Goal: Task Accomplishment & Management: Complete application form

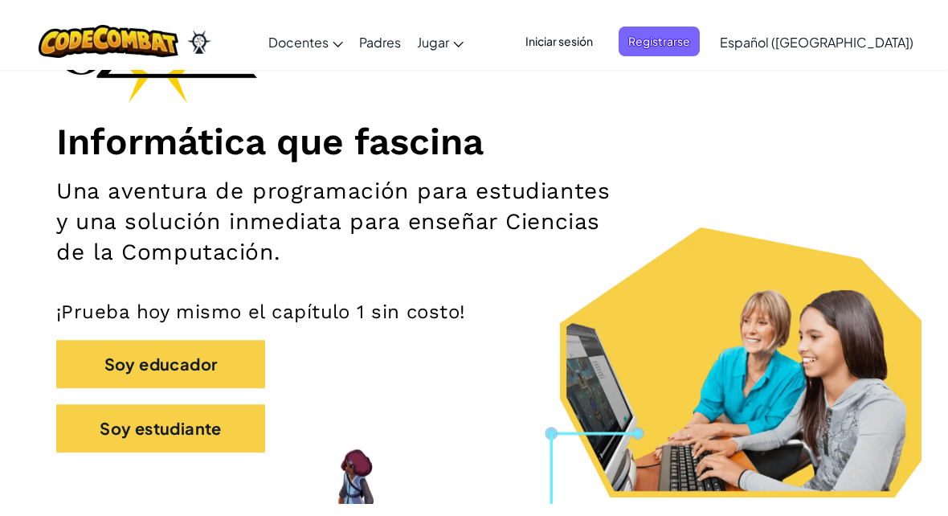
scroll to position [144, 0]
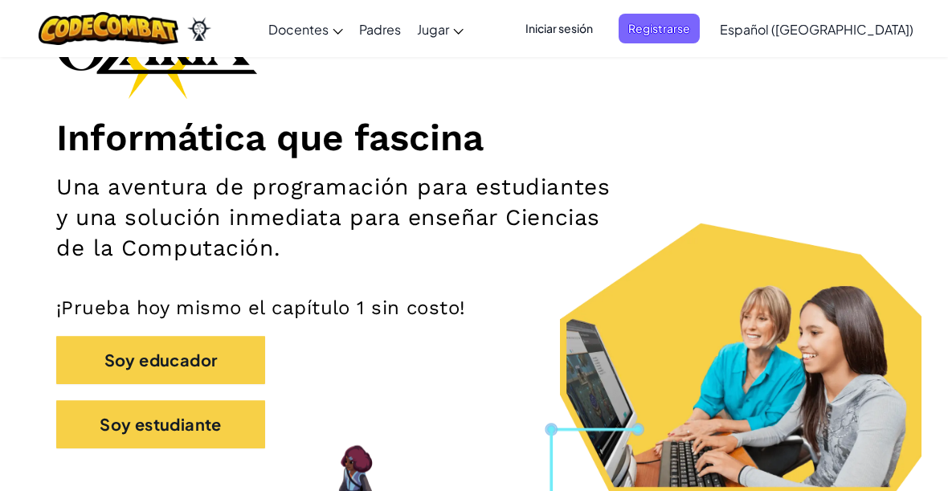
click at [700, 39] on span "Registrarse" at bounding box center [658, 29] width 81 height 30
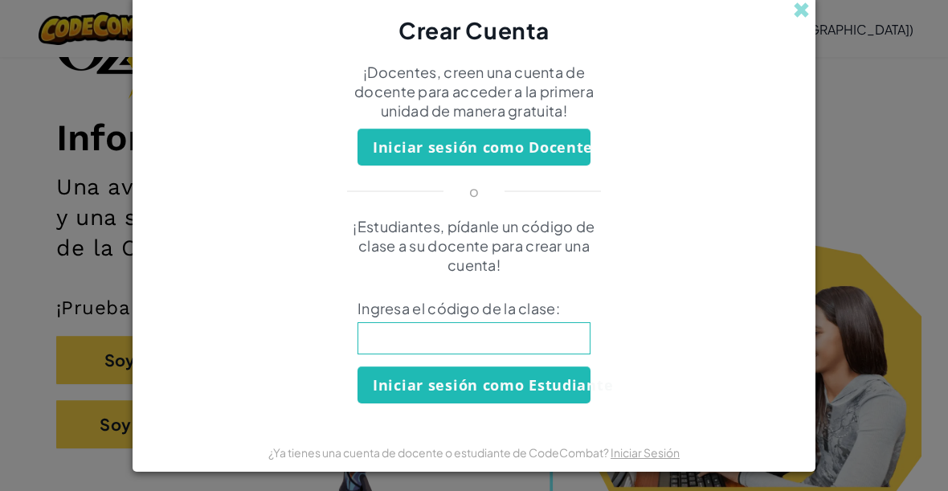
click at [538, 345] on input at bounding box center [473, 338] width 233 height 32
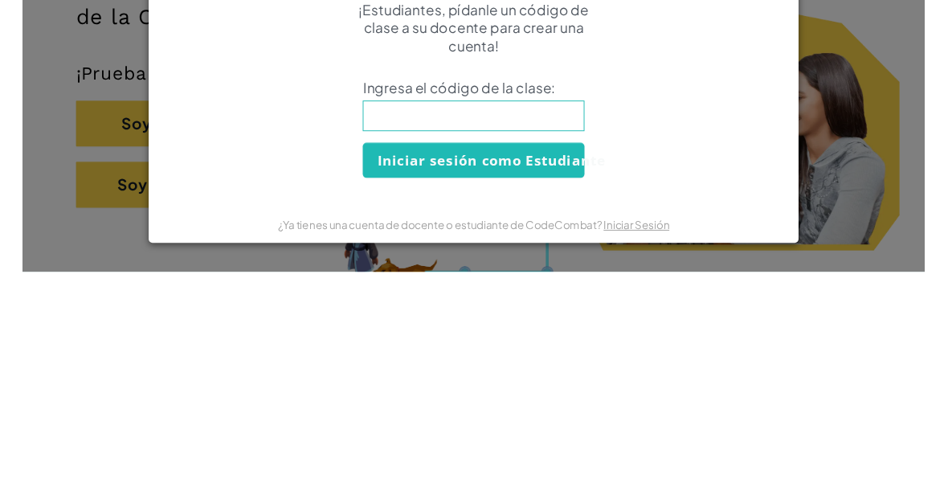
scroll to position [374, 0]
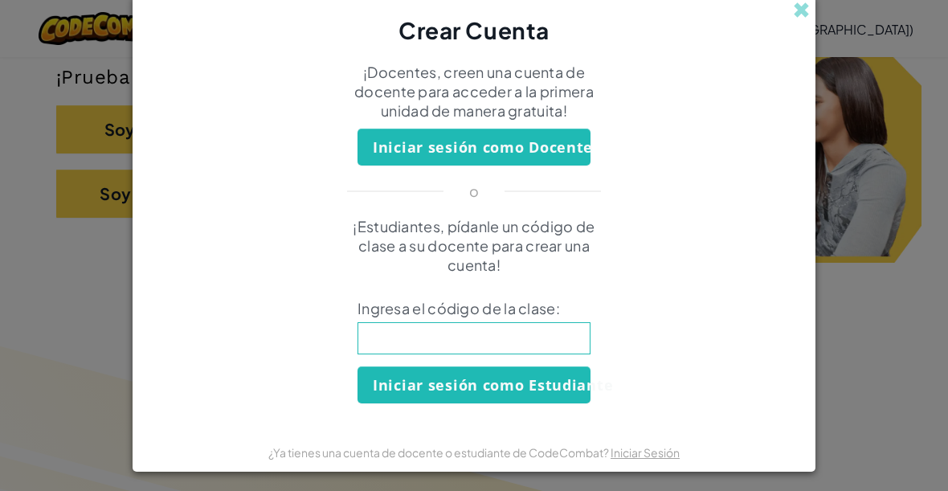
click at [806, 10] on span at bounding box center [801, 10] width 17 height 17
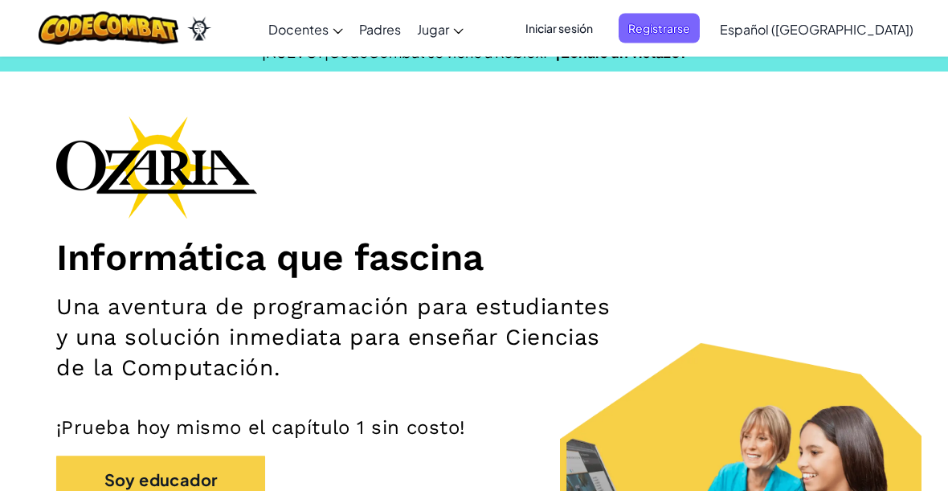
click at [602, 20] on span "Iniciar sesión" at bounding box center [559, 29] width 87 height 30
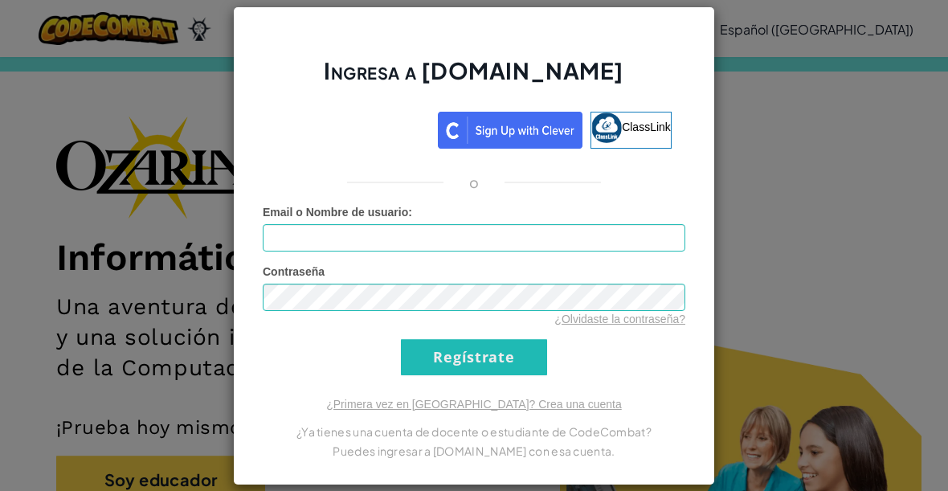
click at [816, 16] on div "Ingresa a [DOMAIN_NAME] ClassLink o Error desconocido. Email o Nombre de usuari…" at bounding box center [474, 245] width 948 height 491
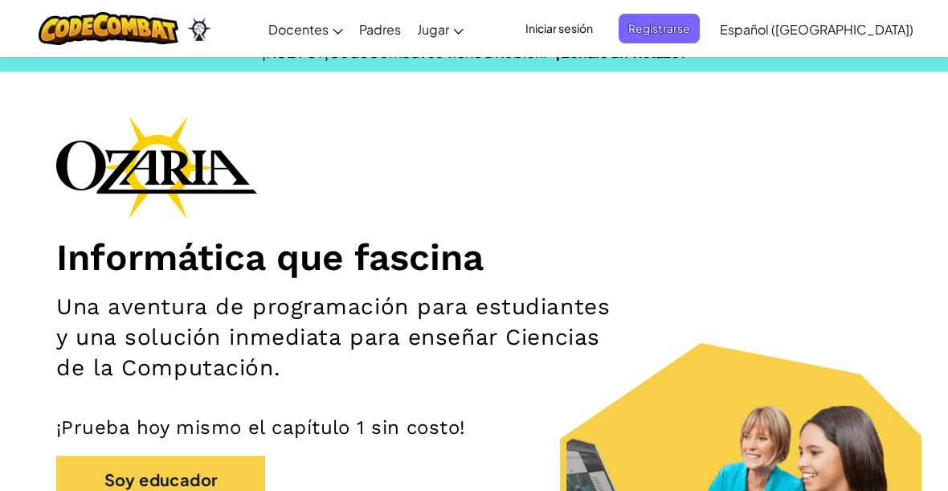
click at [700, 33] on span "Registrarse" at bounding box center [658, 29] width 81 height 30
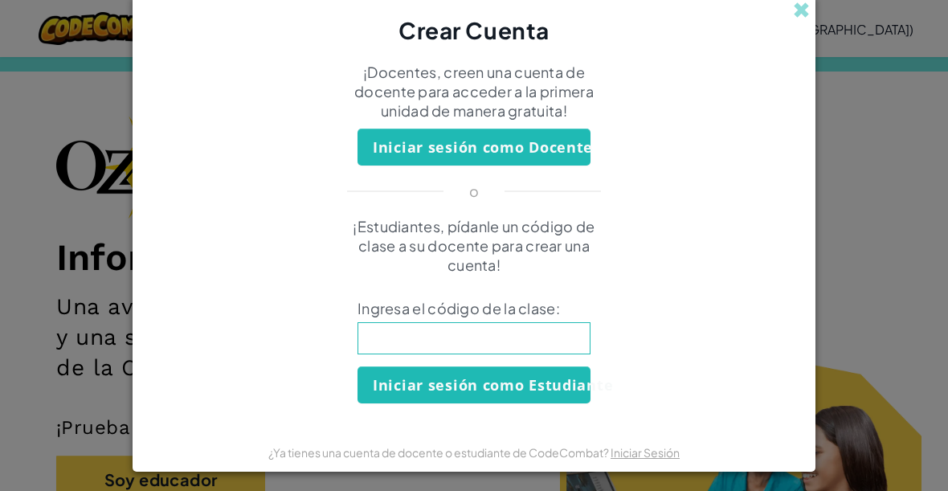
click at [533, 334] on input at bounding box center [473, 338] width 233 height 32
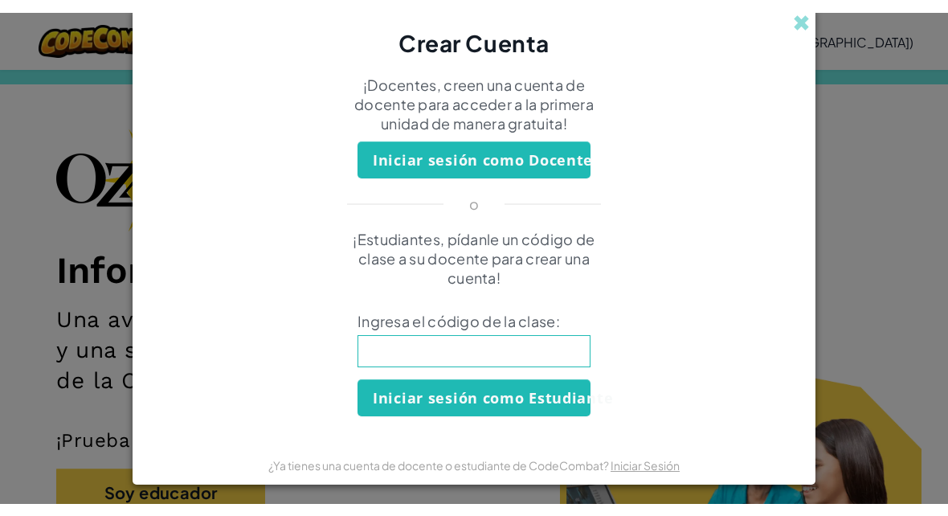
scroll to position [23, 0]
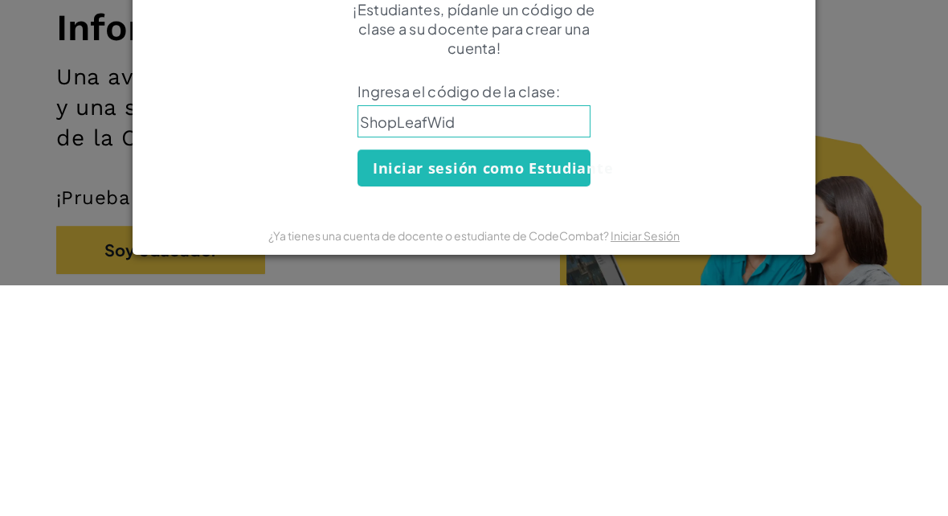
type input "ShopLeafWide"
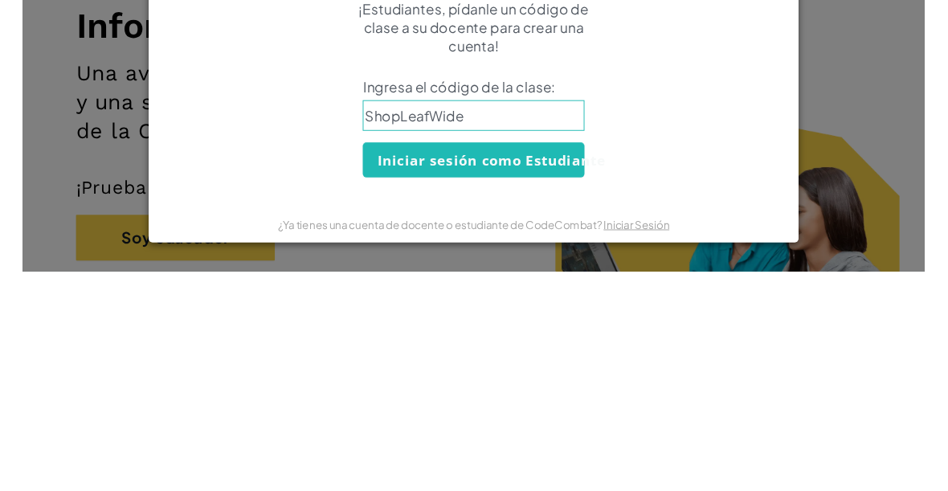
scroll to position [255, 0]
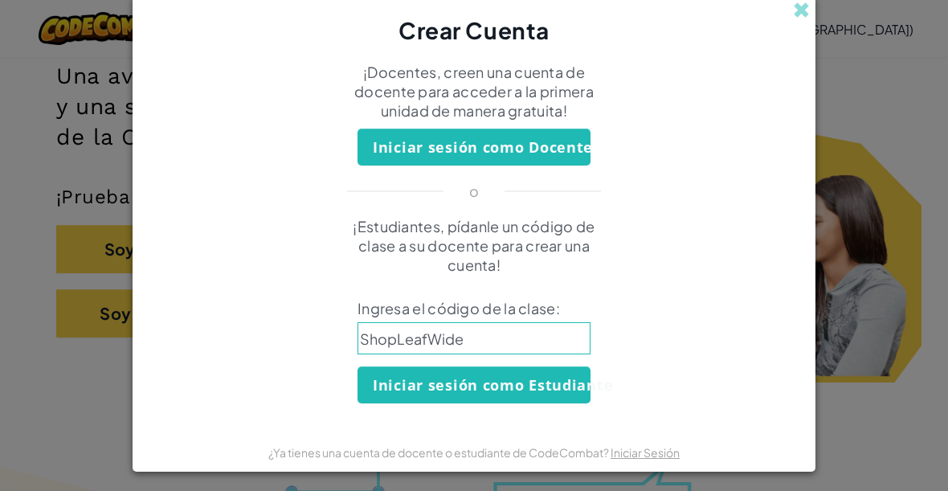
click at [422, 373] on button "Iniciar sesión como Estudiante" at bounding box center [473, 384] width 233 height 37
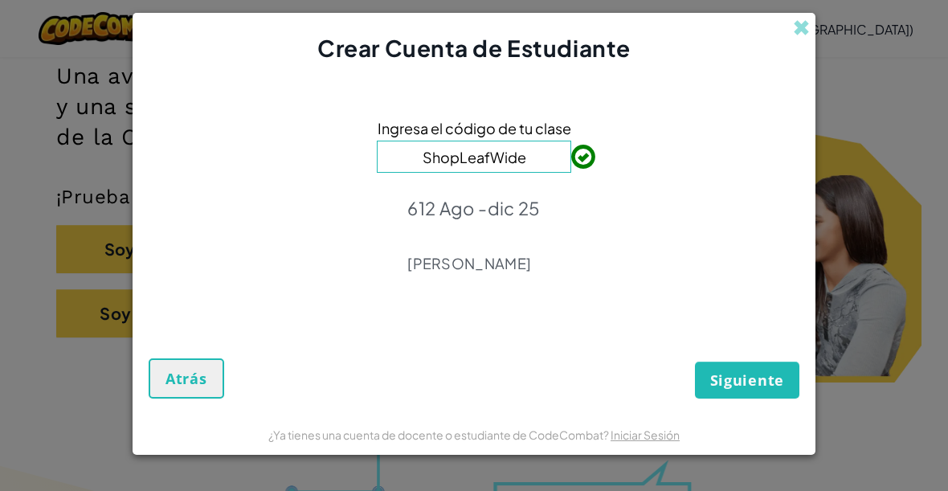
click at [759, 376] on span "Siguiente" at bounding box center [747, 379] width 74 height 19
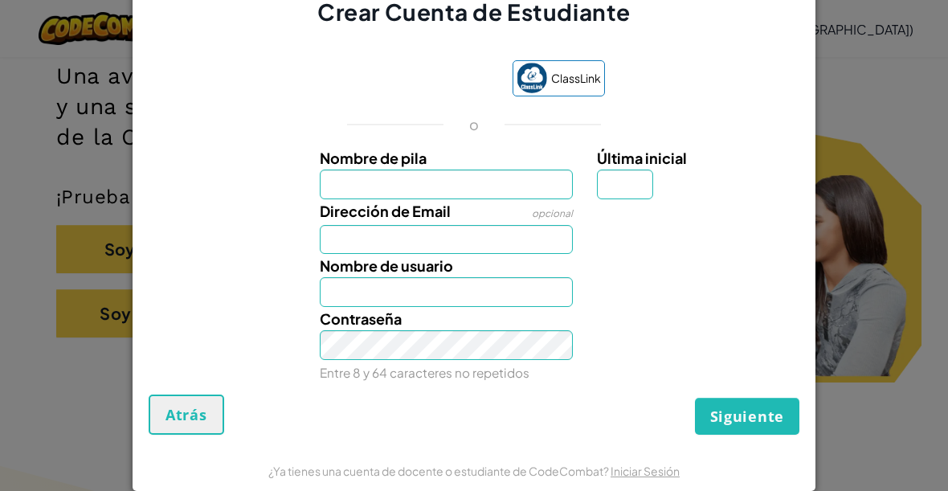
click at [407, 182] on input "Nombre de pila" at bounding box center [447, 184] width 254 height 30
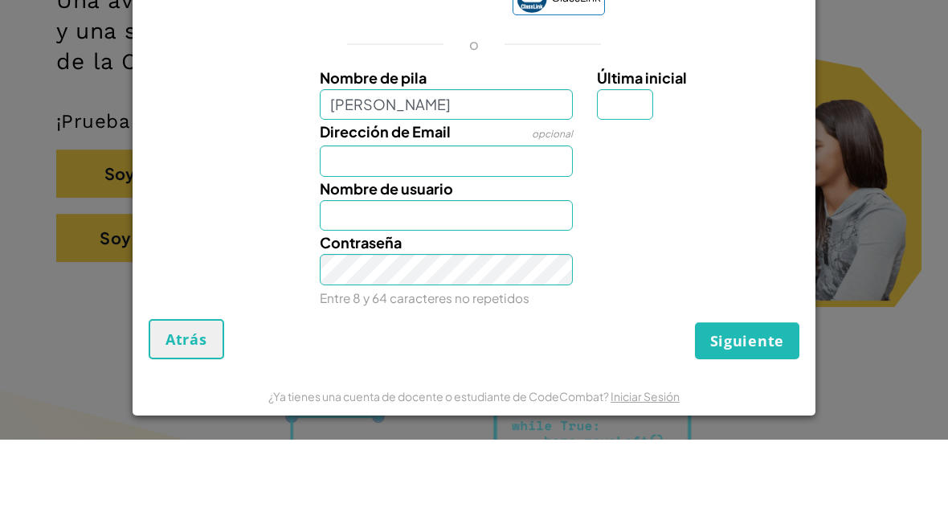
scroll to position [16, 0]
type input "[PERSON_NAME]"
click at [477, 222] on input "Dirección de Email" at bounding box center [447, 237] width 254 height 31
type input "[PERSON_NAME]"
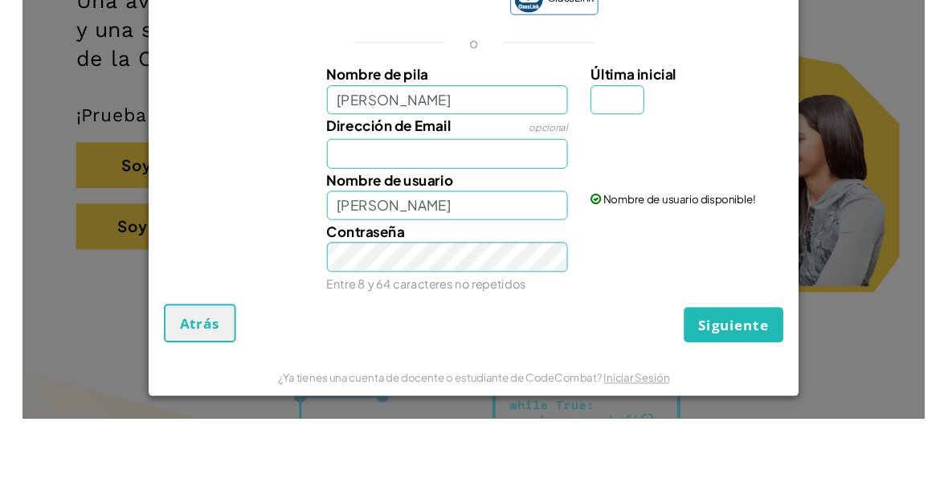
scroll to position [11, 0]
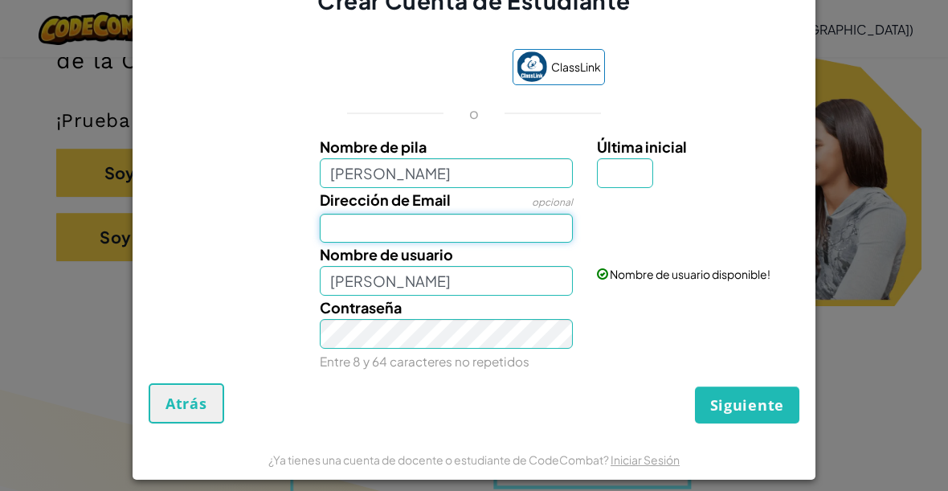
click at [411, 221] on input "Dirección de Email" at bounding box center [447, 229] width 254 height 30
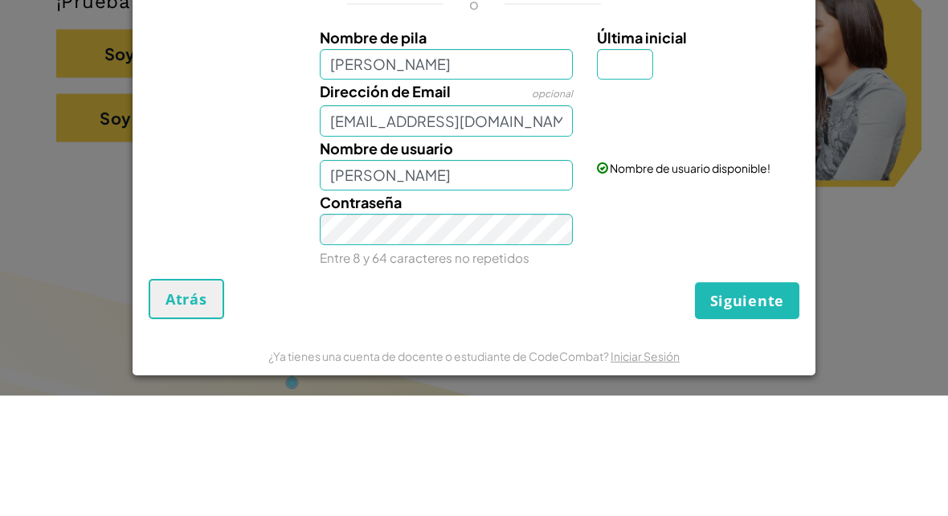
scroll to position [451, 0]
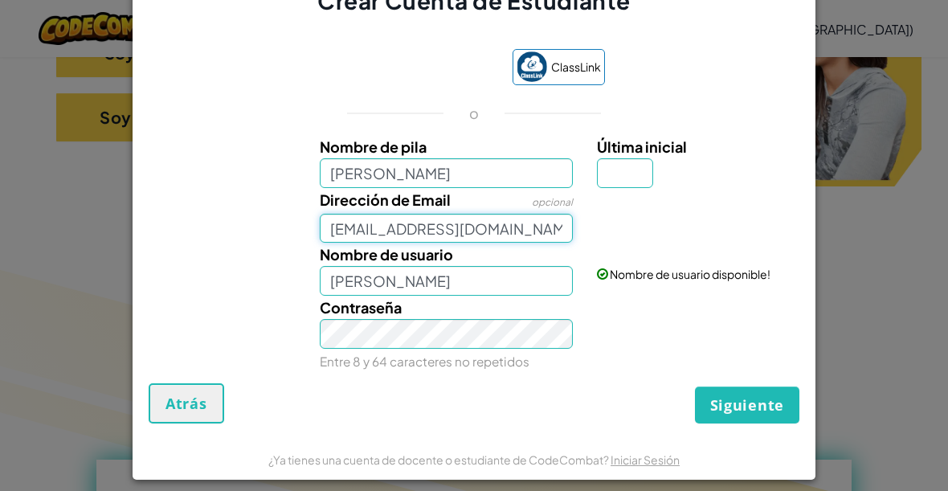
type input "[EMAIL_ADDRESS][DOMAIN_NAME]"
click at [361, 319] on label "Contraseña" at bounding box center [361, 307] width 82 height 23
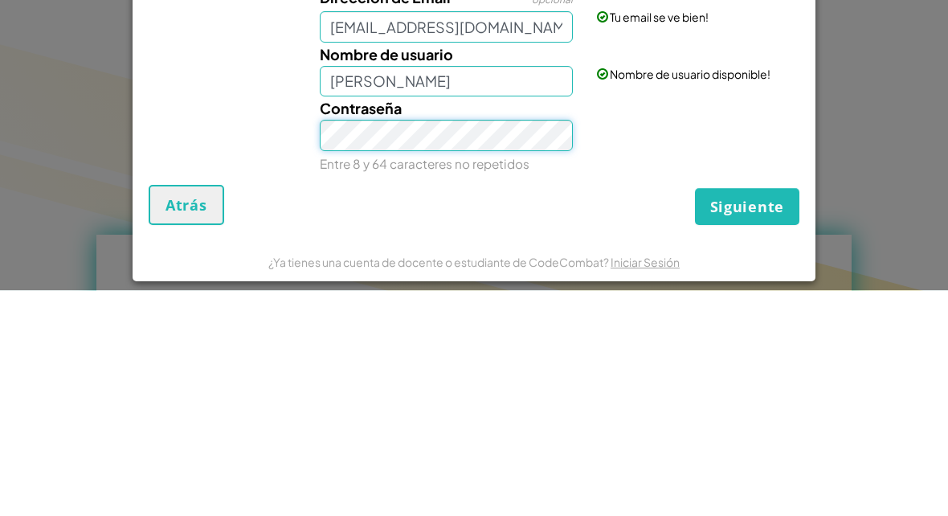
scroll to position [-15, 0]
click at [492, 292] on input "[PERSON_NAME]" at bounding box center [447, 307] width 254 height 31
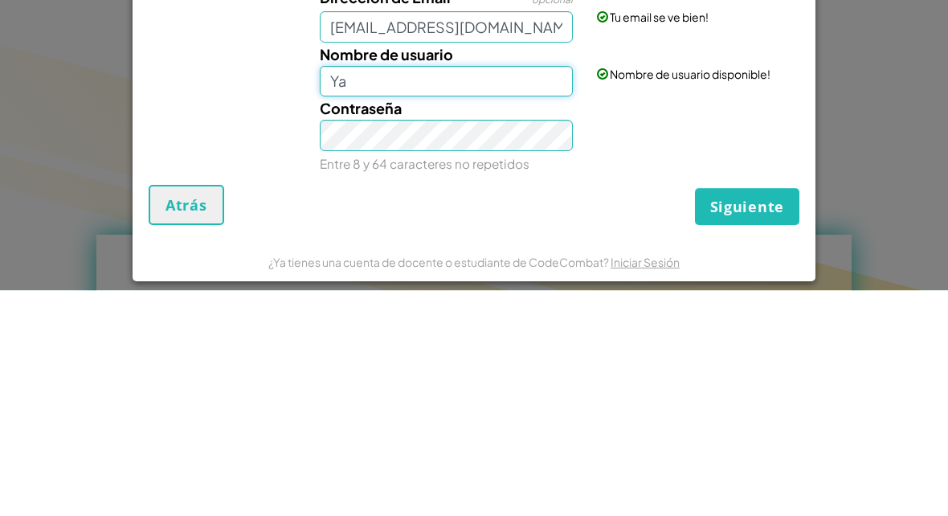
type input "Y"
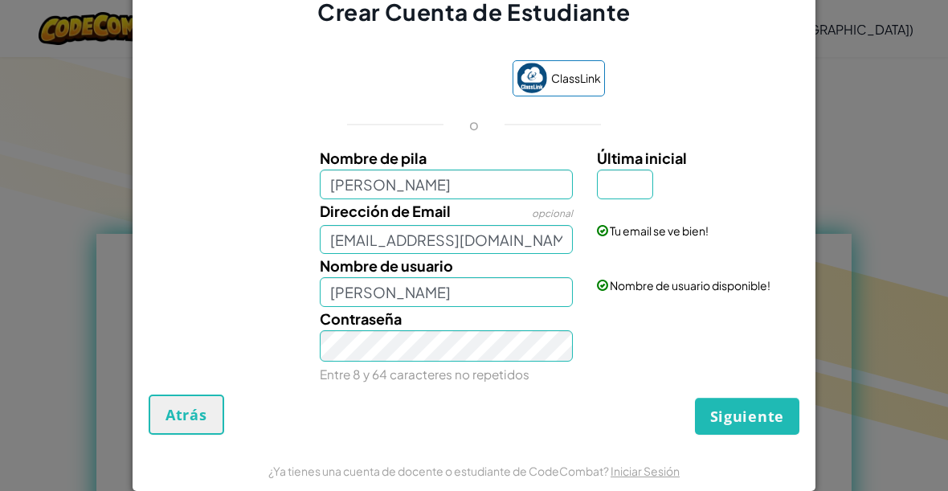
scroll to position [-11, 0]
type input "[PERSON_NAME]"
click at [512, 194] on input "[PERSON_NAME]" at bounding box center [447, 184] width 254 height 30
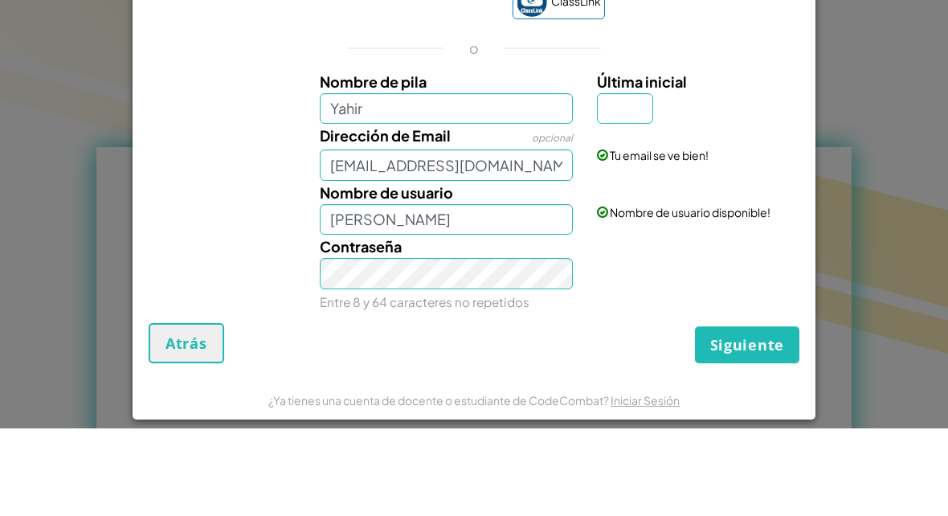
scroll to position [764, 0]
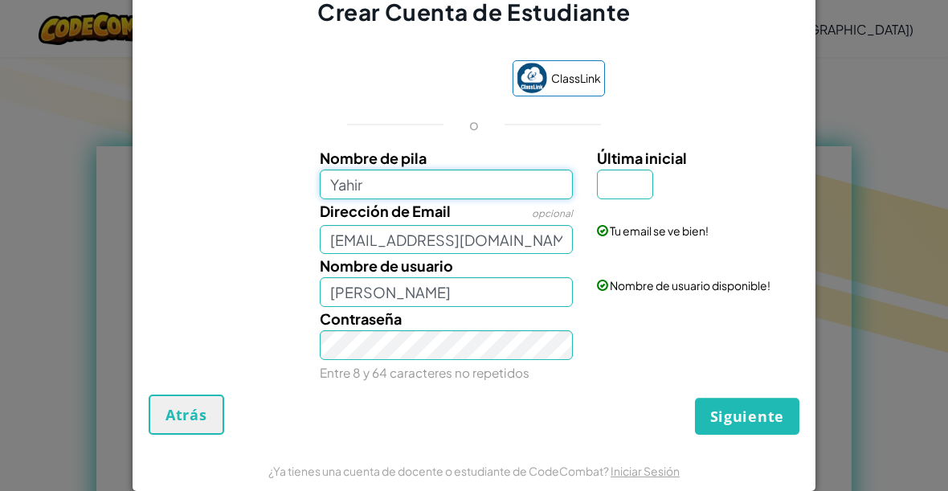
type input "Yahir"
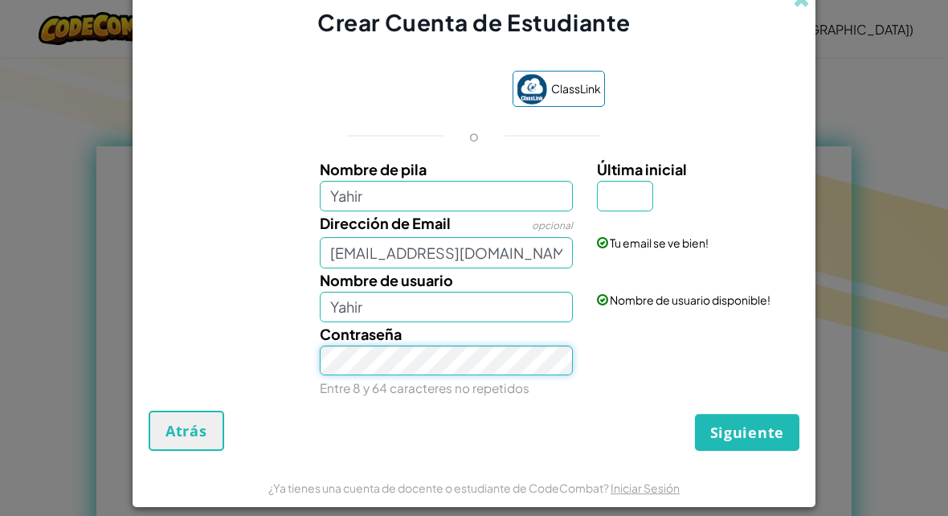
scroll to position [763, 0]
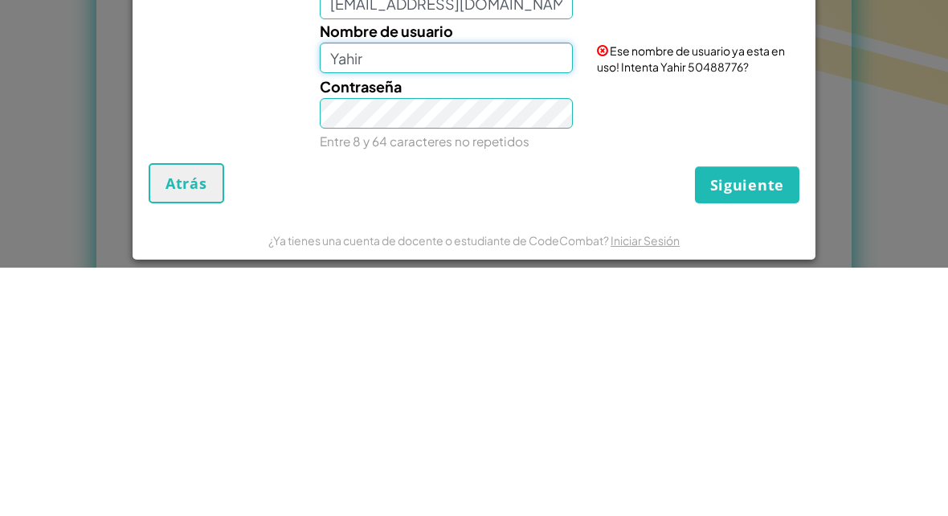
click at [468, 291] on input "Yahir" at bounding box center [447, 306] width 254 height 31
type input "[PERSON_NAME]"
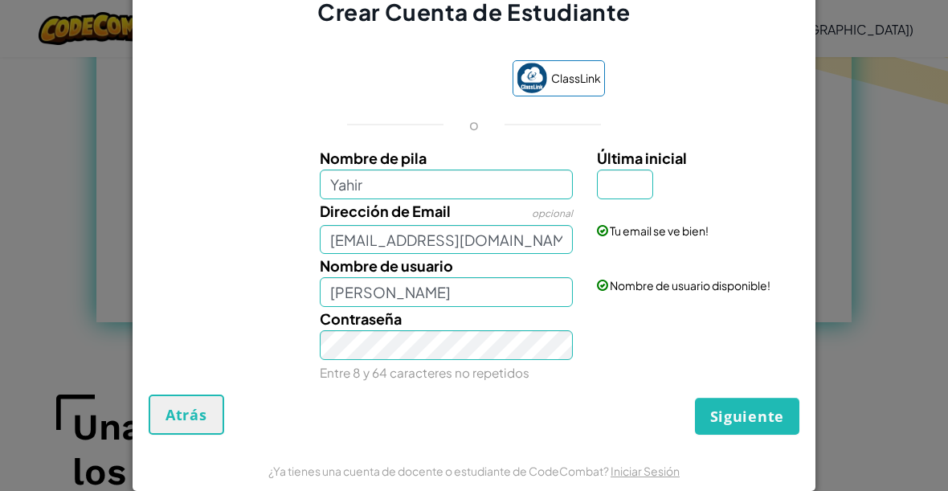
click at [627, 199] on input "Última inicial" at bounding box center [625, 184] width 56 height 30
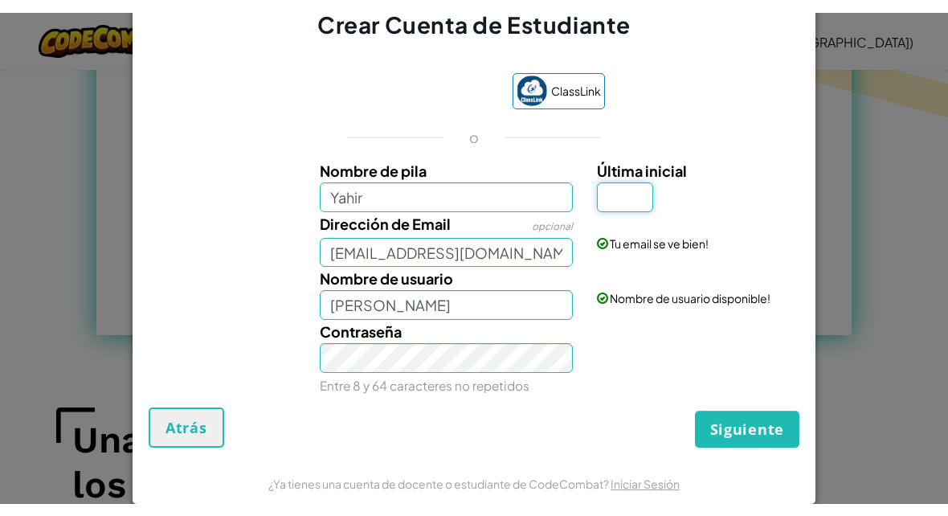
scroll to position [1011, 0]
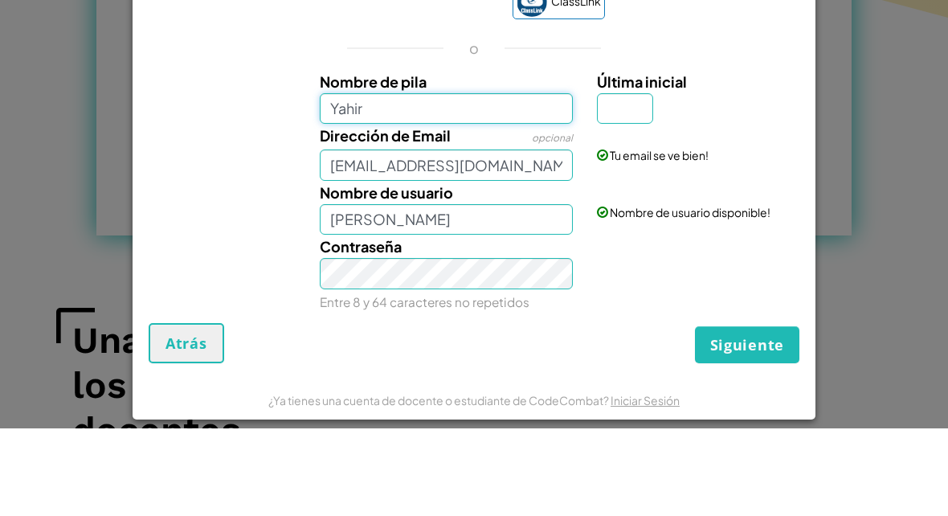
click at [458, 181] on input "Yahir" at bounding box center [447, 196] width 254 height 31
click at [364, 181] on input "[PERSON_NAME]" at bounding box center [447, 196] width 254 height 31
click at [379, 181] on input "[PERSON_NAME]" at bounding box center [447, 196] width 254 height 31
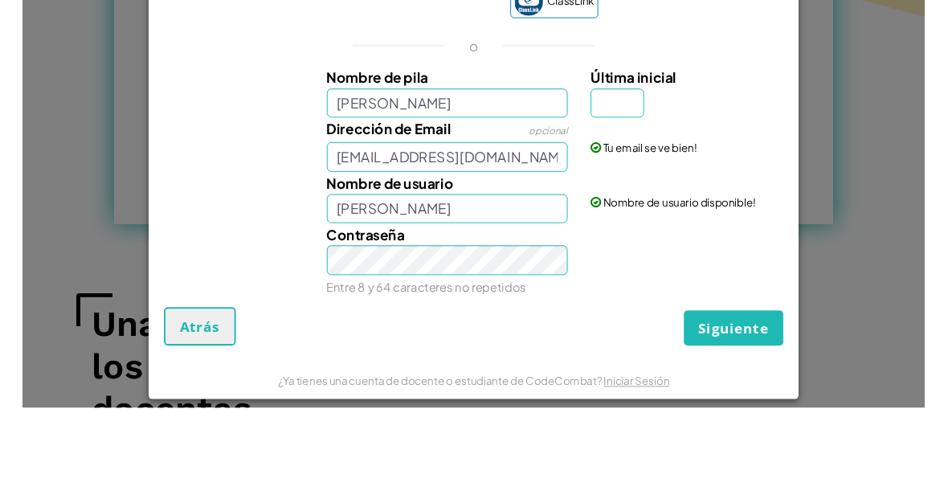
scroll to position [1100, 0]
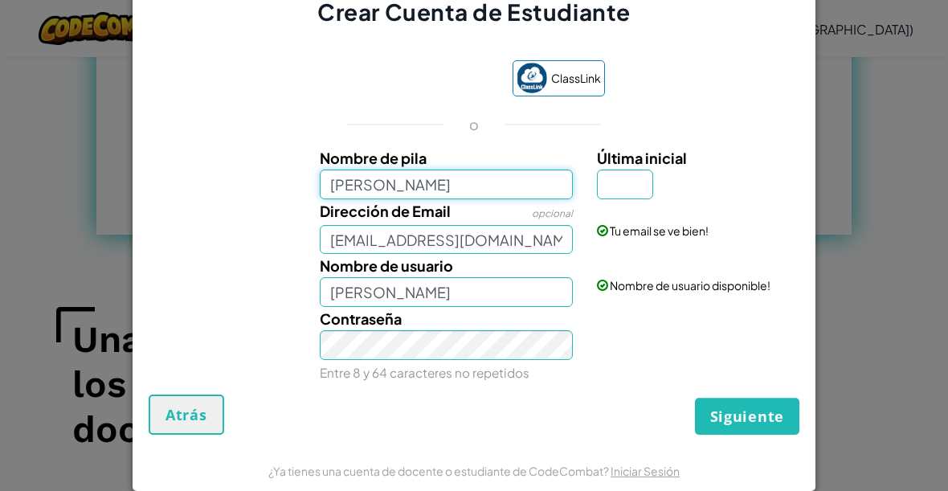
type input "[PERSON_NAME]"
click at [625, 199] on input "Última inicial" at bounding box center [625, 184] width 56 height 30
type input "[PERSON_NAME]"
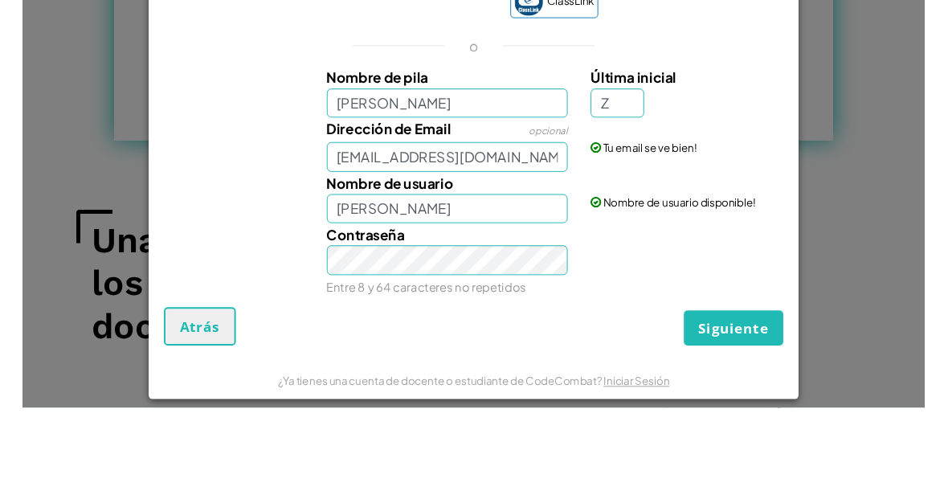
scroll to position [1187, 0]
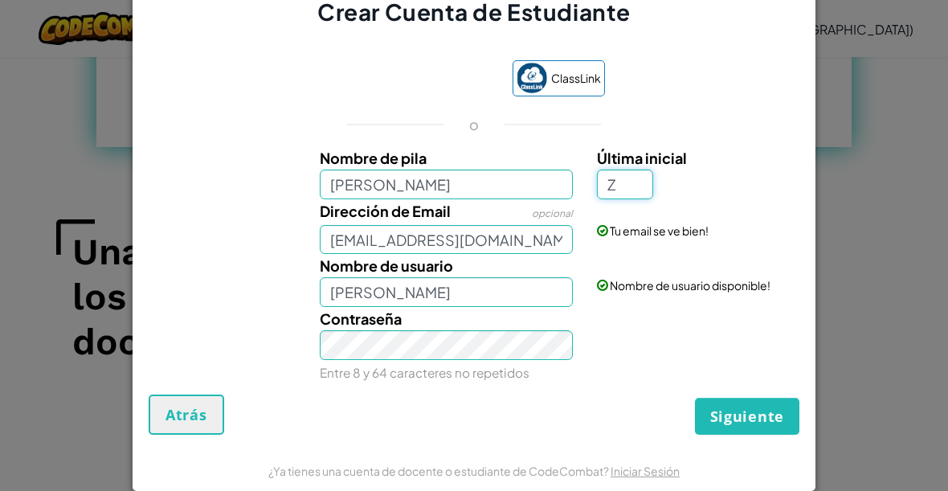
type input "Z"
type input "[PERSON_NAME] Z"
click at [748, 423] on span "Siguiente" at bounding box center [747, 415] width 74 height 19
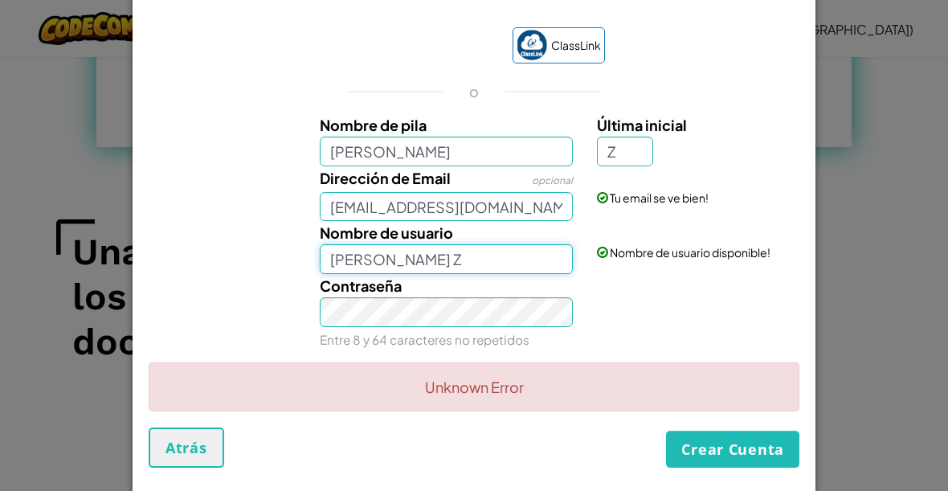
click at [421, 263] on input "[PERSON_NAME] Z" at bounding box center [447, 259] width 254 height 30
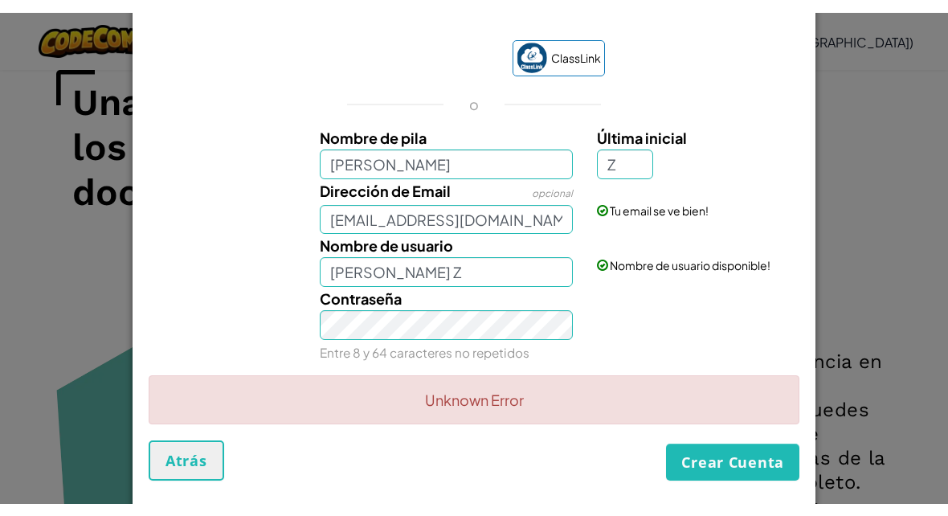
scroll to position [-30, 0]
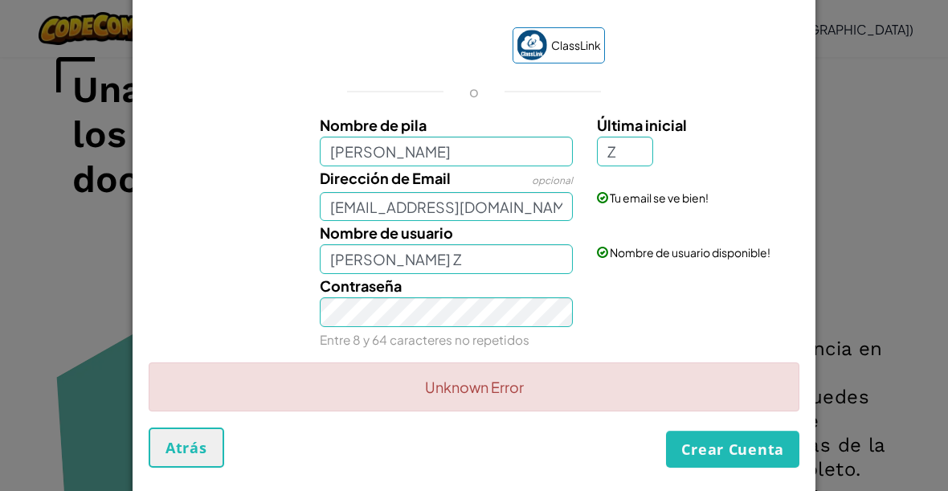
click at [459, 324] on div "Contraseña Entre 8 y 64 caracteres no repetidos" at bounding box center [447, 312] width 278 height 77
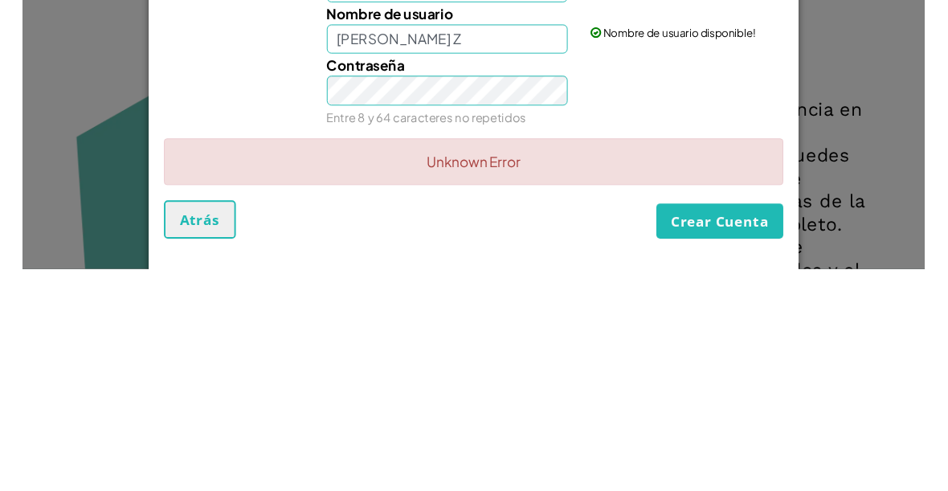
scroll to position [1583, 0]
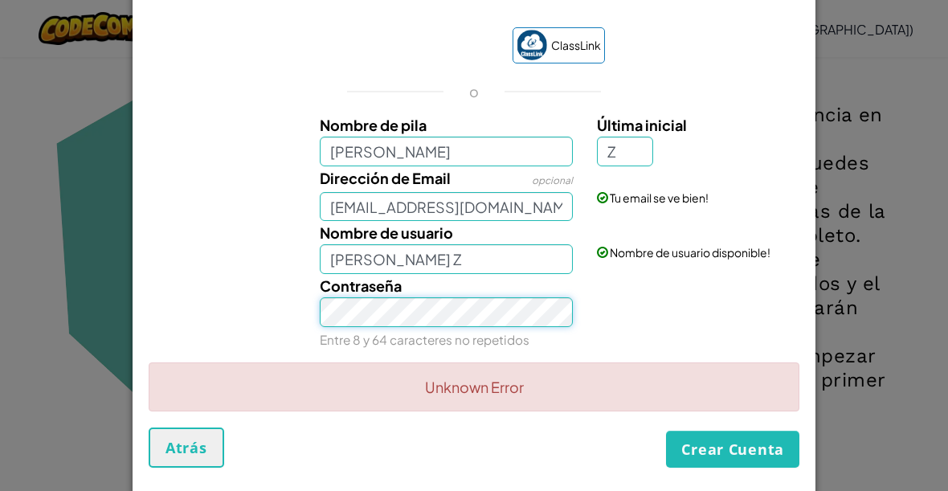
click at [714, 467] on button "Crear Cuenta" at bounding box center [732, 449] width 133 height 37
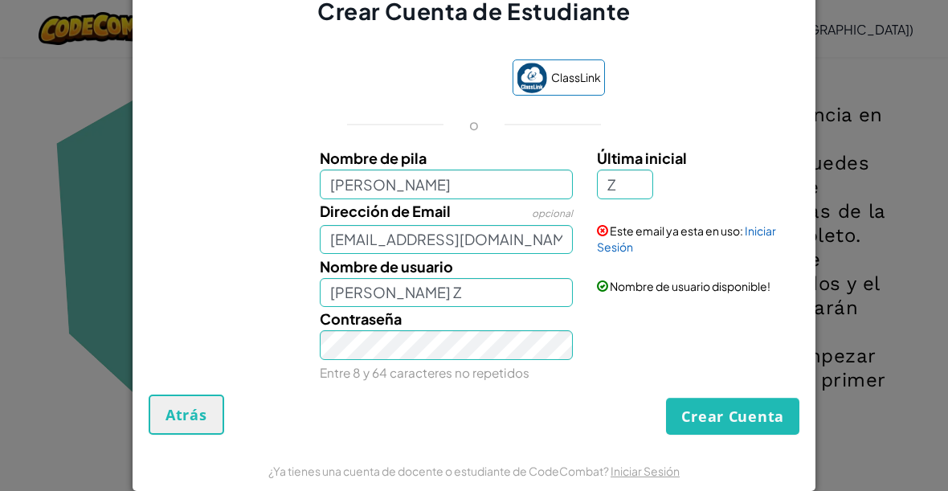
click at [713, 429] on button "Crear Cuenta" at bounding box center [732, 416] width 133 height 37
click at [699, 435] on button "Crear Cuenta" at bounding box center [732, 416] width 133 height 37
click at [546, 255] on input "[EMAIL_ADDRESS][DOMAIN_NAME]" at bounding box center [447, 240] width 254 height 30
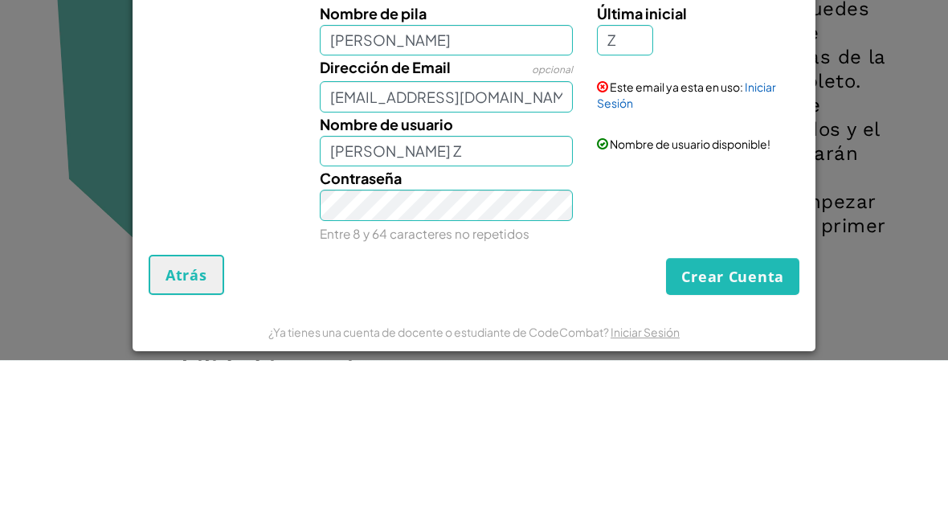
scroll to position [-11, 0]
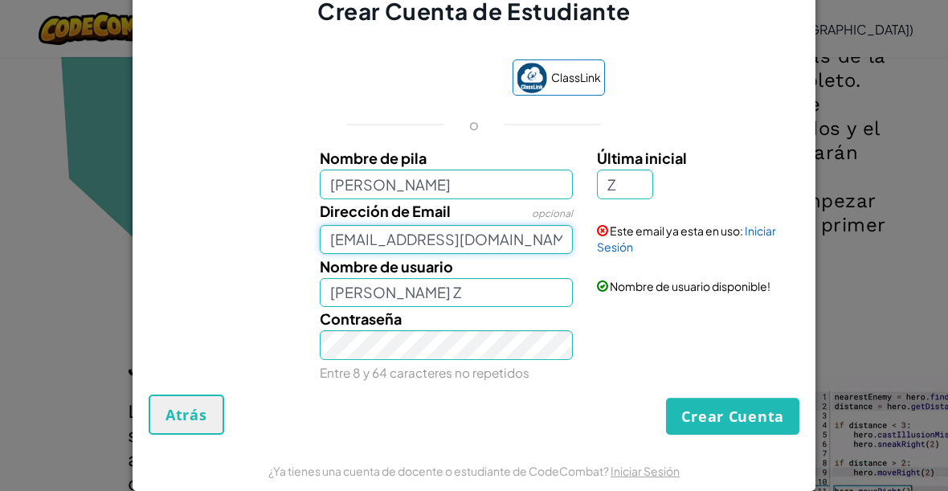
type input "[EMAIL_ADDRESS][DOMAIN_NAME]"
click at [756, 430] on button "Crear Cuenta" at bounding box center [732, 416] width 133 height 37
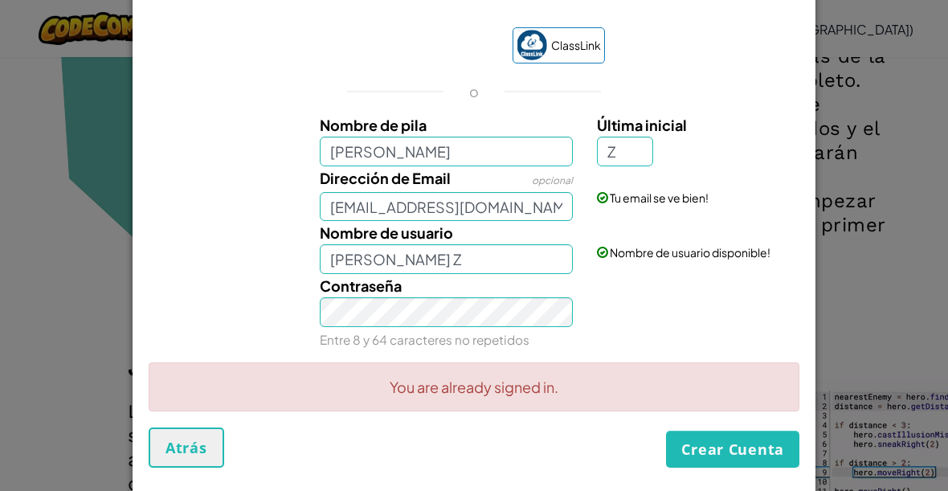
click at [734, 461] on button "Crear Cuenta" at bounding box center [732, 449] width 133 height 37
click at [757, 462] on button "Crear Cuenta" at bounding box center [732, 449] width 133 height 37
click at [504, 273] on input "[PERSON_NAME] Z" at bounding box center [447, 259] width 254 height 30
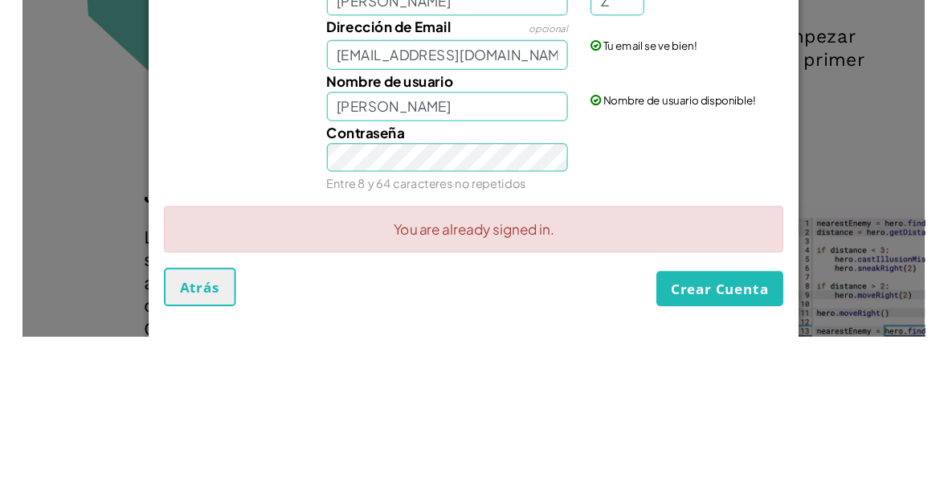
scroll to position [1900, 0]
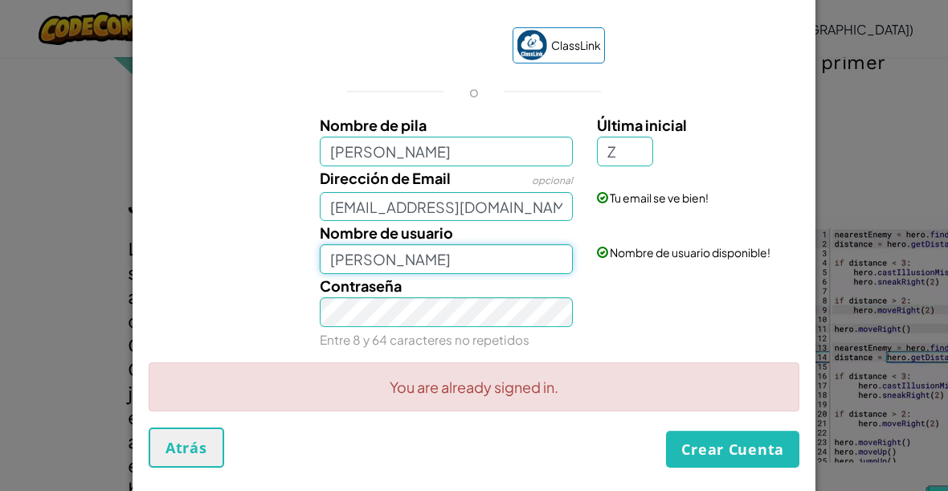
type input "[PERSON_NAME]"
click at [733, 456] on button "Crear Cuenta" at bounding box center [732, 449] width 133 height 37
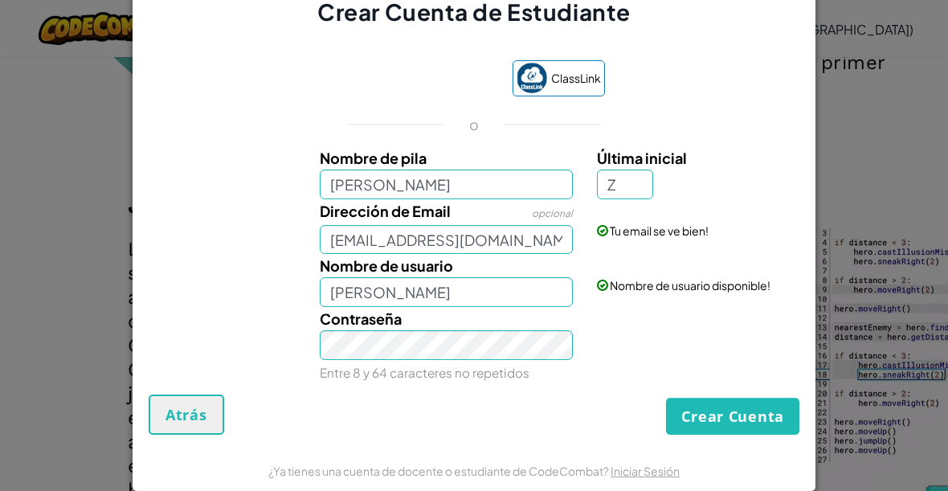
click at [760, 435] on button "Crear Cuenta" at bounding box center [732, 416] width 133 height 37
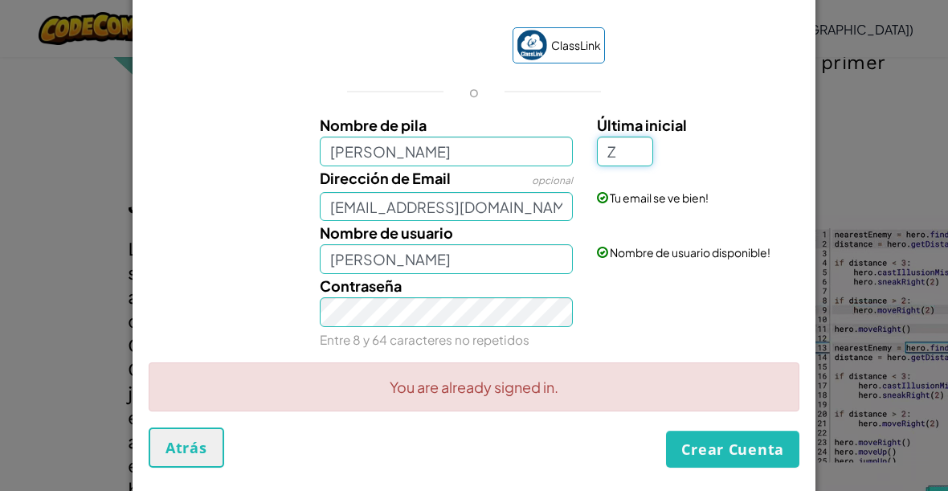
click at [625, 154] on input "Z" at bounding box center [625, 152] width 56 height 30
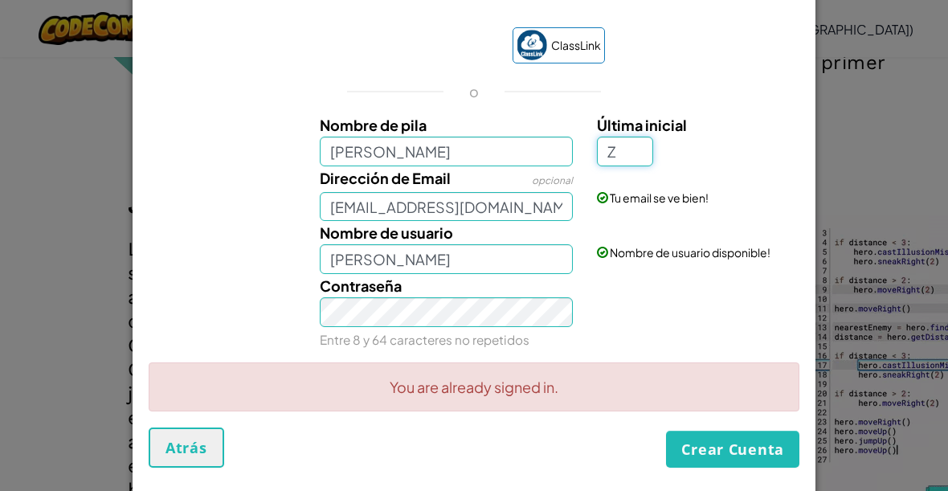
click at [713, 463] on button "Crear Cuenta" at bounding box center [732, 449] width 133 height 37
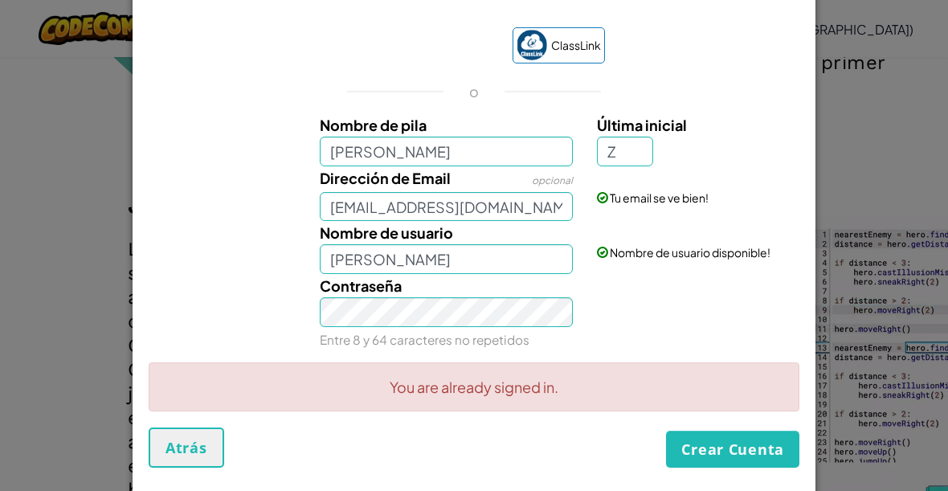
click at [696, 449] on button "Crear Cuenta" at bounding box center [732, 449] width 133 height 37
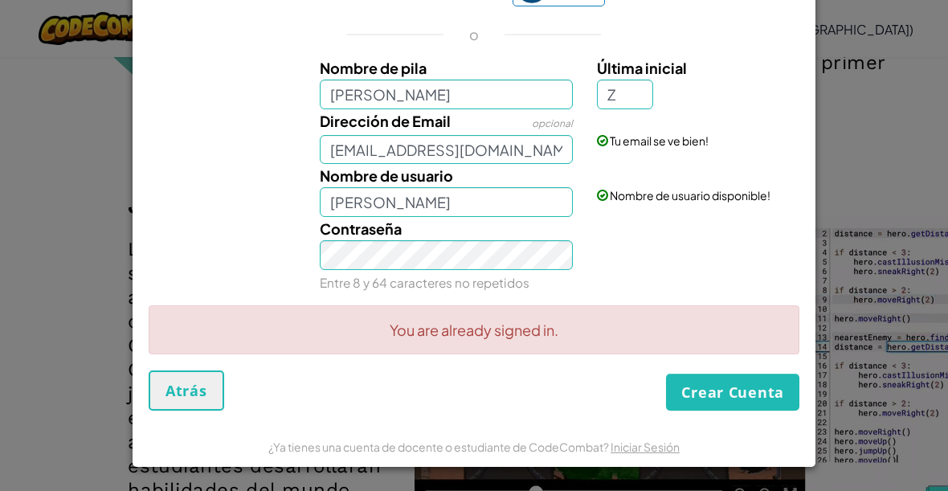
scroll to position [56, 0]
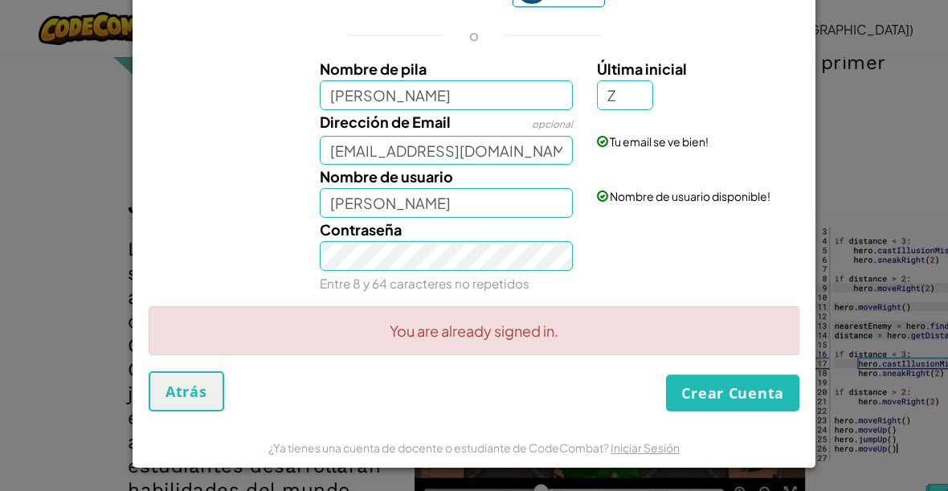
click at [655, 445] on link "Iniciar Sesión" at bounding box center [644, 447] width 69 height 14
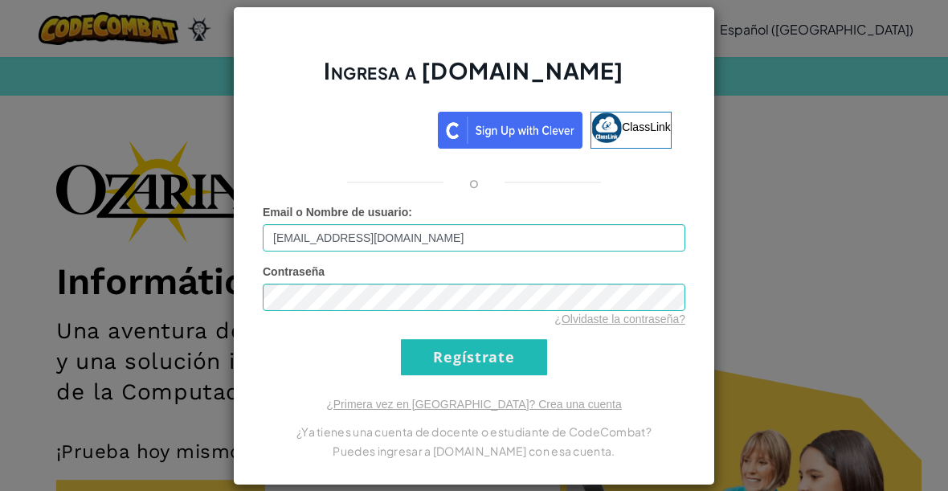
click at [508, 360] on input "Regístrate" at bounding box center [474, 357] width 146 height 36
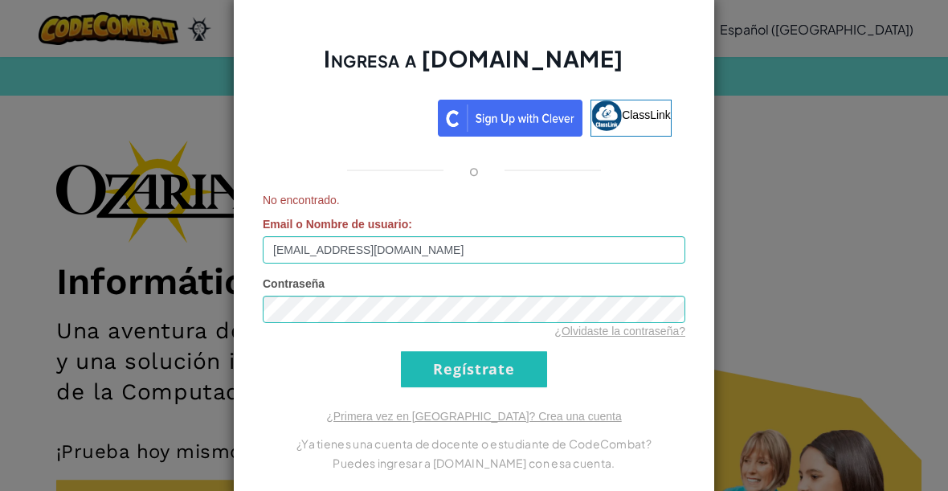
click at [512, 370] on input "Regístrate" at bounding box center [474, 369] width 146 height 36
click at [496, 374] on input "Regístrate" at bounding box center [474, 369] width 146 height 36
click at [494, 374] on input "Regístrate" at bounding box center [474, 369] width 146 height 36
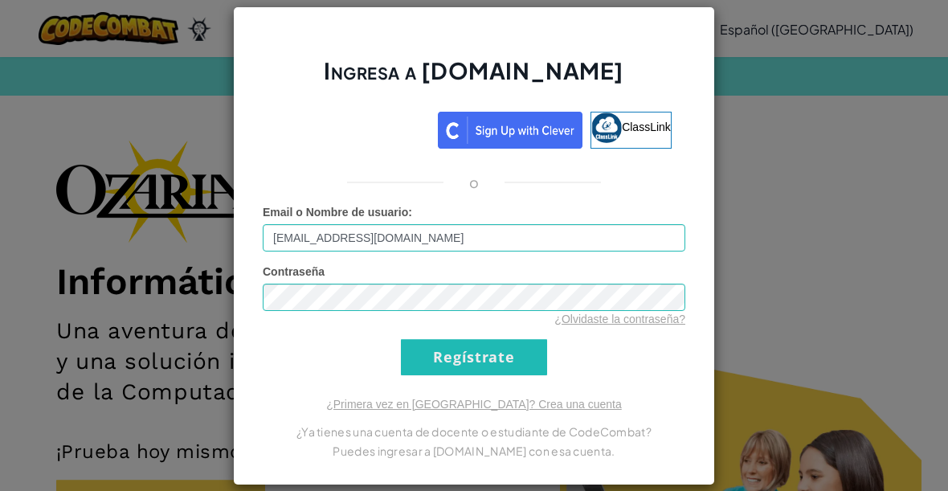
click at [483, 360] on input "Regístrate" at bounding box center [474, 357] width 146 height 36
click at [487, 362] on input "Regístrate" at bounding box center [474, 357] width 146 height 36
click at [486, 375] on input "Regístrate" at bounding box center [474, 357] width 146 height 36
click at [478, 375] on input "Regístrate" at bounding box center [474, 357] width 146 height 36
click at [484, 365] on input "Regístrate" at bounding box center [474, 357] width 146 height 36
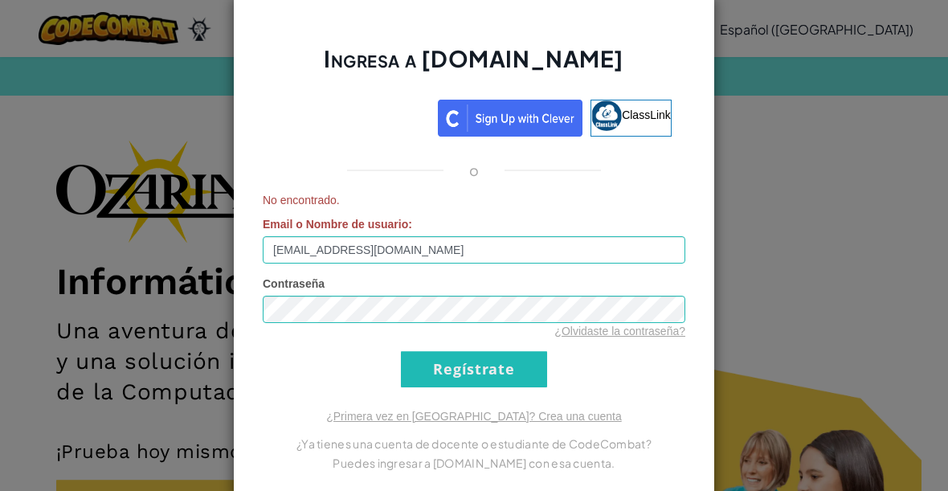
click at [480, 369] on input "Regístrate" at bounding box center [474, 369] width 146 height 36
click at [480, 372] on input "Regístrate" at bounding box center [474, 369] width 146 height 36
click at [490, 370] on input "Regístrate" at bounding box center [474, 369] width 146 height 36
click at [488, 369] on input "Regístrate" at bounding box center [474, 369] width 146 height 36
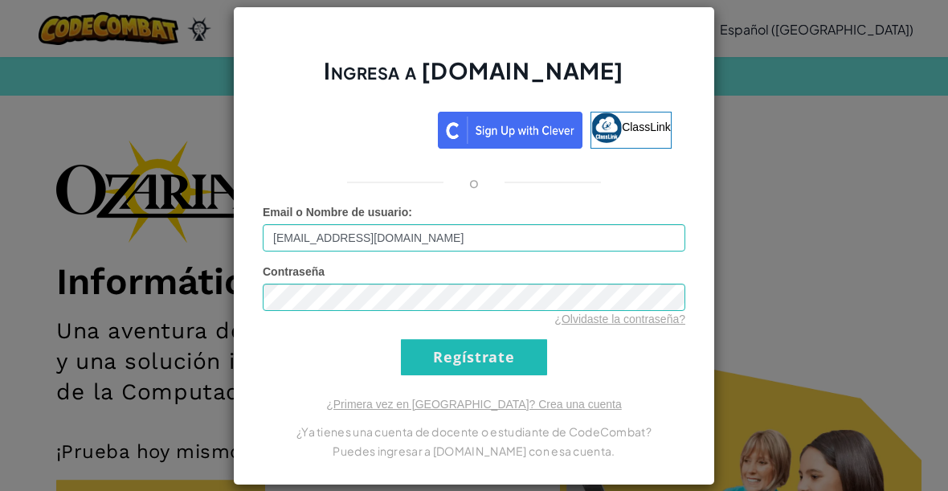
click at [486, 369] on input "Regístrate" at bounding box center [474, 357] width 146 height 36
click at [489, 366] on input "Regístrate" at bounding box center [474, 357] width 146 height 36
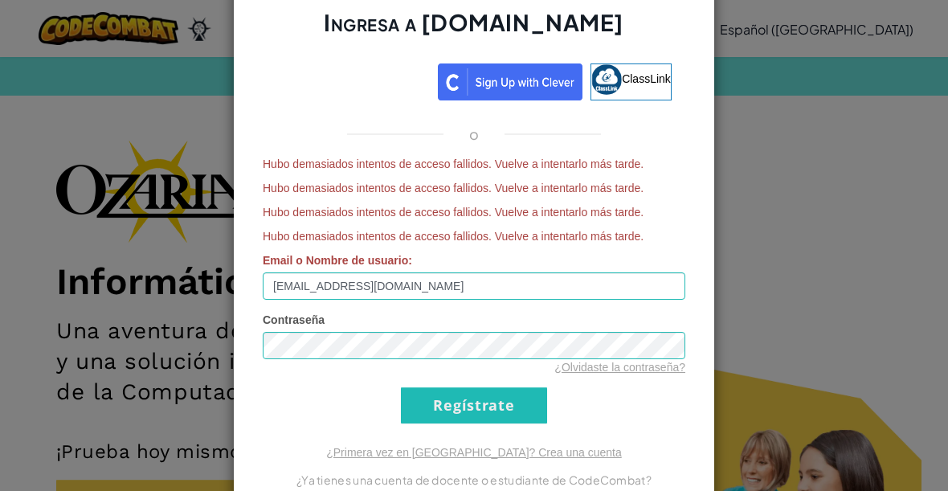
click at [438, 410] on input "Regístrate" at bounding box center [474, 405] width 146 height 36
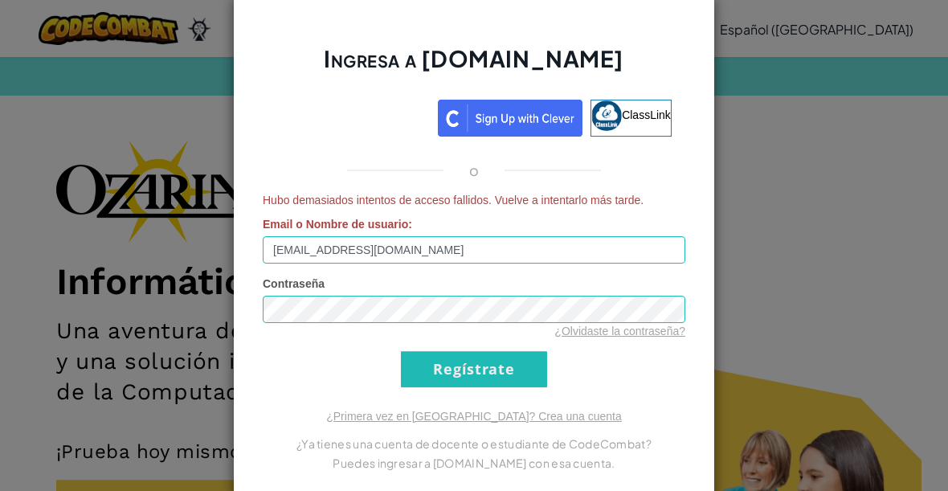
click at [422, 357] on input "Regístrate" at bounding box center [474, 369] width 146 height 36
click at [436, 366] on input "Regístrate" at bounding box center [474, 369] width 146 height 36
click at [430, 366] on input "Regístrate" at bounding box center [474, 369] width 146 height 36
click at [414, 342] on form "Hubo demasiados intentos de acceso fallidos. Vuelve a intentarlo más tarde. Ema…" at bounding box center [474, 289] width 423 height 195
click at [427, 359] on input "Regístrate" at bounding box center [474, 369] width 146 height 36
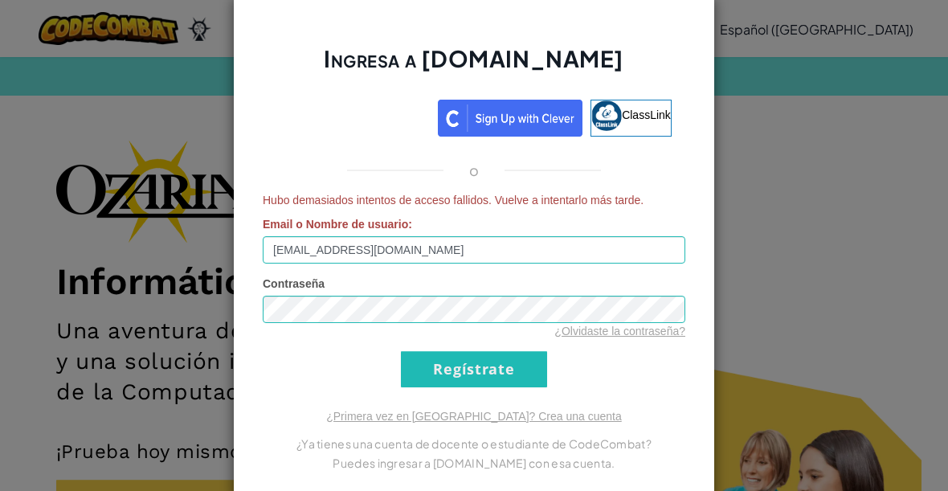
click at [427, 363] on input "Regístrate" at bounding box center [474, 369] width 146 height 36
click at [432, 369] on input "Regístrate" at bounding box center [474, 369] width 146 height 36
click at [182, 59] on div "Ingresa a [DOMAIN_NAME] ClassLink o Hubo demasiados intentos de acceso fallidos…" at bounding box center [474, 245] width 948 height 491
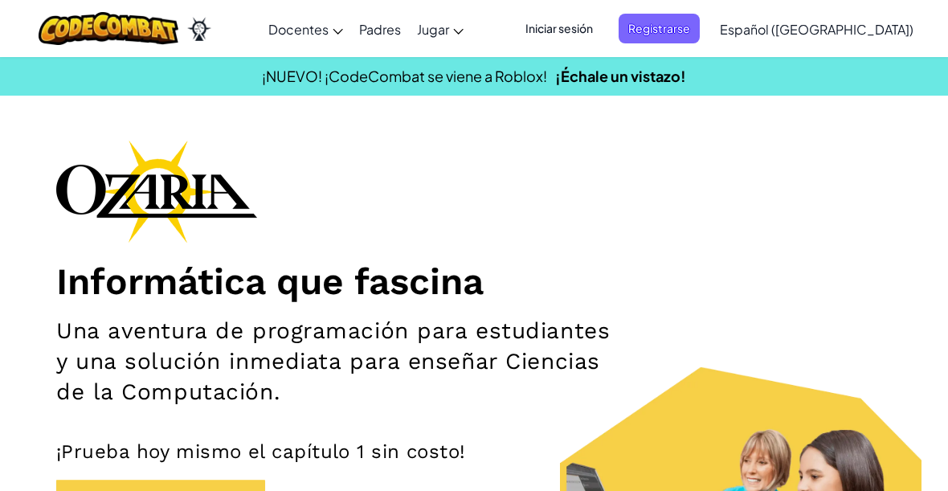
click at [699, 33] on span "Registrarse" at bounding box center [658, 29] width 81 height 30
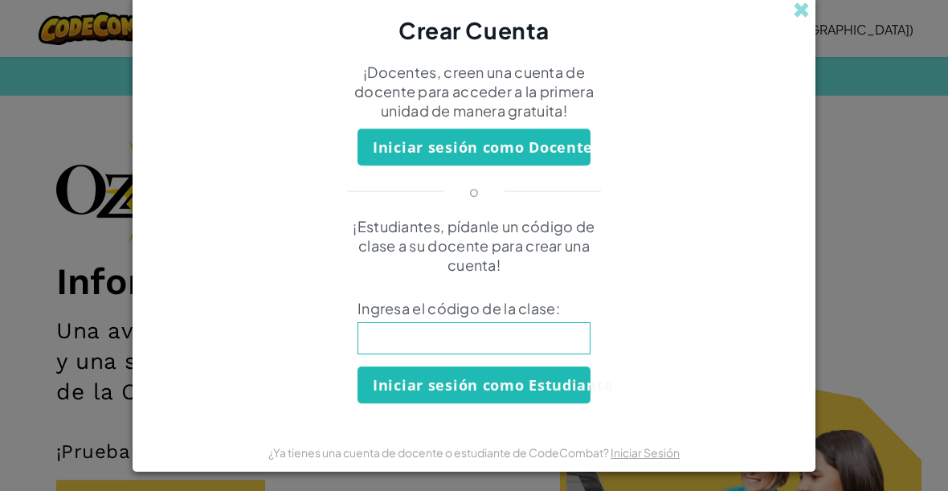
click at [399, 333] on input at bounding box center [473, 338] width 233 height 32
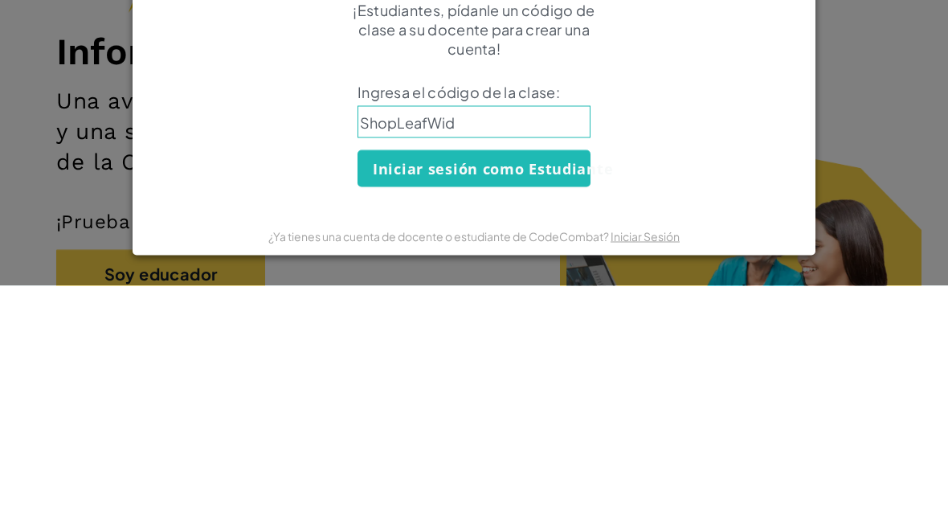
type input "ShopLeafWide"
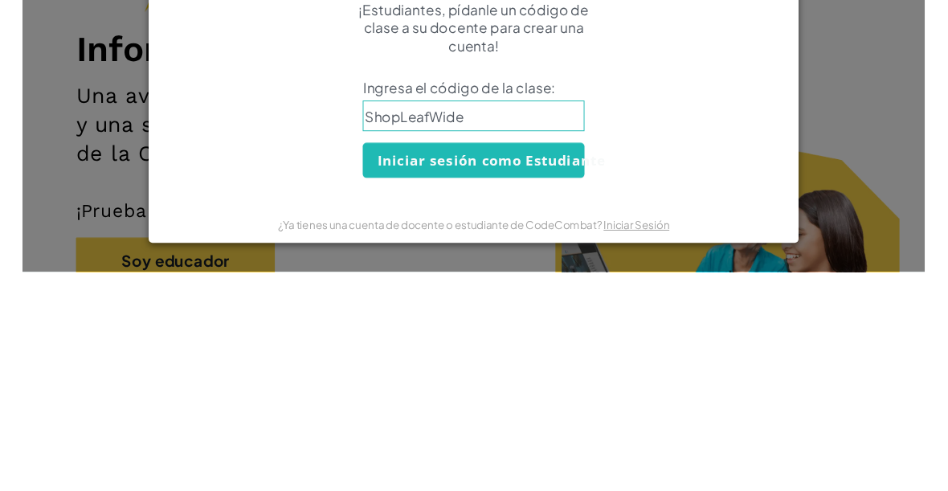
scroll to position [231, 0]
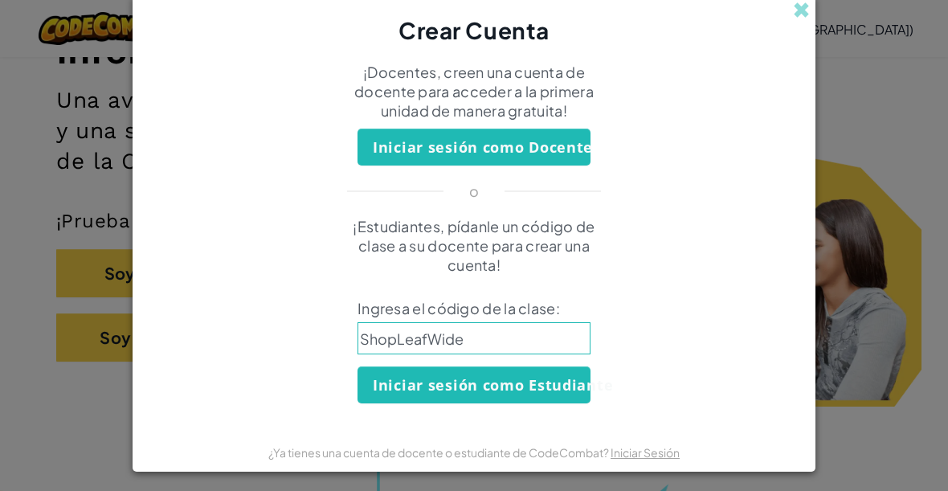
click at [410, 376] on button "Iniciar sesión como Estudiante" at bounding box center [473, 384] width 233 height 37
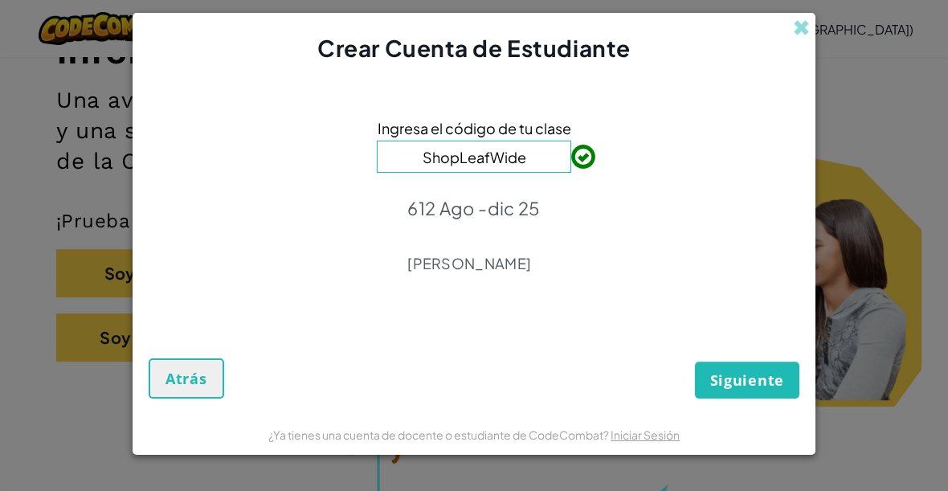
click at [738, 395] on button "Siguiente" at bounding box center [747, 379] width 104 height 37
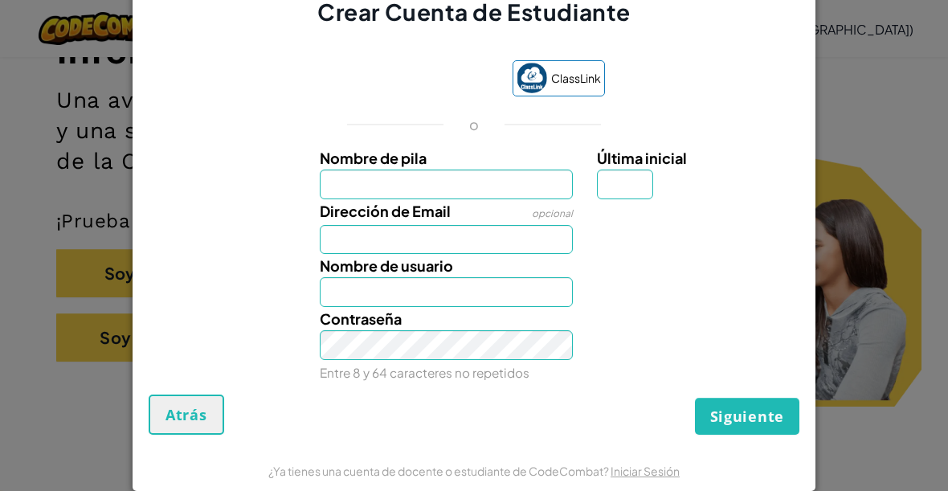
click at [357, 187] on input "Nombre de pila" at bounding box center [447, 184] width 254 height 30
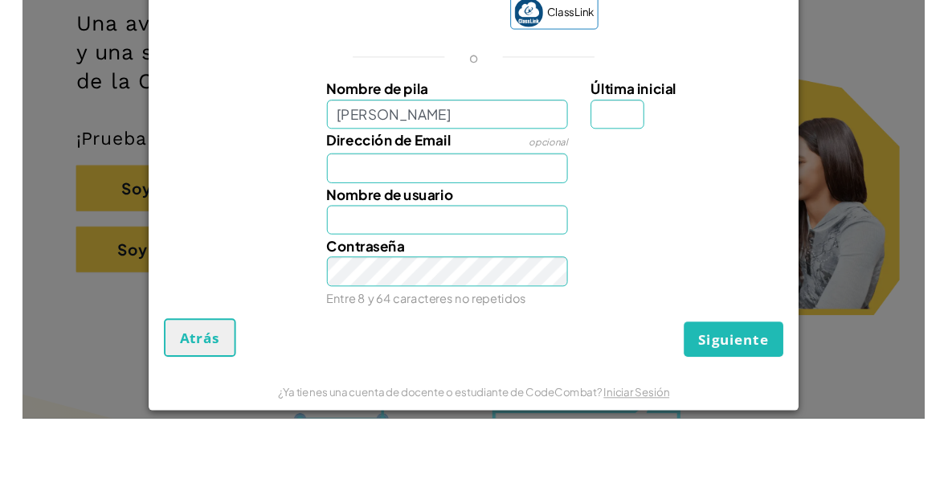
scroll to position [307, 0]
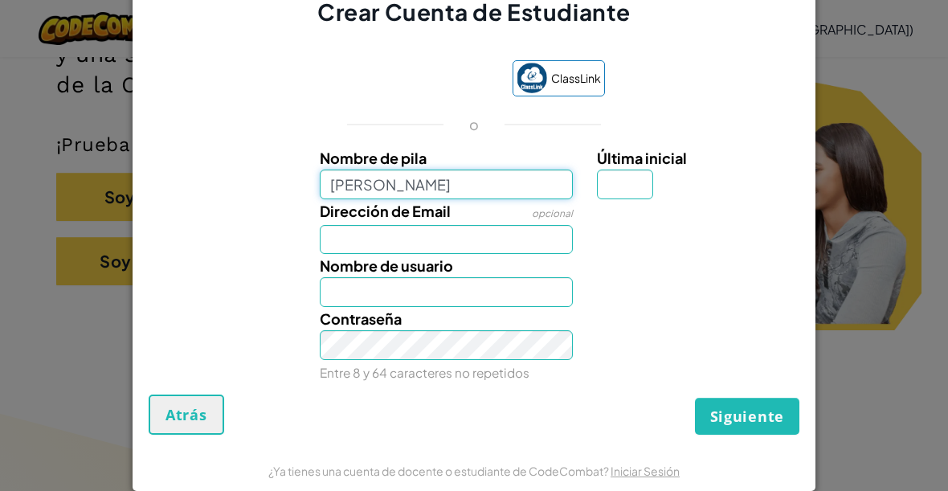
type input "[PERSON_NAME]"
click at [358, 296] on input "Nombre de usuario" at bounding box center [447, 292] width 254 height 30
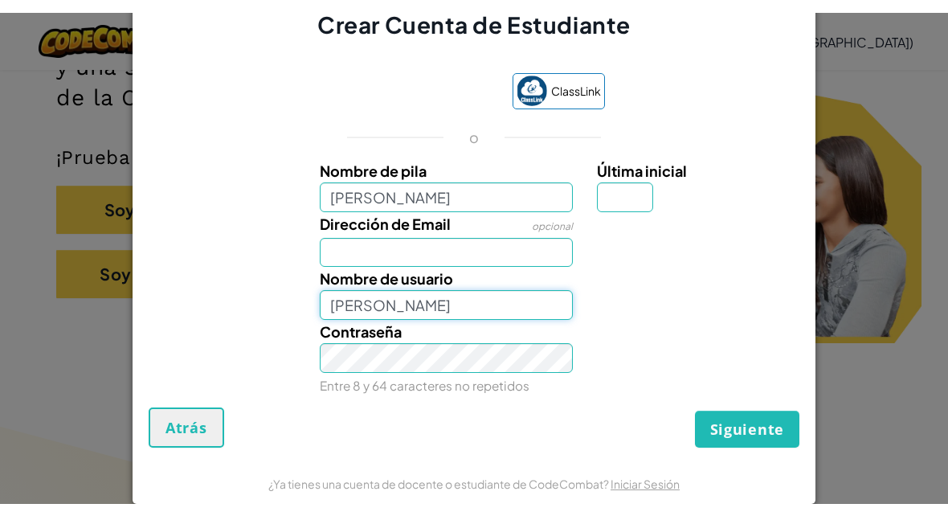
scroll to position [306, 0]
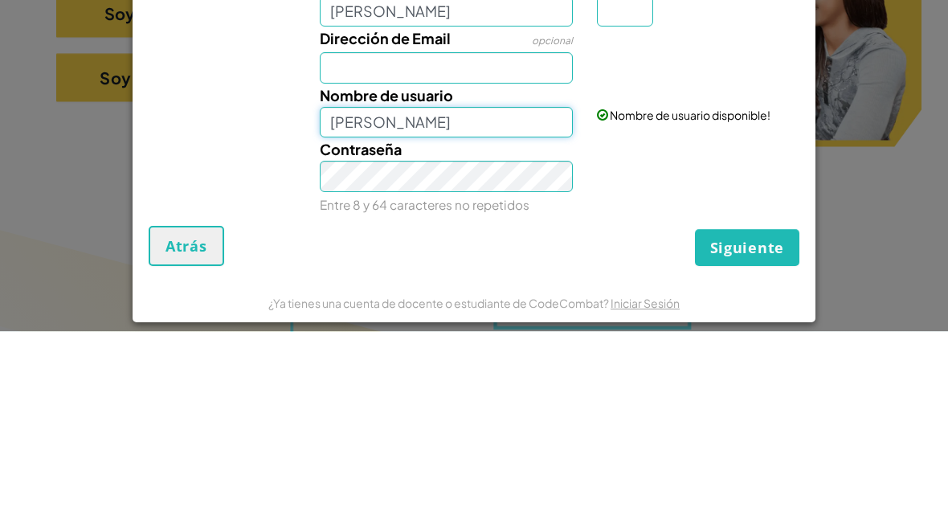
click at [467, 292] on input "[PERSON_NAME]" at bounding box center [447, 307] width 254 height 31
click at [460, 268] on div "Nombre de usuario [PERSON_NAME]" at bounding box center [447, 295] width 278 height 55
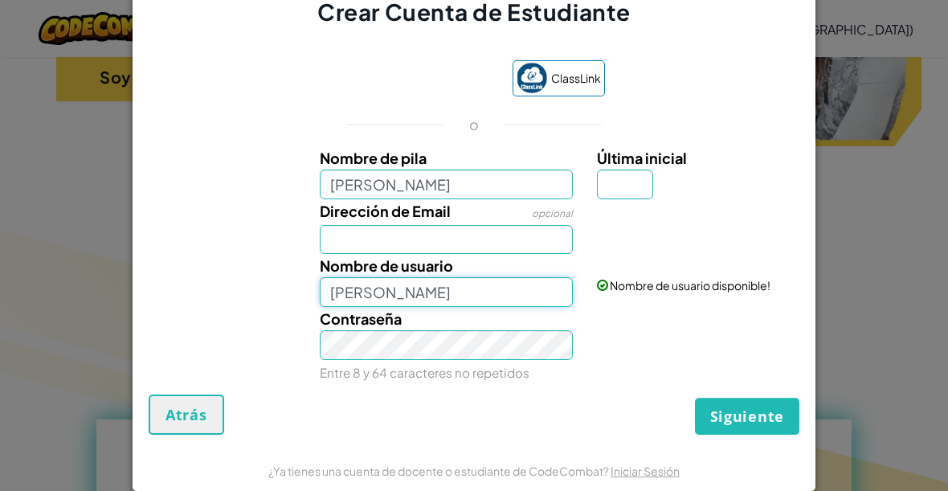
click at [484, 288] on input "[PERSON_NAME]" at bounding box center [447, 292] width 254 height 30
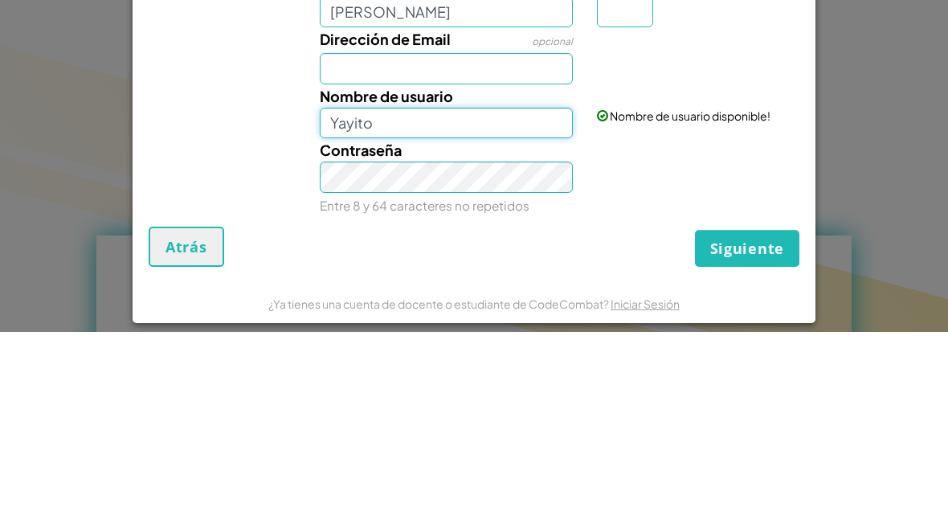
type input "Yayito"
click at [522, 237] on input "Dirección de Email" at bounding box center [447, 252] width 254 height 31
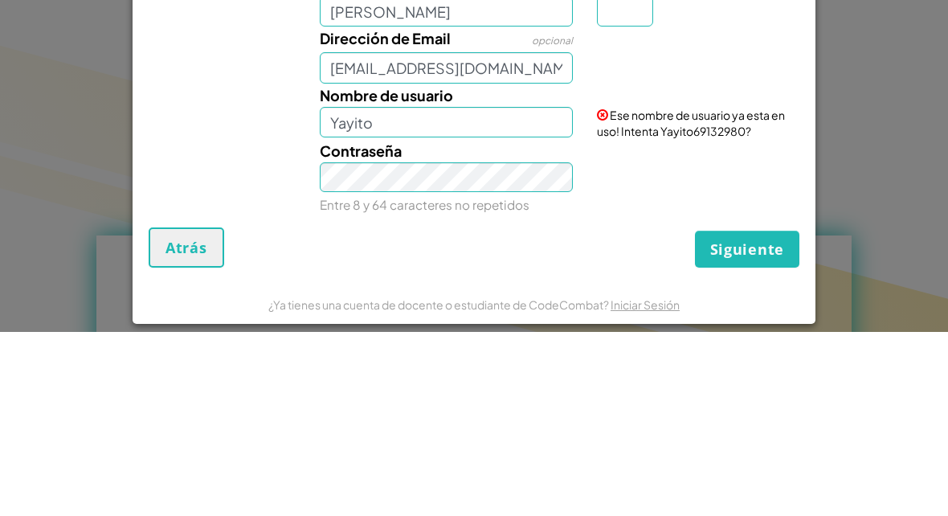
scroll to position [675, 0]
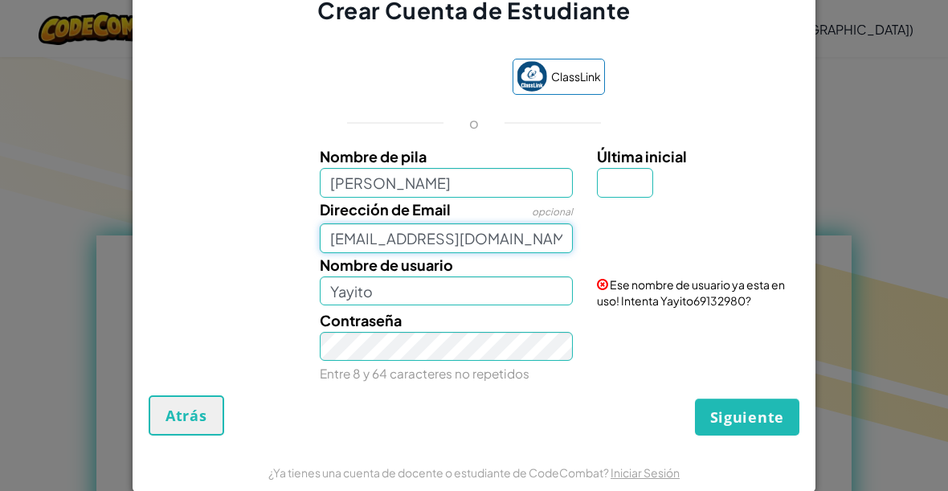
type input "[EMAIL_ADDRESS][DOMAIN_NAME]"
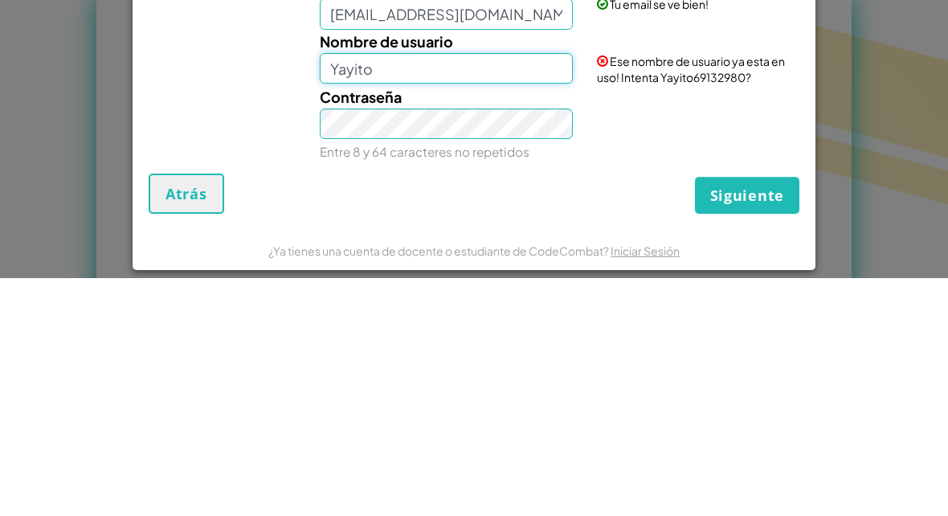
click at [380, 291] on input "Yayito" at bounding box center [447, 306] width 254 height 31
click at [747, 414] on button "Siguiente" at bounding box center [747, 432] width 104 height 37
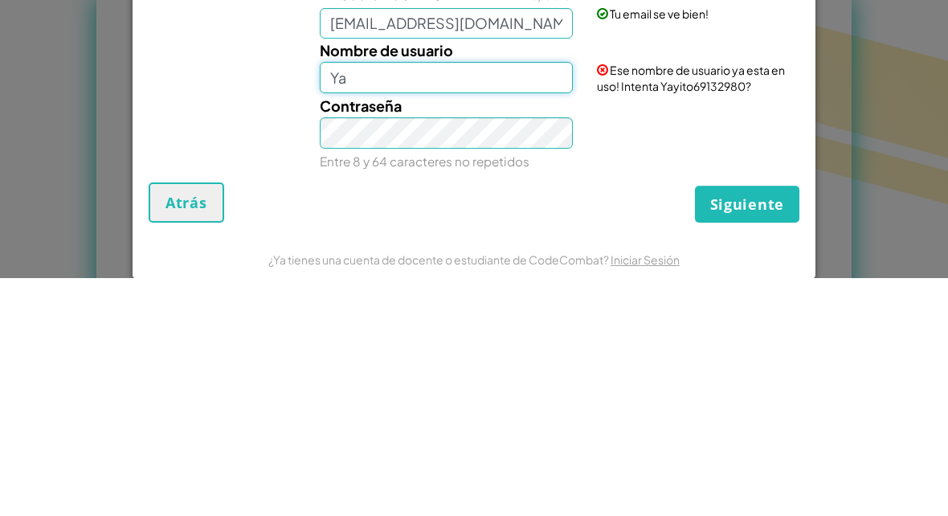
type input "Y"
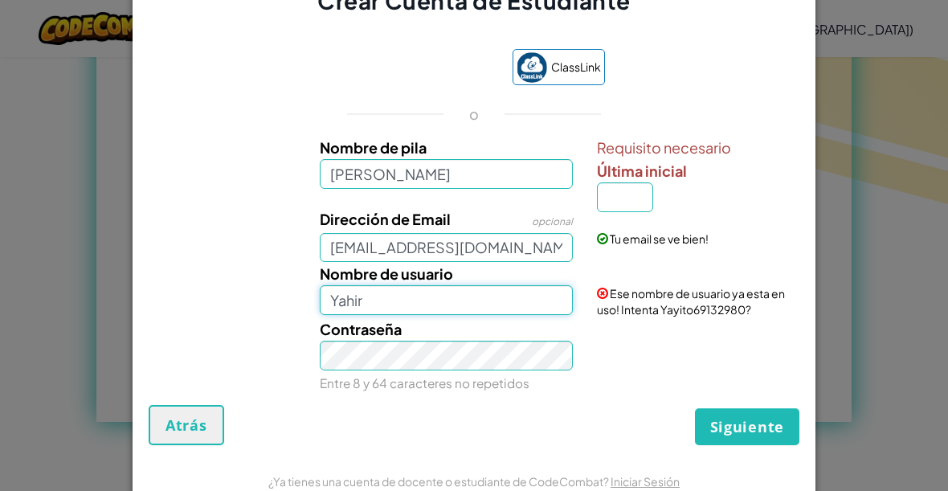
type input "Yahir"
click at [609, 202] on input "Última inicial" at bounding box center [625, 197] width 56 height 30
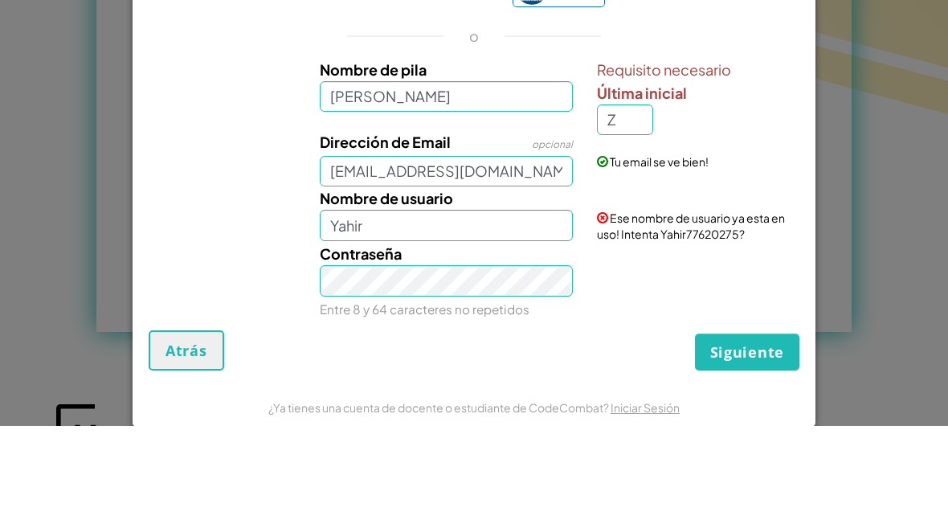
scroll to position [1002, 0]
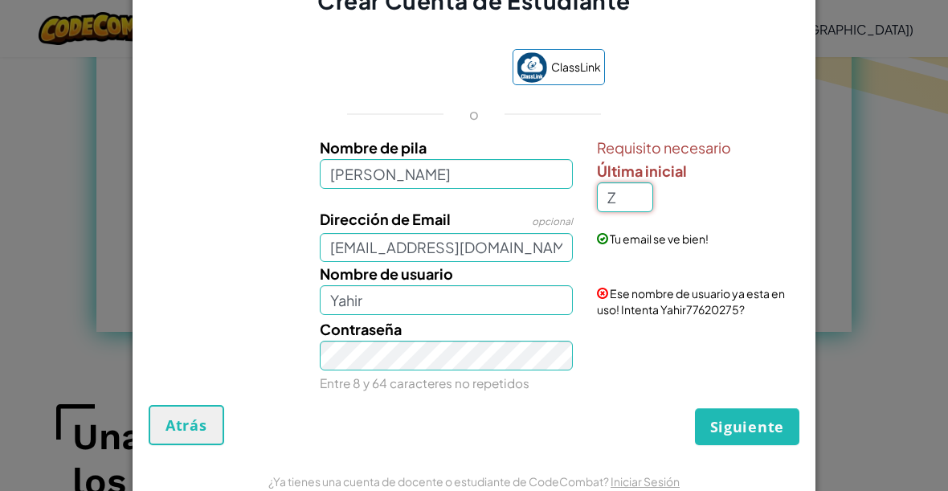
type input "Z"
click at [740, 441] on button "Siguiente" at bounding box center [747, 426] width 104 height 37
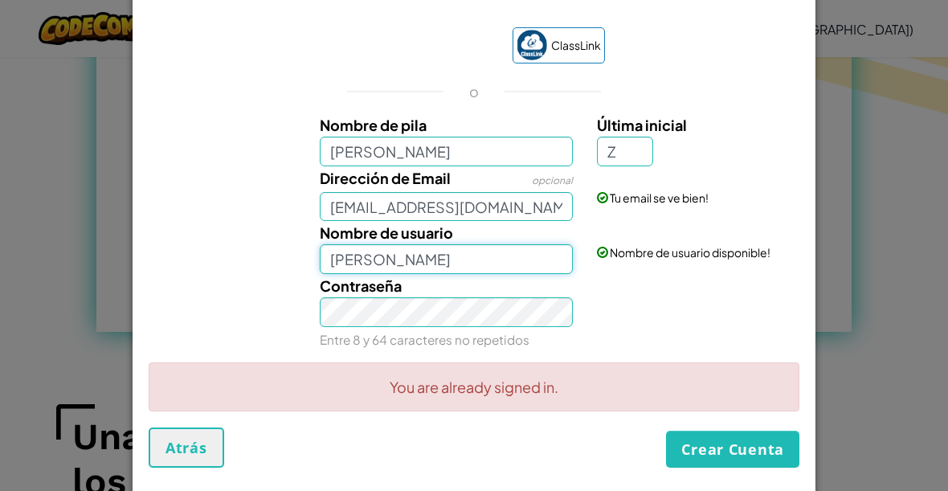
click at [544, 250] on input "[PERSON_NAME]" at bounding box center [447, 259] width 254 height 30
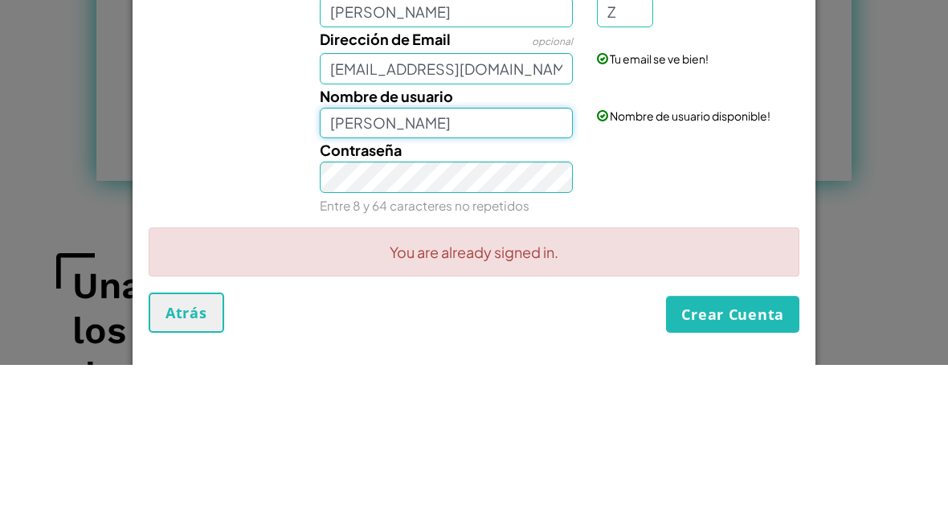
click at [516, 259] on input "[PERSON_NAME]" at bounding box center [447, 274] width 254 height 31
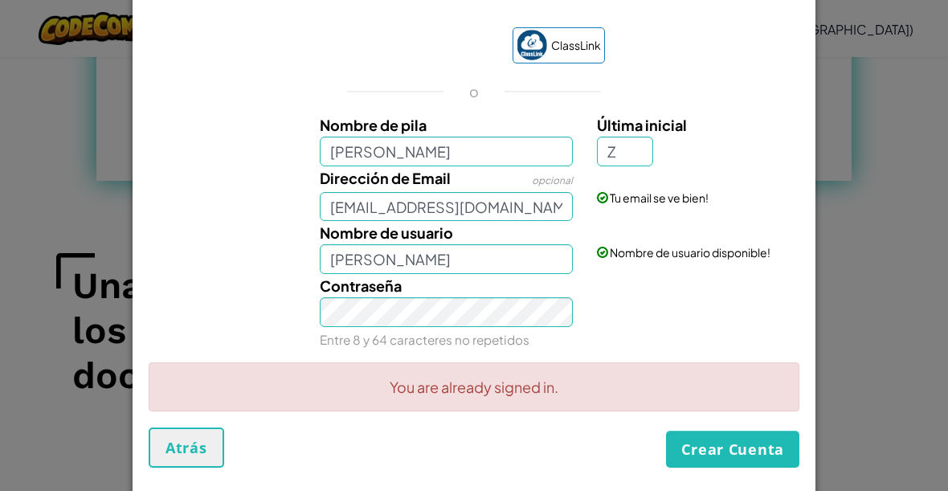
click at [729, 447] on button "Crear Cuenta" at bounding box center [732, 449] width 133 height 37
click at [518, 254] on input "[PERSON_NAME]" at bounding box center [447, 259] width 254 height 30
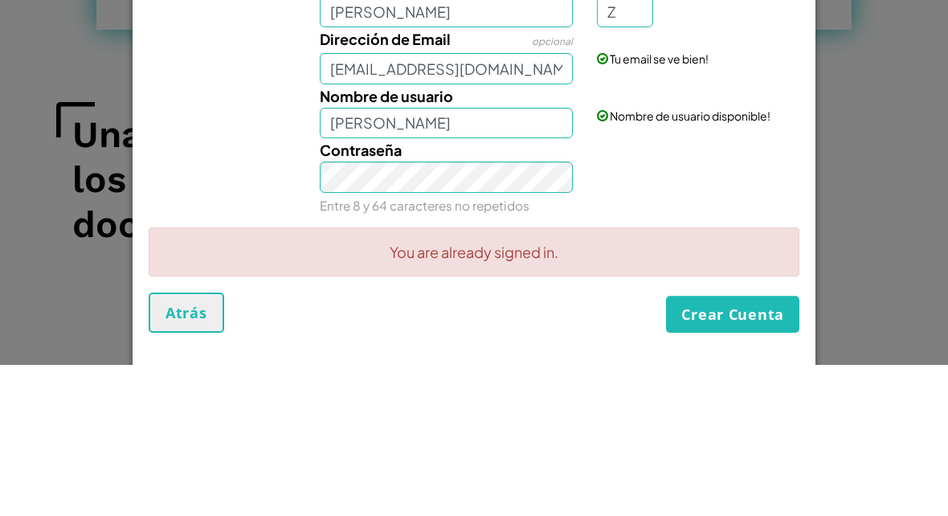
scroll to position [1304, 0]
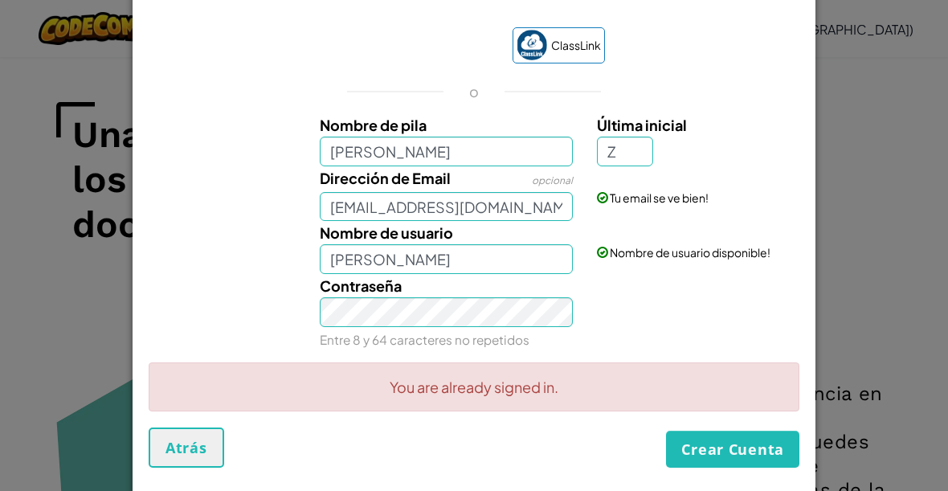
click at [731, 451] on button "Crear Cuenta" at bounding box center [732, 449] width 133 height 37
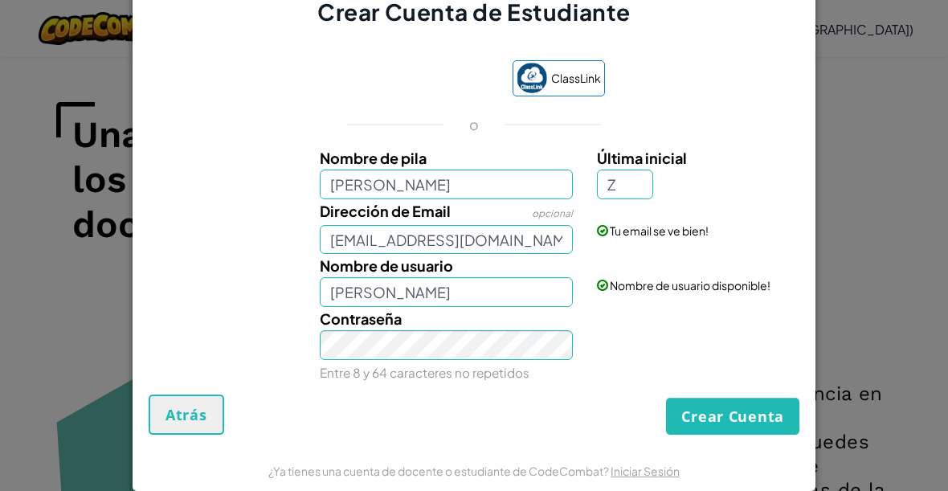
click at [740, 425] on button "Crear Cuenta" at bounding box center [732, 416] width 133 height 37
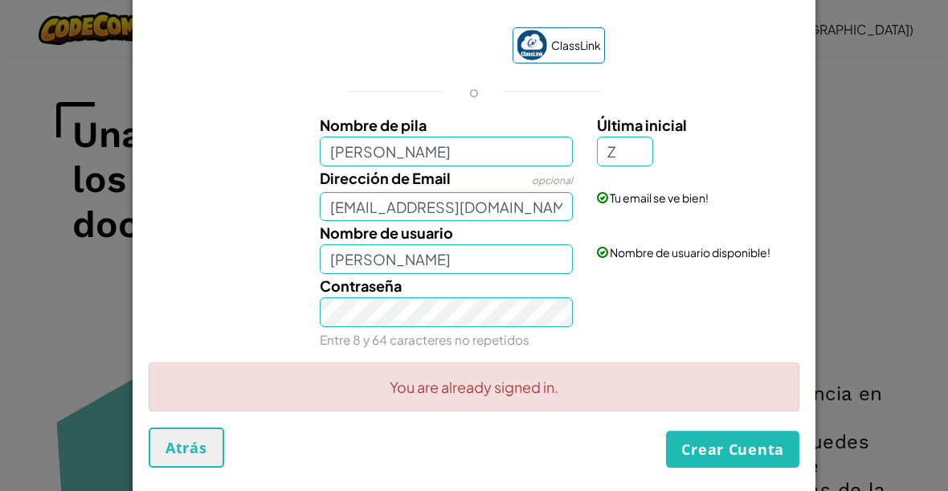
click at [737, 459] on button "Crear Cuenta" at bounding box center [732, 449] width 133 height 37
click at [702, 455] on button "Crear Cuenta" at bounding box center [732, 449] width 133 height 37
click at [540, 254] on input "[PERSON_NAME]" at bounding box center [447, 259] width 254 height 30
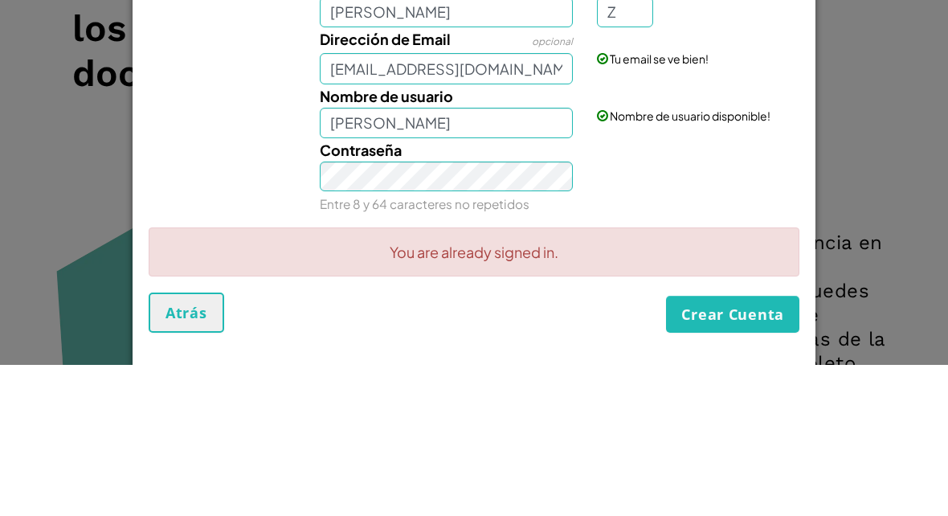
scroll to position [1455, 0]
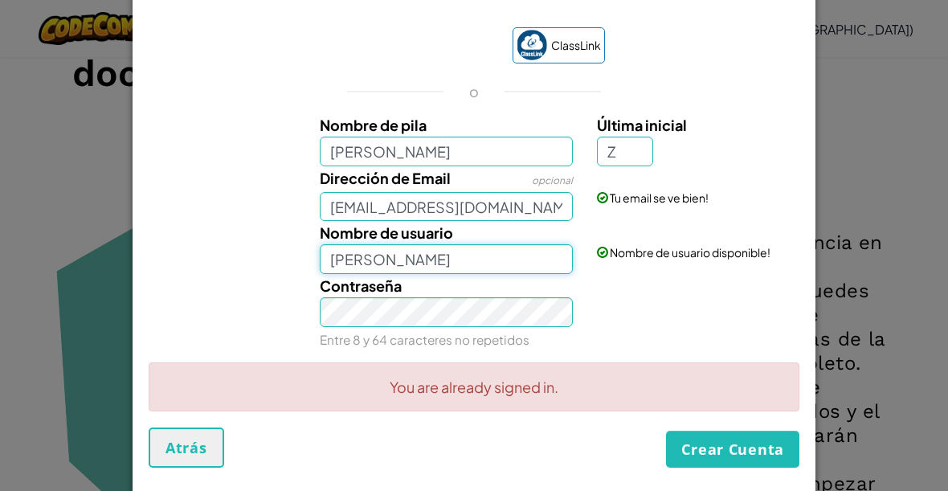
click at [720, 455] on button "Crear Cuenta" at bounding box center [732, 449] width 133 height 37
click at [740, 458] on button "Crear Cuenta" at bounding box center [732, 449] width 133 height 37
click at [729, 453] on button "Crear Cuenta" at bounding box center [732, 449] width 133 height 37
click at [730, 446] on button "Crear Cuenta" at bounding box center [732, 449] width 133 height 37
click at [739, 452] on button "Crear Cuenta" at bounding box center [732, 449] width 133 height 37
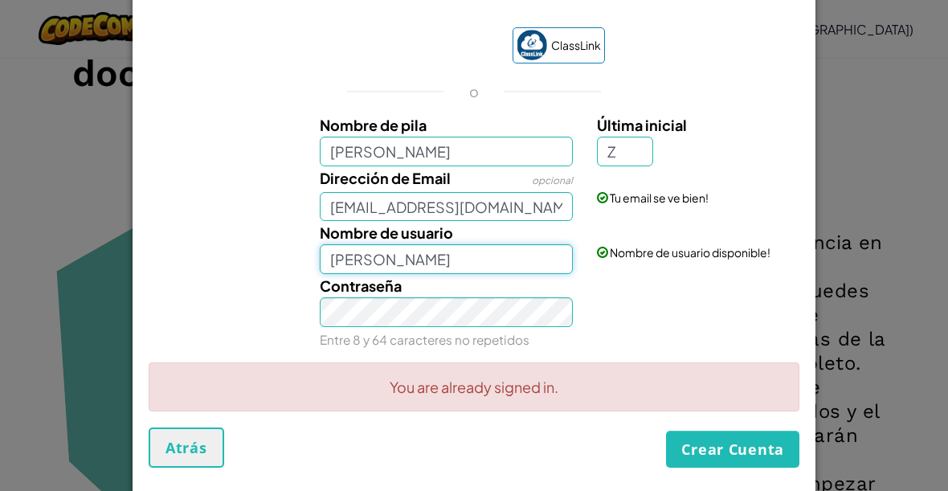
click at [533, 247] on input "[PERSON_NAME]" at bounding box center [447, 259] width 254 height 30
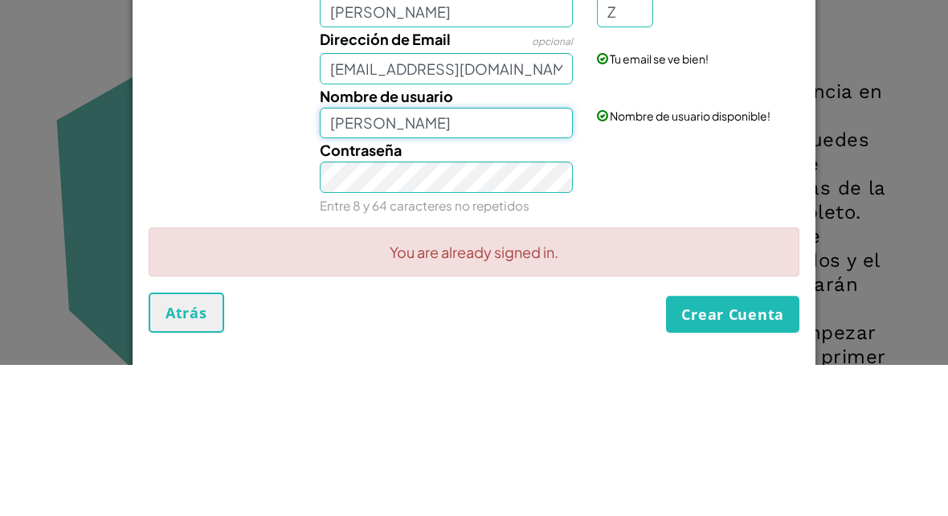
click at [525, 259] on input "[PERSON_NAME]" at bounding box center [447, 274] width 254 height 31
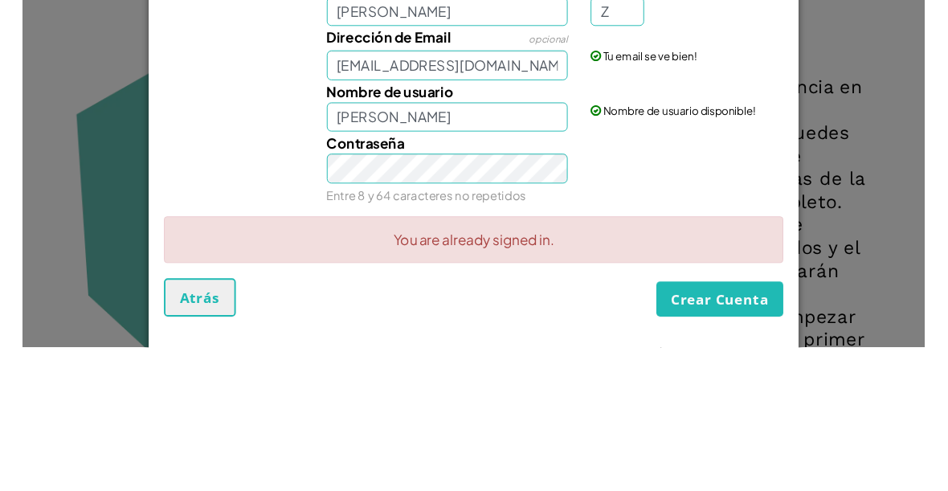
scroll to position [1606, 0]
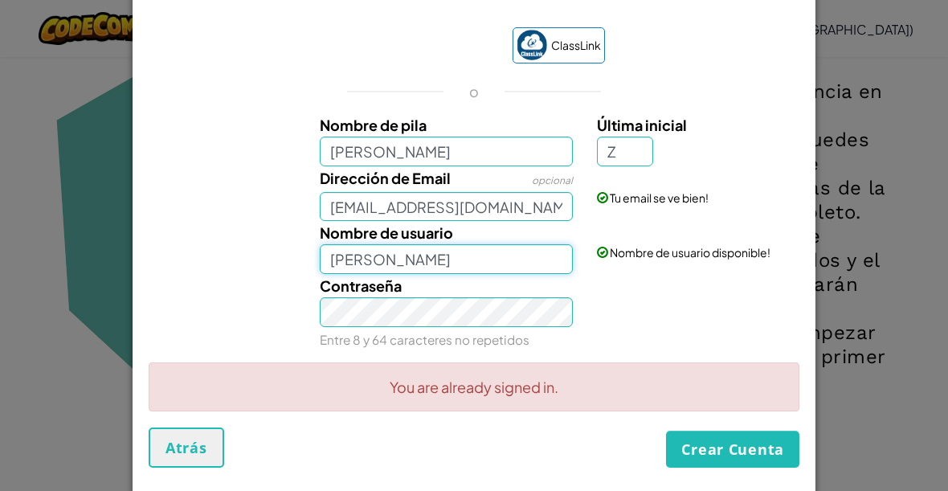
type input "[PERSON_NAME]"
click at [746, 455] on button "Crear Cuenta" at bounding box center [732, 449] width 133 height 37
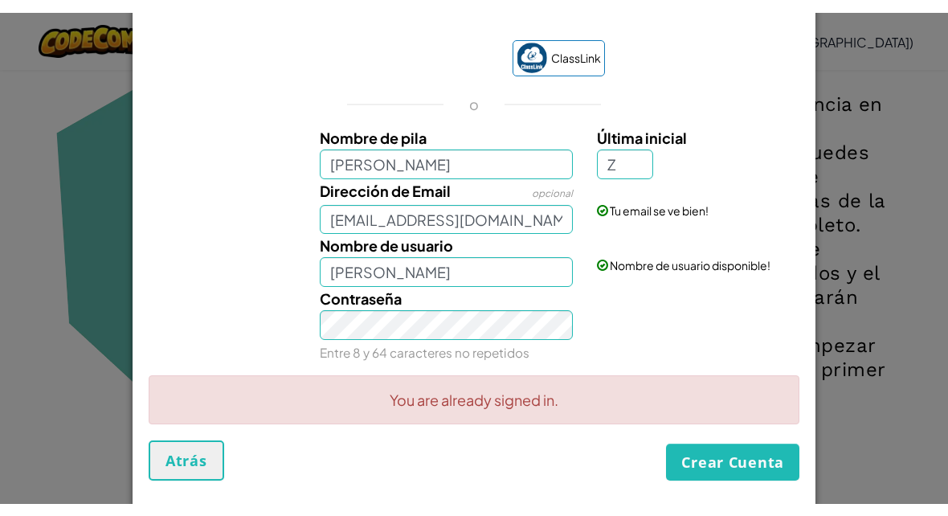
scroll to position [-57, 0]
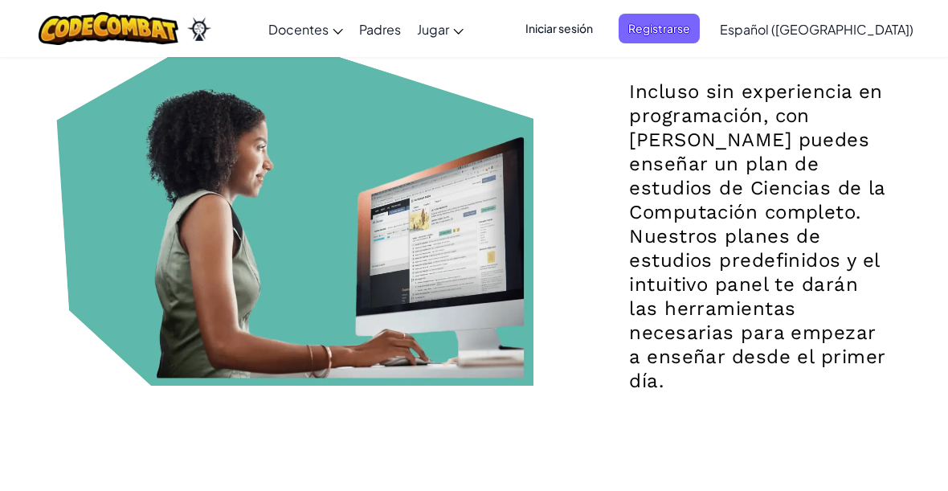
click at [602, 24] on span "Iniciar sesión" at bounding box center [559, 29] width 87 height 30
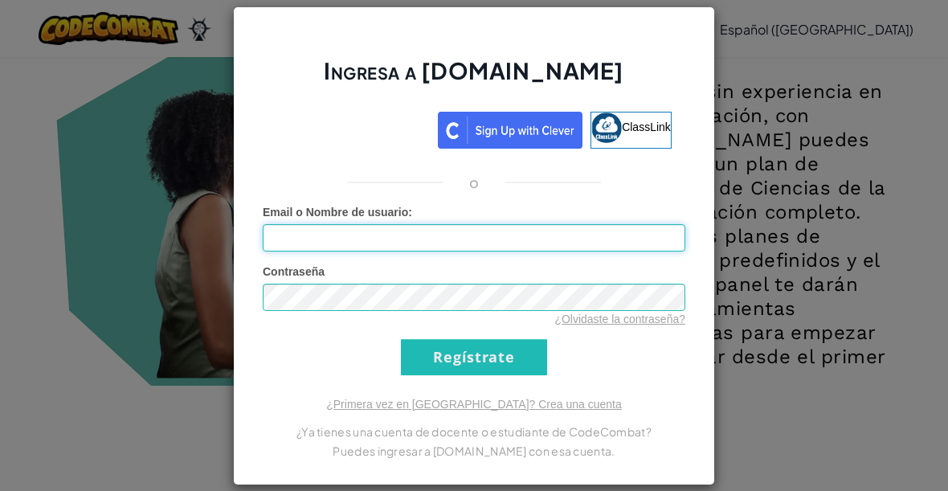
click at [567, 246] on input "Email o Nombre de usuario :" at bounding box center [474, 237] width 423 height 27
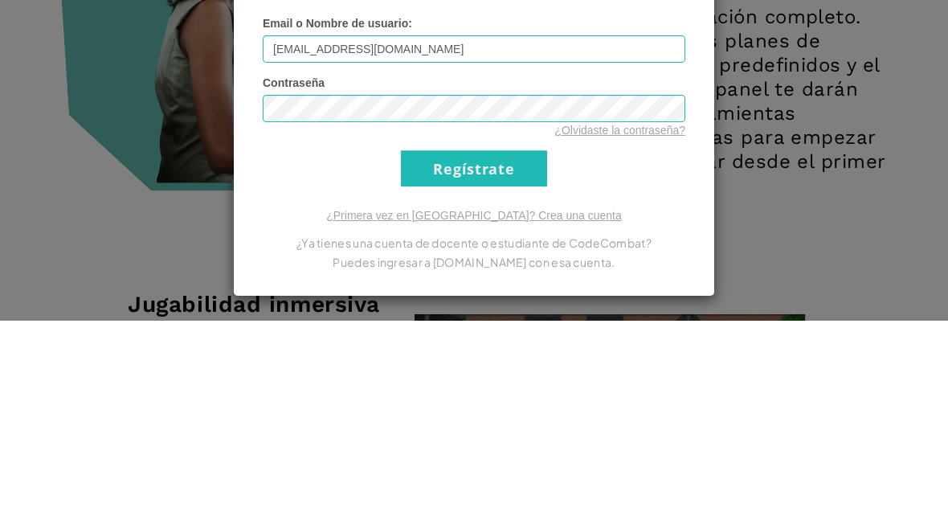
scroll to position [1802, 0]
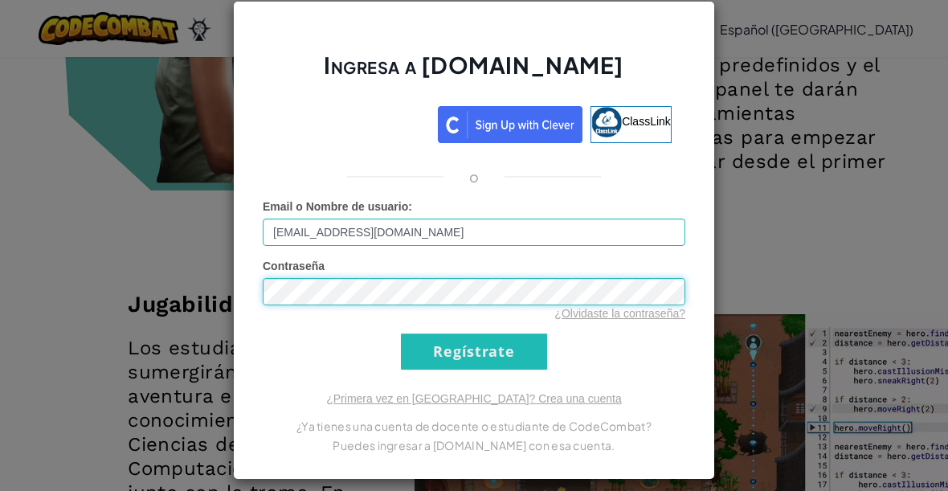
click at [508, 346] on input "Regístrate" at bounding box center [474, 351] width 146 height 36
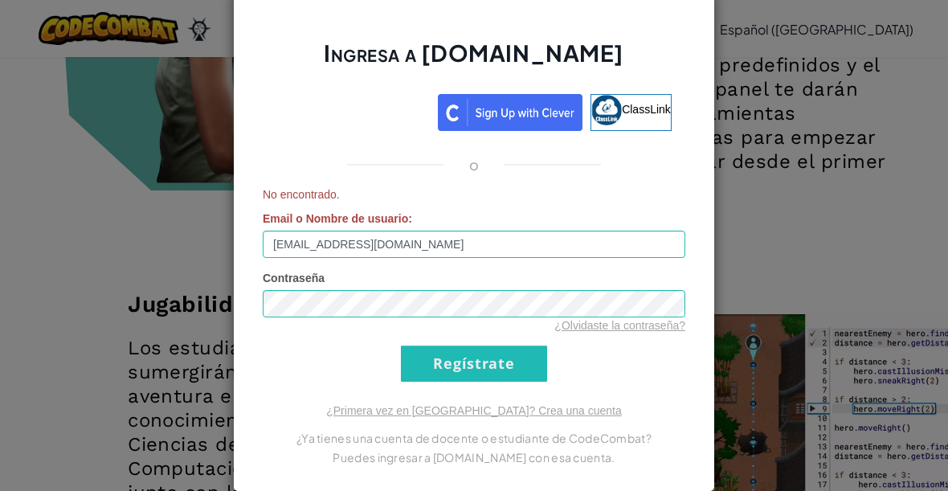
click at [441, 361] on input "Regístrate" at bounding box center [474, 363] width 146 height 36
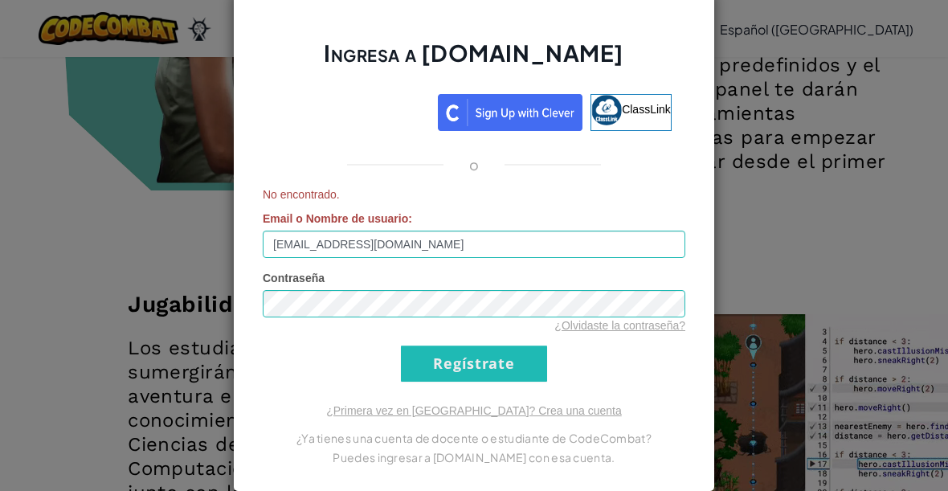
click at [456, 351] on input "Regístrate" at bounding box center [474, 363] width 146 height 36
click at [444, 365] on input "Regístrate" at bounding box center [474, 363] width 146 height 36
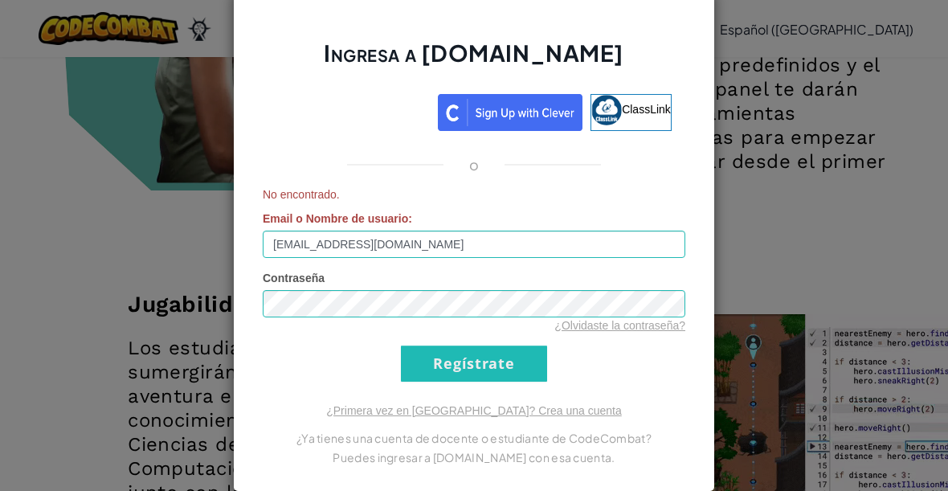
click at [444, 365] on input "Regístrate" at bounding box center [474, 363] width 146 height 36
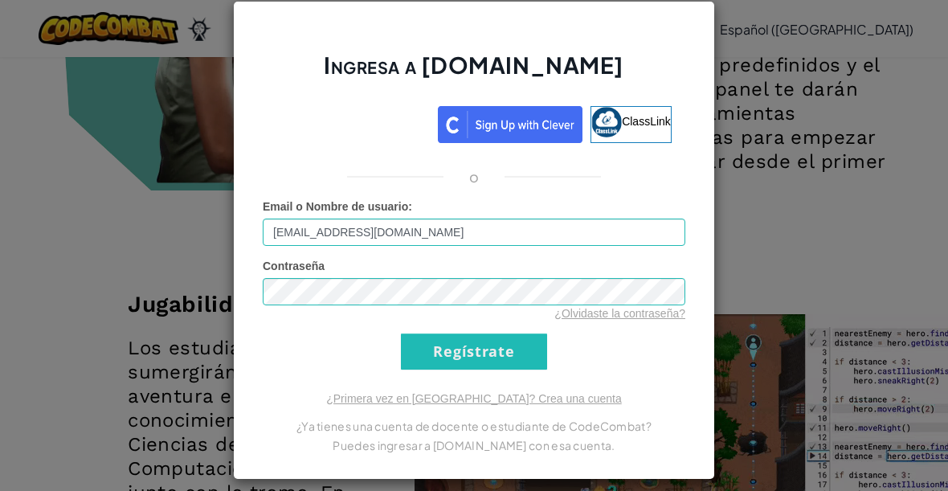
click at [446, 361] on input "Regístrate" at bounding box center [474, 351] width 146 height 36
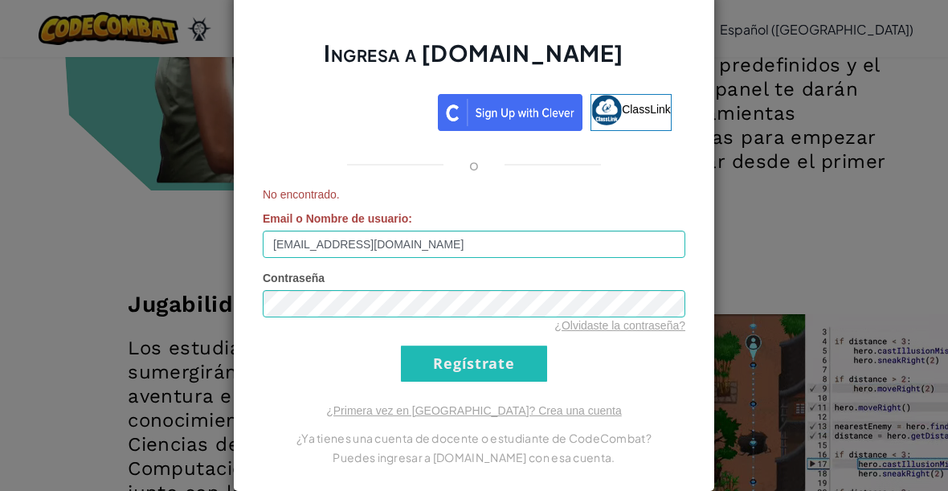
click at [439, 362] on input "Regístrate" at bounding box center [474, 363] width 146 height 36
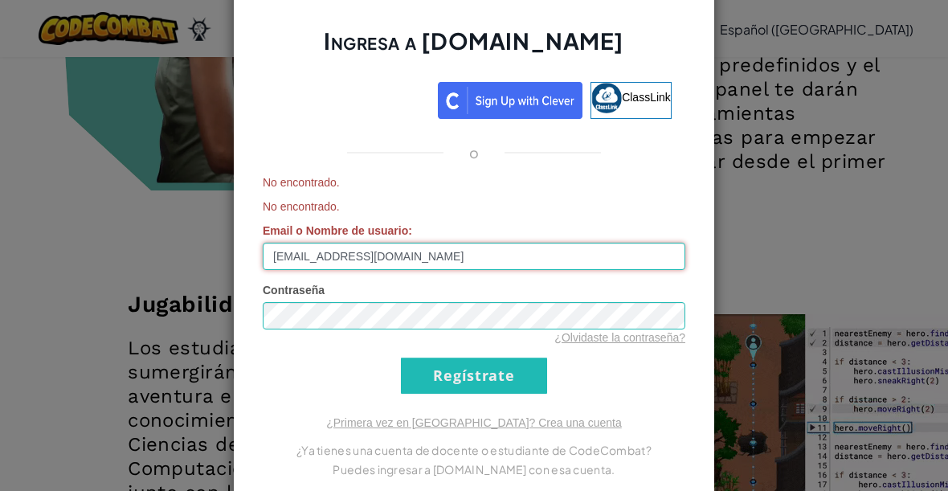
click at [411, 250] on input "[EMAIL_ADDRESS][DOMAIN_NAME]" at bounding box center [474, 256] width 423 height 27
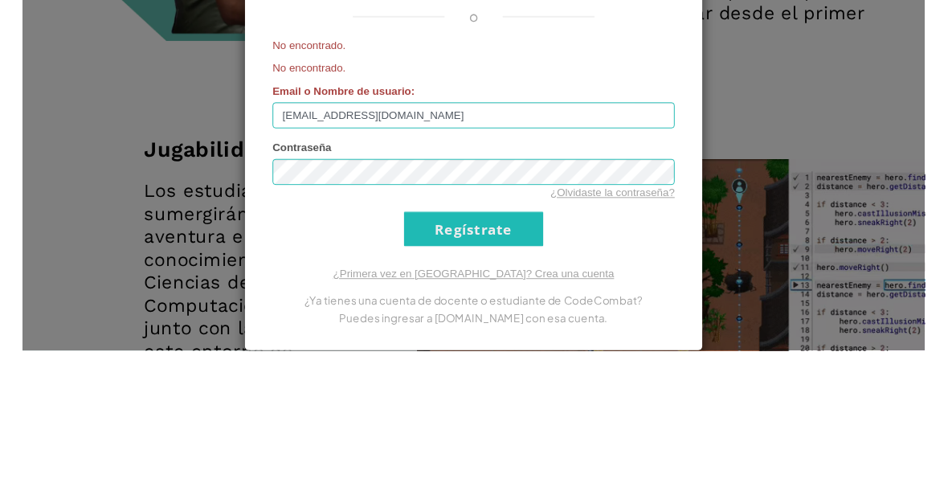
scroll to position [1949, 0]
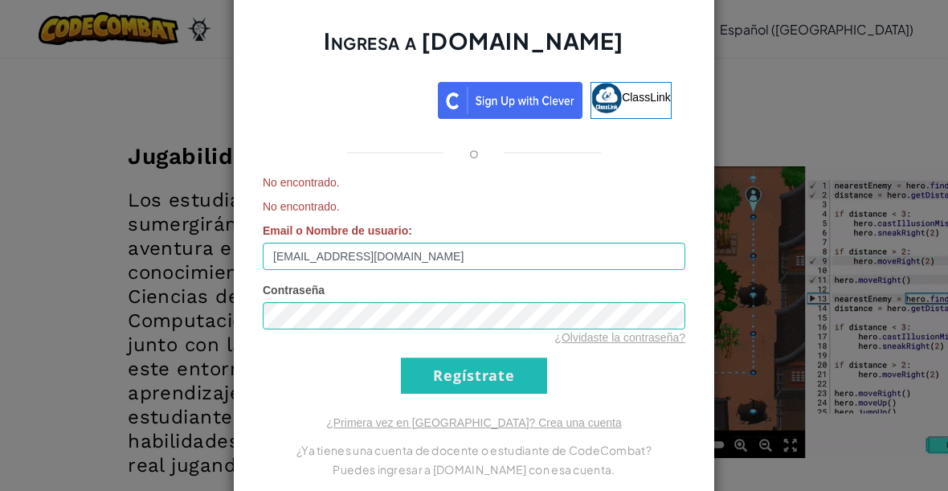
click at [435, 370] on input "Regístrate" at bounding box center [474, 375] width 146 height 36
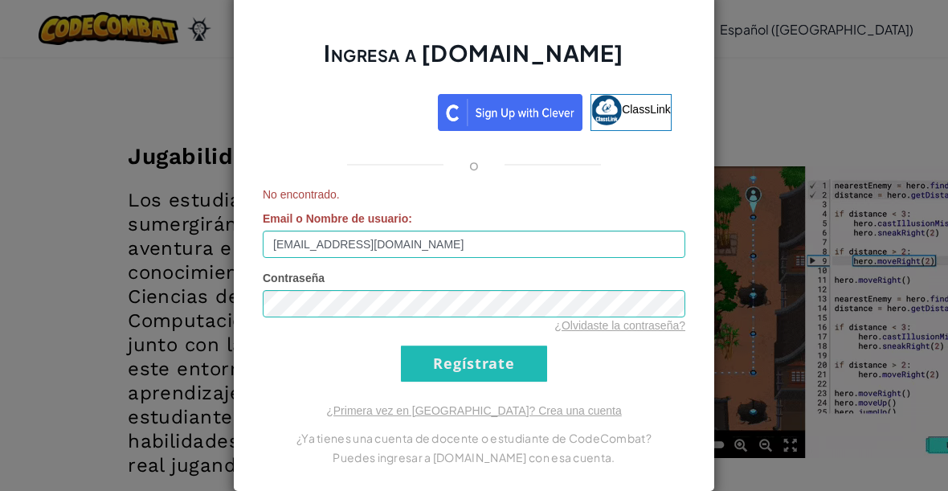
click at [452, 376] on input "Regístrate" at bounding box center [474, 363] width 146 height 36
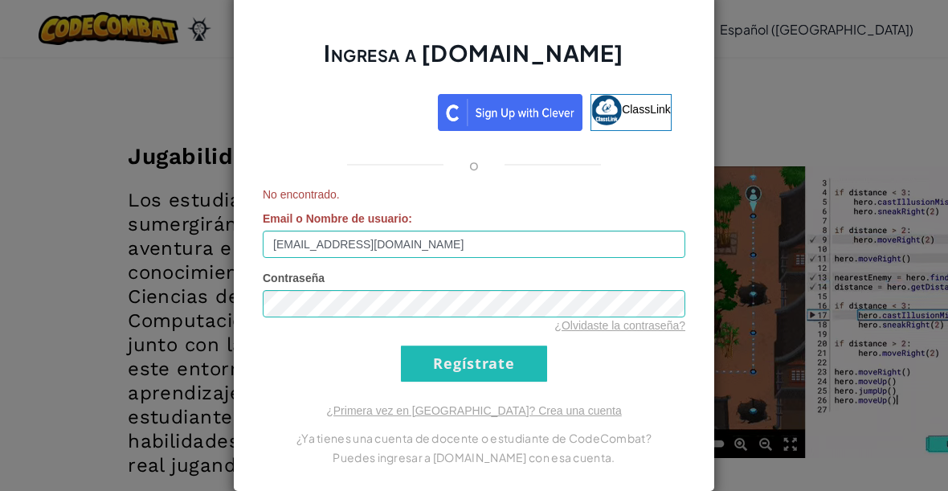
click at [445, 373] on input "Regístrate" at bounding box center [474, 363] width 146 height 36
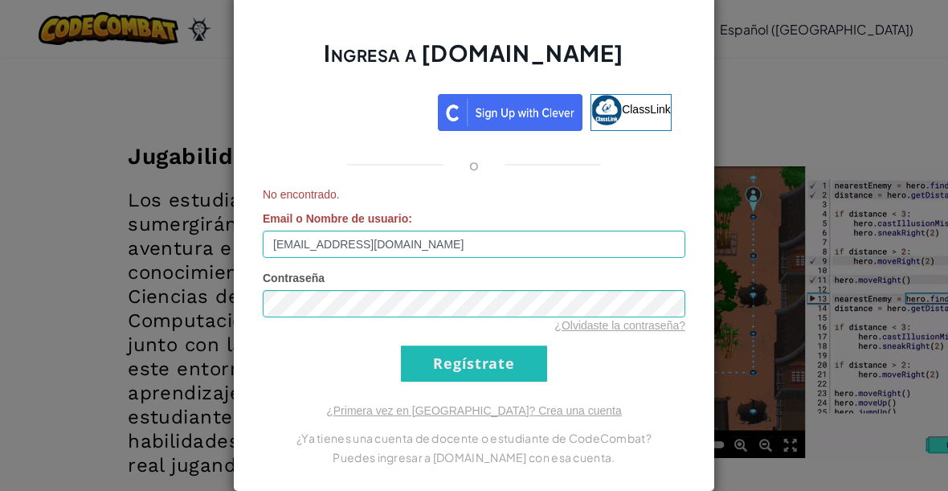
click at [457, 369] on input "Regístrate" at bounding box center [474, 363] width 146 height 36
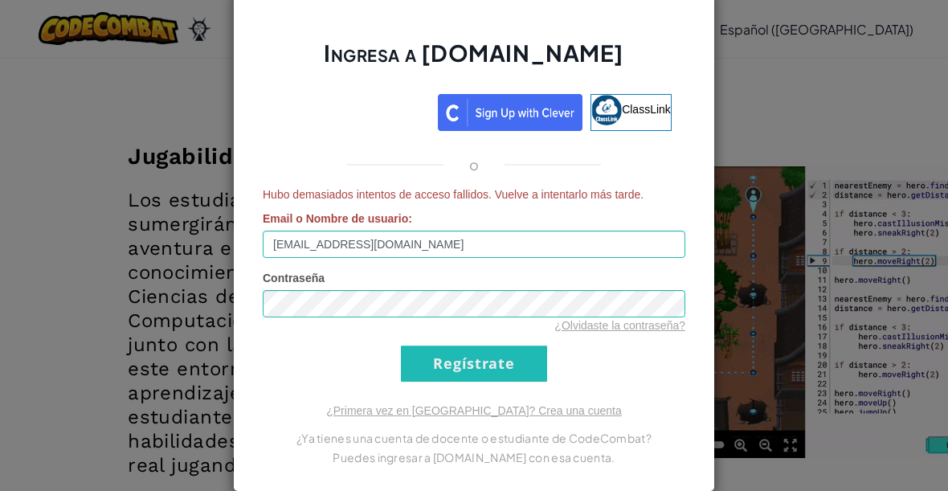
click at [451, 364] on input "Regístrate" at bounding box center [474, 363] width 146 height 36
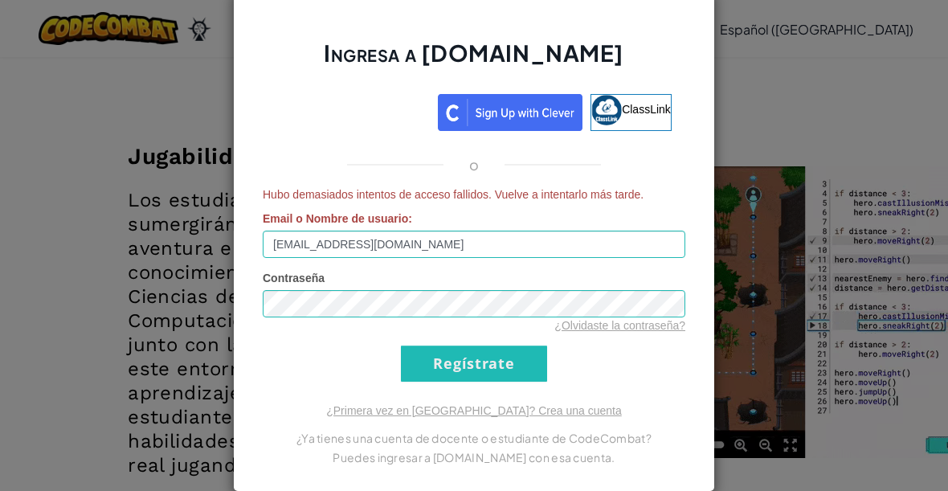
click at [294, 221] on span "Email o Nombre de usuario" at bounding box center [335, 218] width 145 height 13
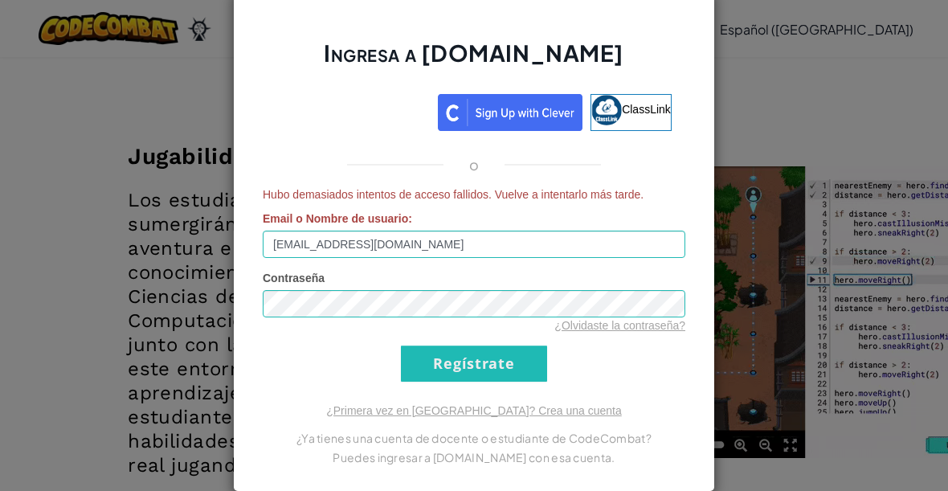
click at [294, 231] on input "[EMAIL_ADDRESS][DOMAIN_NAME]" at bounding box center [474, 244] width 423 height 27
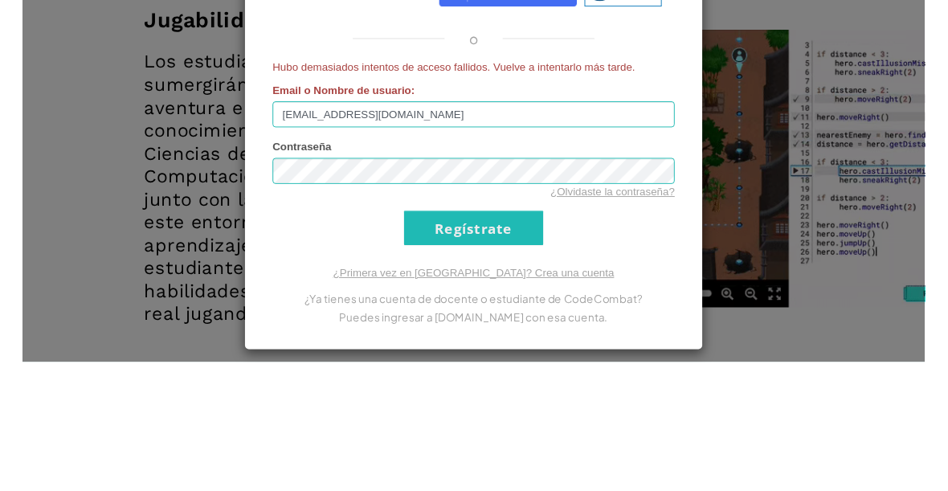
scroll to position [2085, 0]
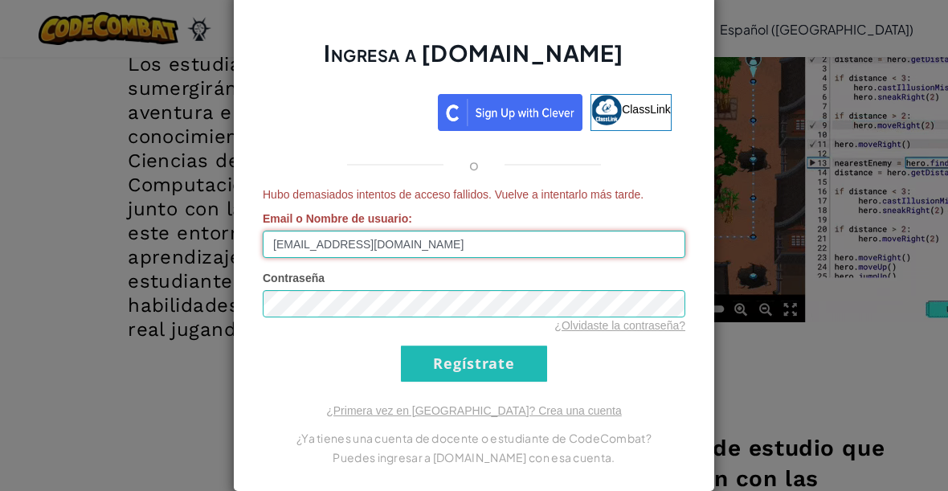
type input "[EMAIL_ADDRESS][DOMAIN_NAME]"
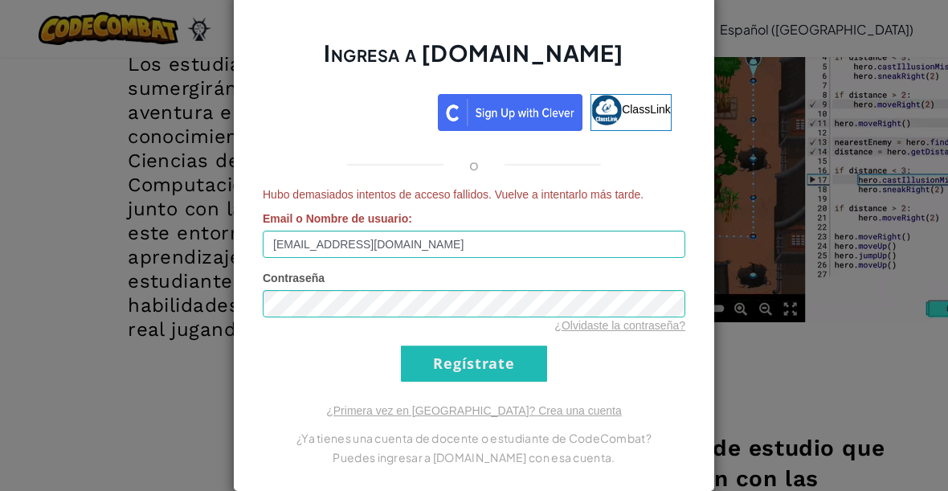
click at [436, 353] on input "Regístrate" at bounding box center [474, 363] width 146 height 36
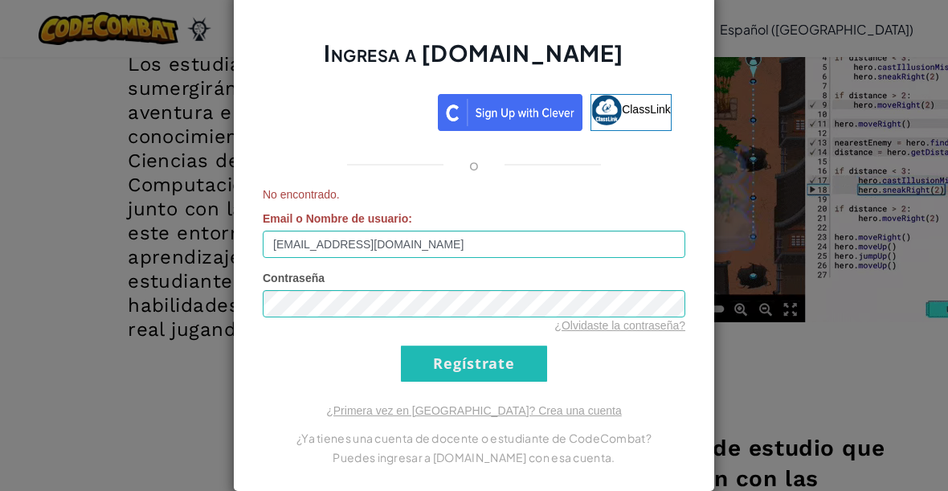
click at [425, 357] on input "Regístrate" at bounding box center [474, 363] width 146 height 36
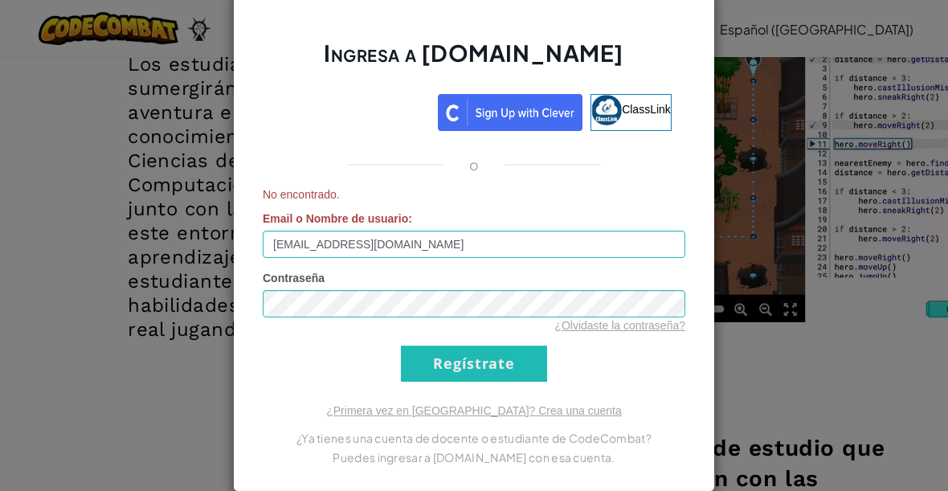
click at [456, 373] on input "Regístrate" at bounding box center [474, 363] width 146 height 36
click at [442, 364] on input "Regístrate" at bounding box center [474, 363] width 146 height 36
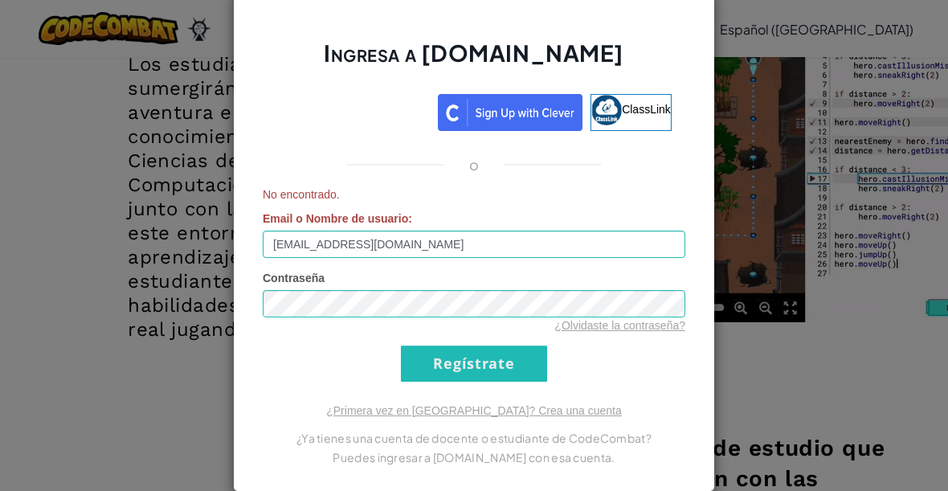
click at [443, 365] on input "Regístrate" at bounding box center [474, 363] width 146 height 36
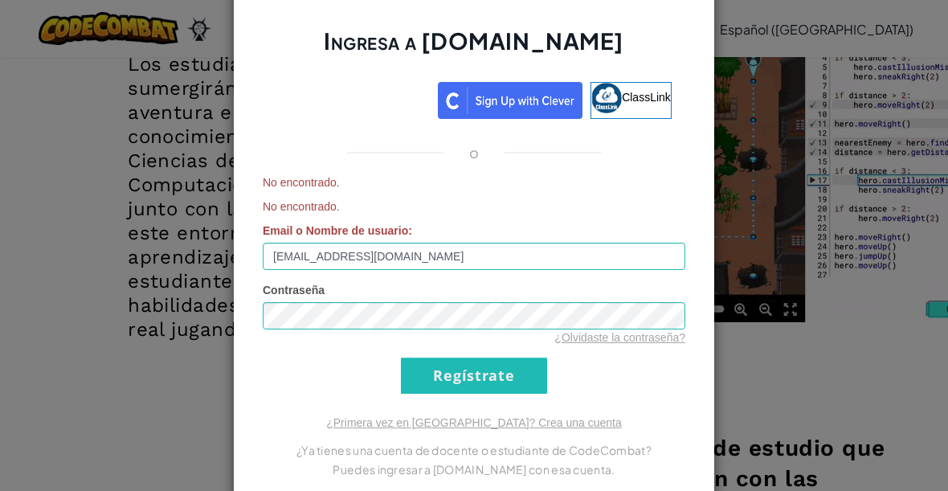
click at [440, 369] on input "Regístrate" at bounding box center [474, 375] width 146 height 36
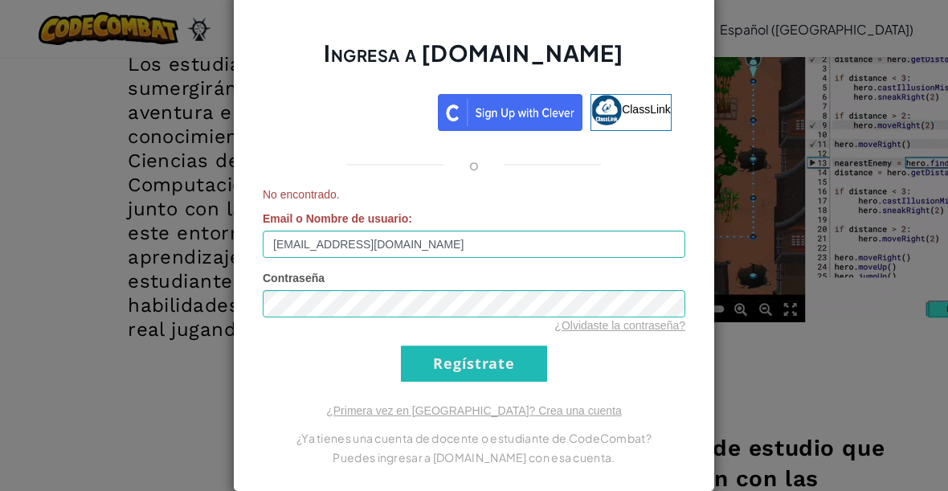
click at [433, 362] on input "Regístrate" at bounding box center [474, 363] width 146 height 36
click at [427, 364] on input "Regístrate" at bounding box center [474, 363] width 146 height 36
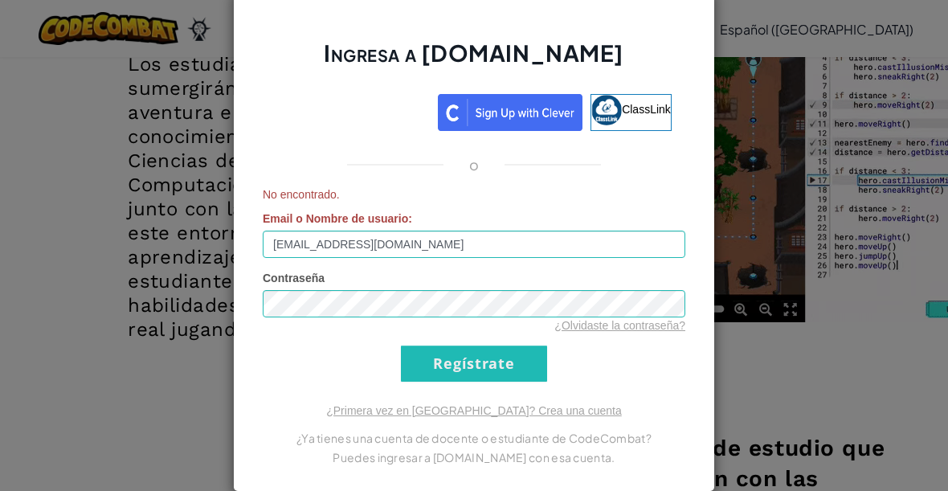
click at [432, 364] on input "Regístrate" at bounding box center [474, 363] width 146 height 36
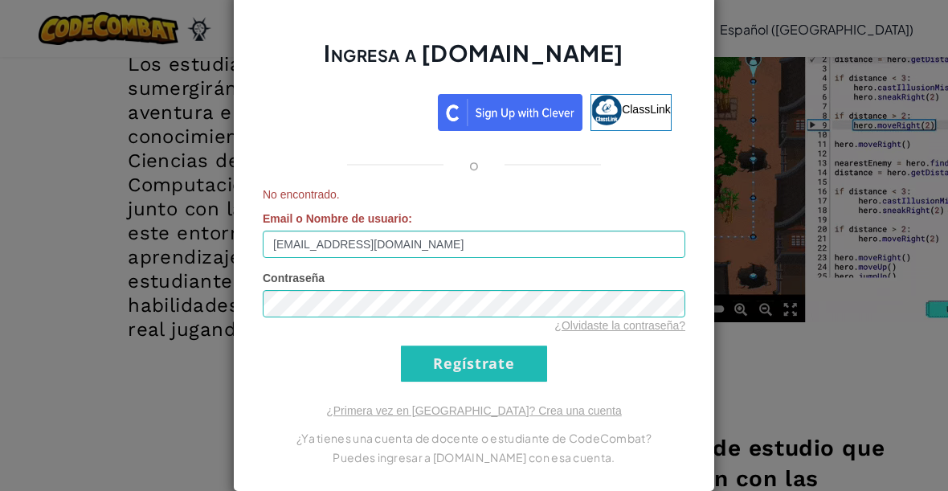
click at [440, 362] on input "Regístrate" at bounding box center [474, 363] width 146 height 36
click at [439, 364] on input "Regístrate" at bounding box center [474, 363] width 146 height 36
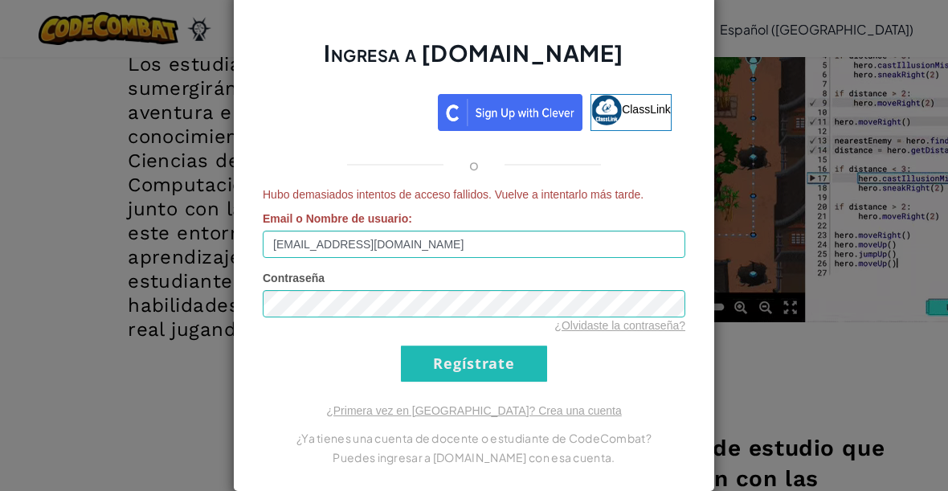
click at [438, 371] on input "Regístrate" at bounding box center [474, 363] width 146 height 36
click at [449, 367] on input "Regístrate" at bounding box center [474, 363] width 146 height 36
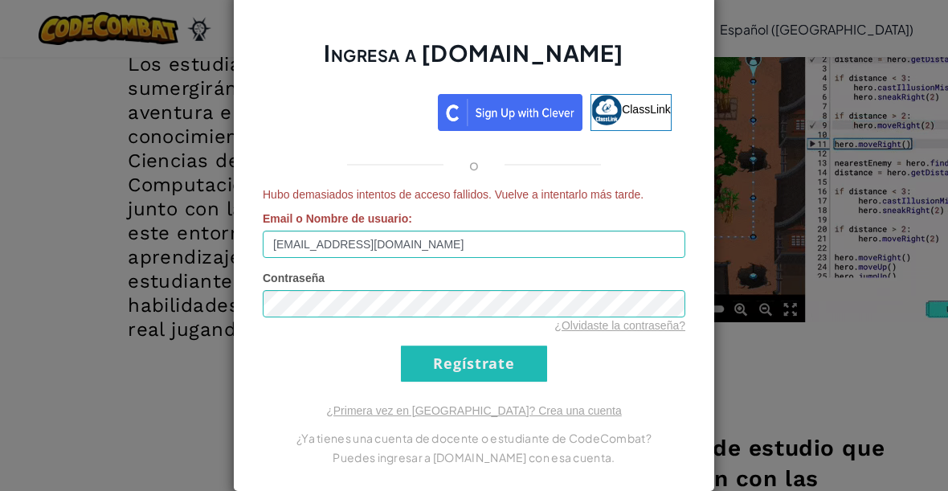
click at [460, 361] on input "Regístrate" at bounding box center [474, 363] width 146 height 36
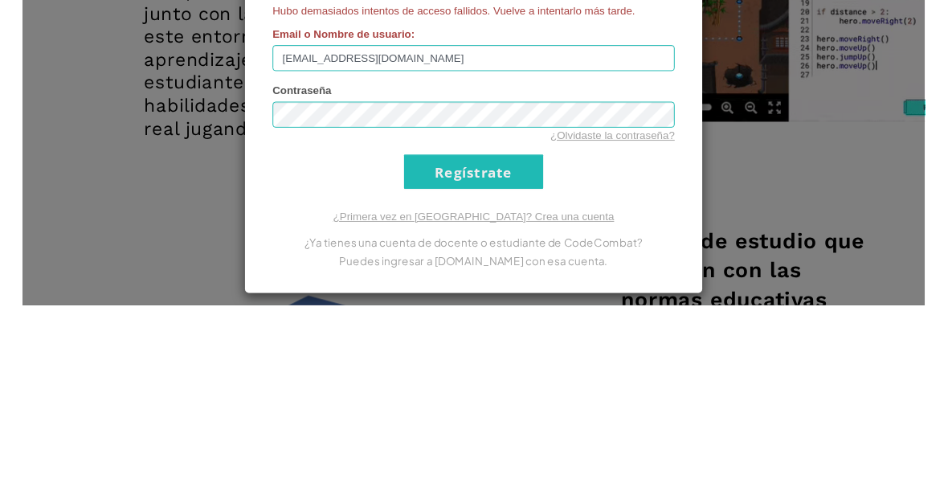
scroll to position [2280, 0]
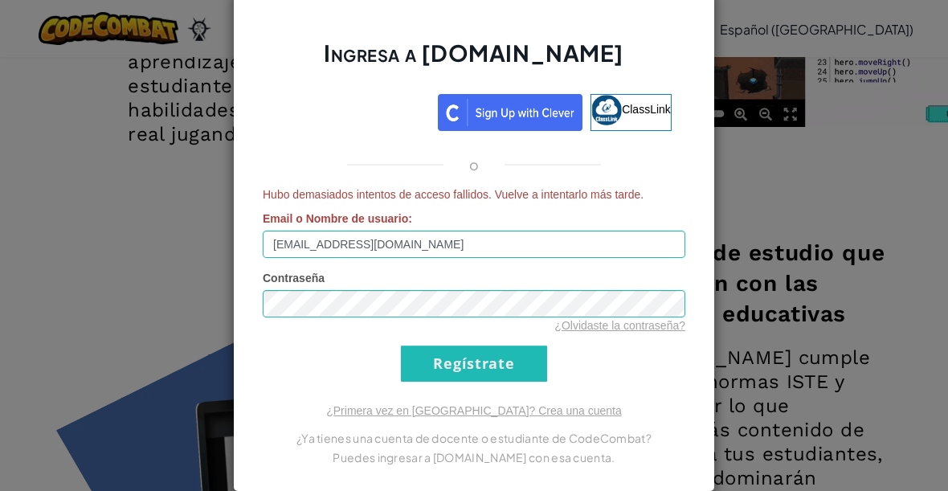
click at [435, 361] on input "Regístrate" at bounding box center [474, 363] width 146 height 36
click at [424, 365] on input "Regístrate" at bounding box center [474, 363] width 146 height 36
click at [429, 358] on input "Regístrate" at bounding box center [474, 363] width 146 height 36
click at [433, 358] on input "Regístrate" at bounding box center [474, 363] width 146 height 36
click at [434, 364] on input "Regístrate" at bounding box center [474, 363] width 146 height 36
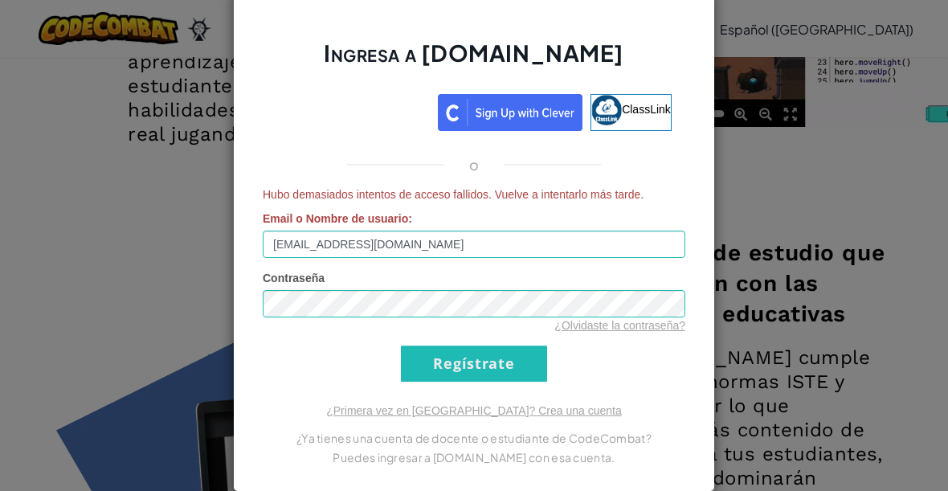
click at [620, 328] on link "¿Olvidaste la contraseña?" at bounding box center [619, 325] width 131 height 13
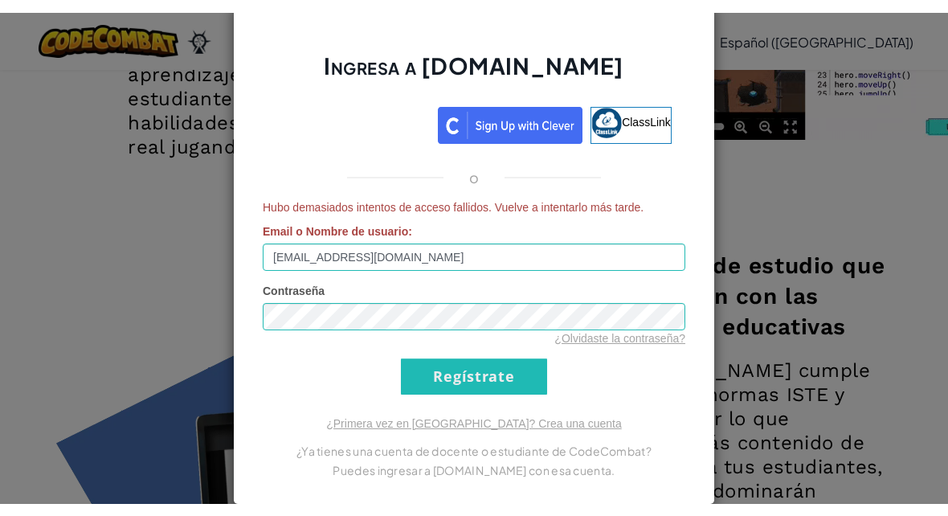
scroll to position [0, 0]
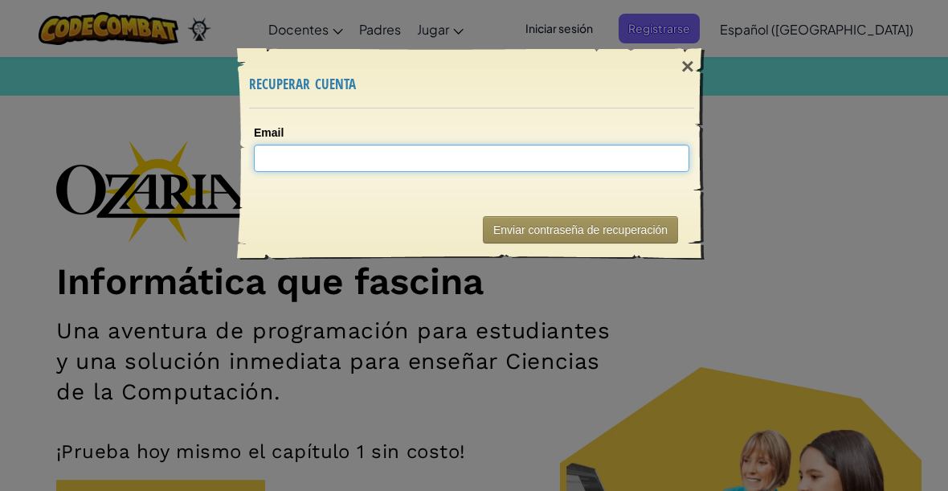
click at [472, 145] on input "Email" at bounding box center [471, 158] width 435 height 27
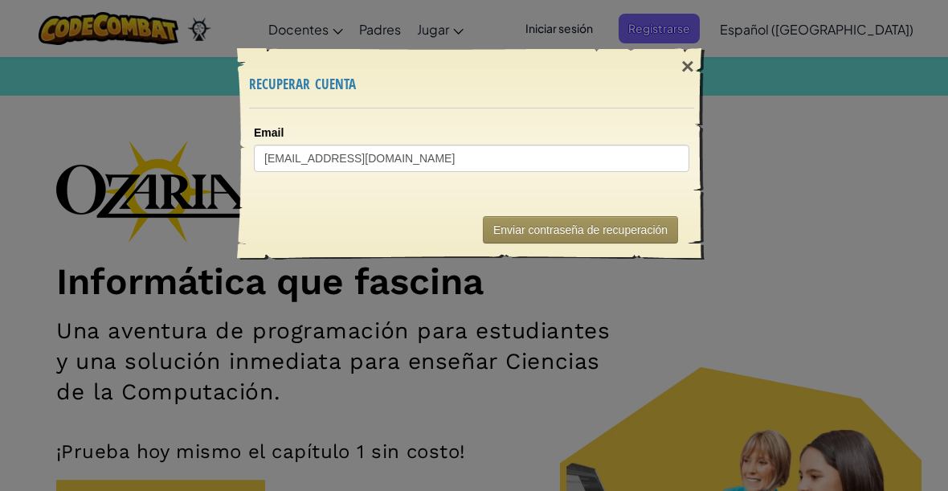
click at [635, 227] on button "Enviar contraseña de recuperación" at bounding box center [580, 229] width 195 height 27
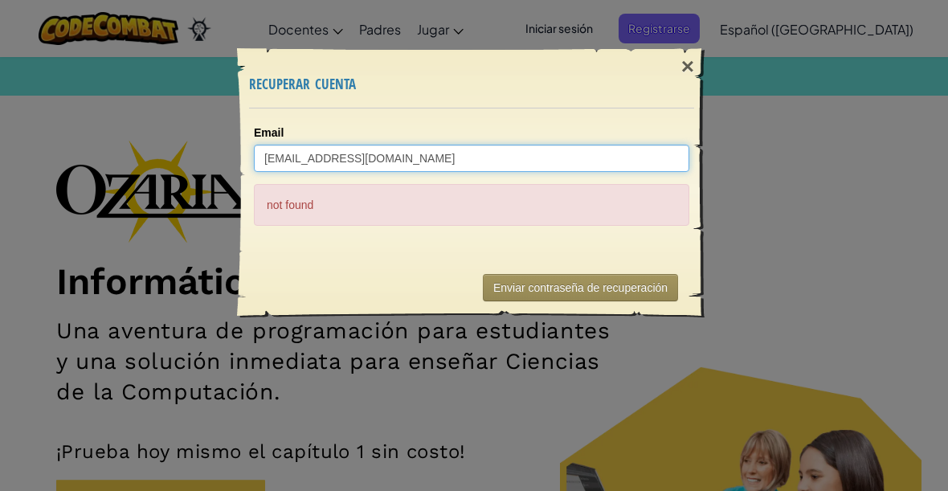
click at [271, 150] on input "[EMAIL_ADDRESS][DOMAIN_NAME]" at bounding box center [471, 158] width 435 height 27
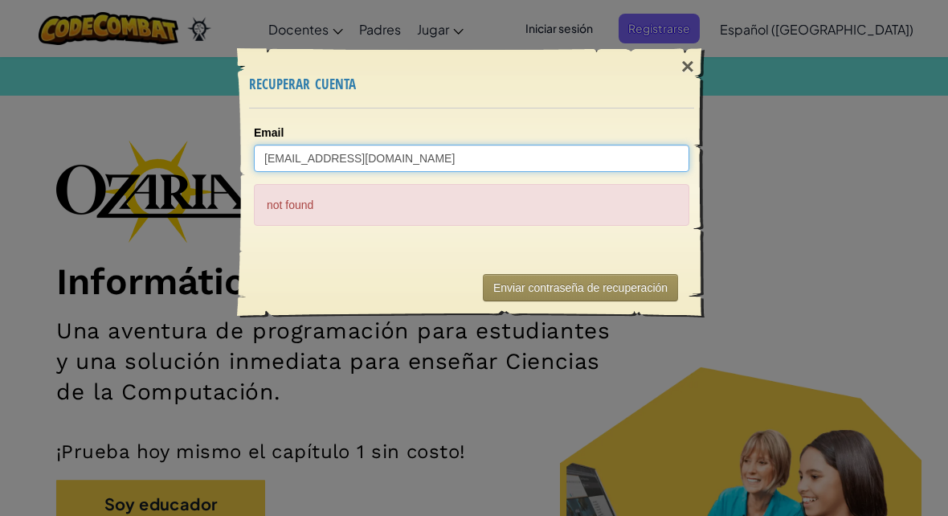
click at [276, 155] on input "[EMAIL_ADDRESS][DOMAIN_NAME]" at bounding box center [471, 158] width 435 height 27
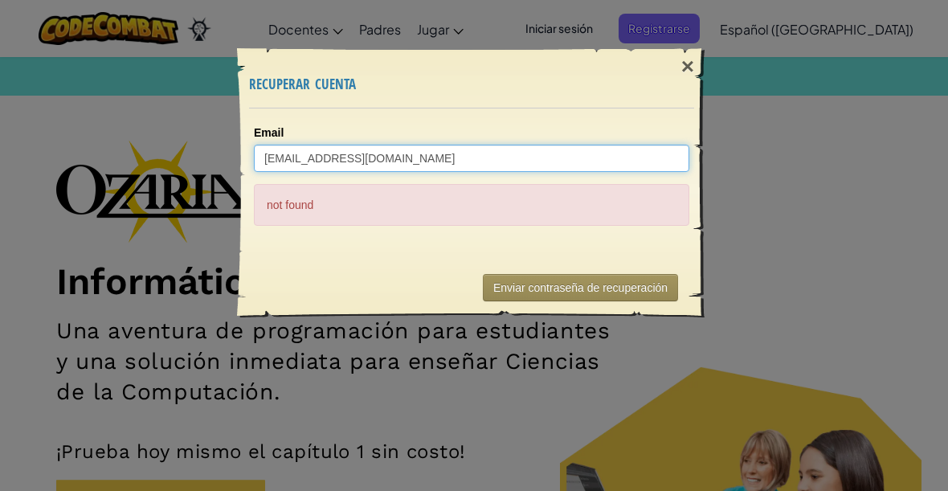
click at [628, 288] on button "Enviar contraseña de recuperación" at bounding box center [580, 287] width 195 height 27
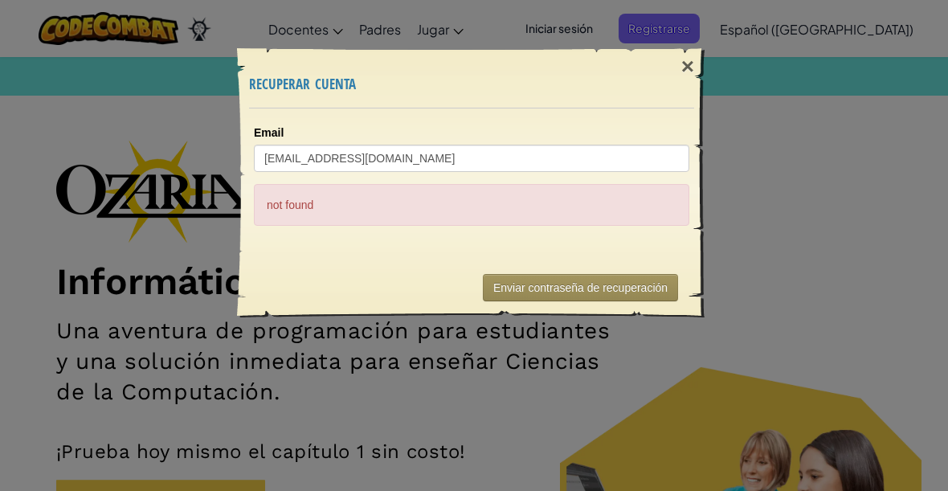
click at [520, 284] on button "Enviar contraseña de recuperación" at bounding box center [580, 287] width 195 height 27
click at [608, 293] on button "Enviar contraseña de recuperación" at bounding box center [580, 287] width 195 height 27
click at [626, 290] on button "Enviar contraseña de recuperación" at bounding box center [580, 287] width 195 height 27
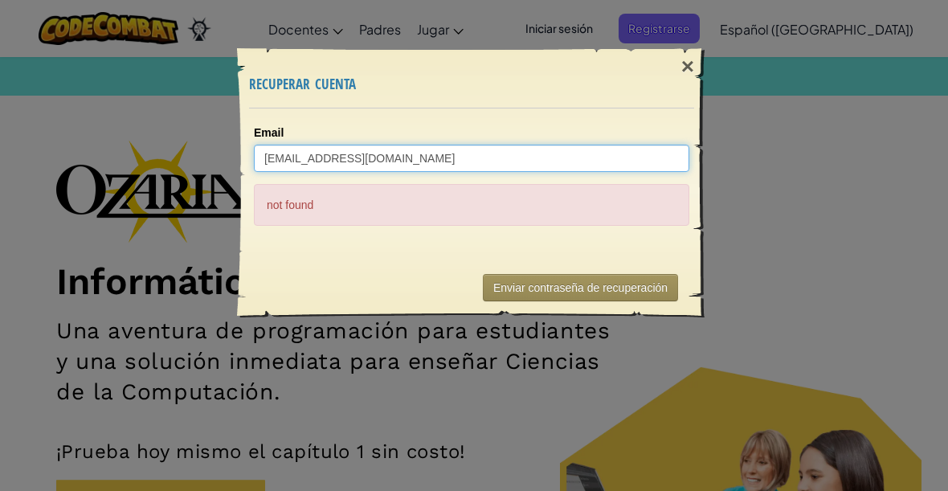
click at [284, 157] on input "[EMAIL_ADDRESS][DOMAIN_NAME]" at bounding box center [471, 158] width 435 height 27
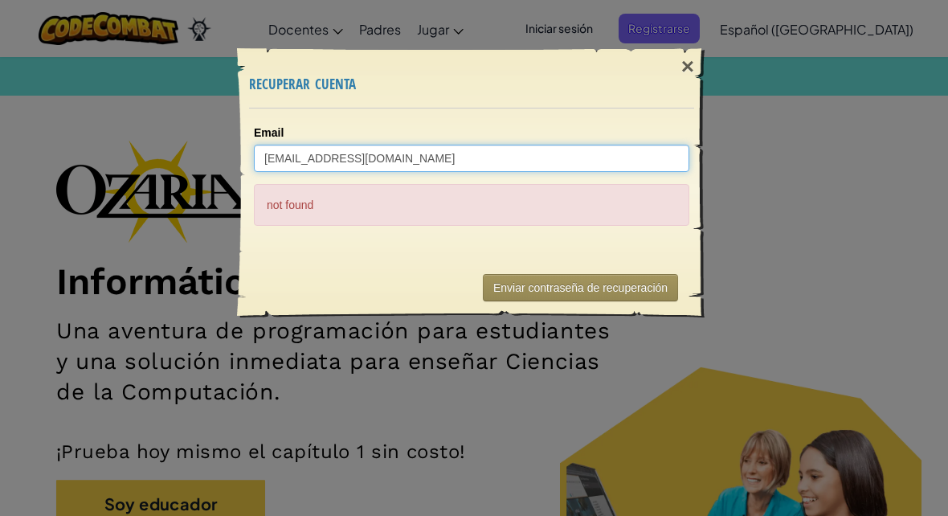
click at [276, 154] on input "[EMAIL_ADDRESS][DOMAIN_NAME]" at bounding box center [471, 158] width 435 height 27
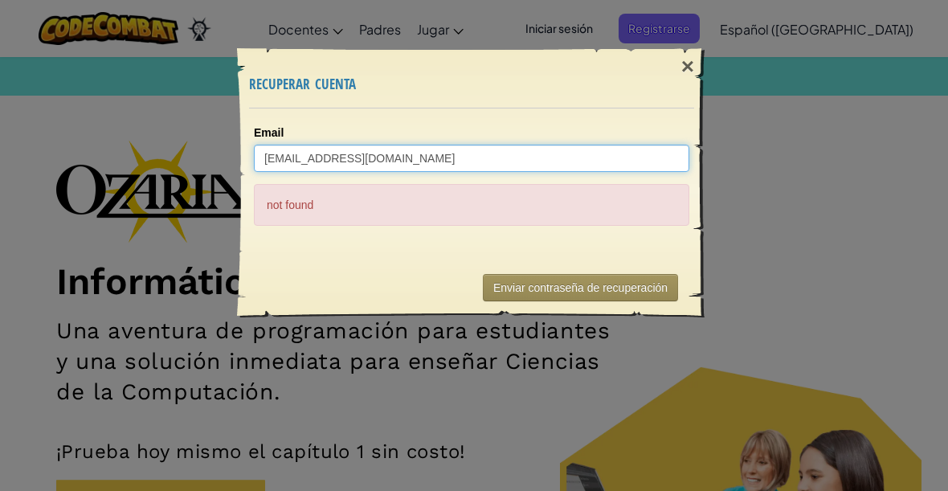
type input "[EMAIL_ADDRESS][DOMAIN_NAME]"
click at [628, 280] on button "Enviar contraseña de recuperación" at bounding box center [580, 287] width 195 height 27
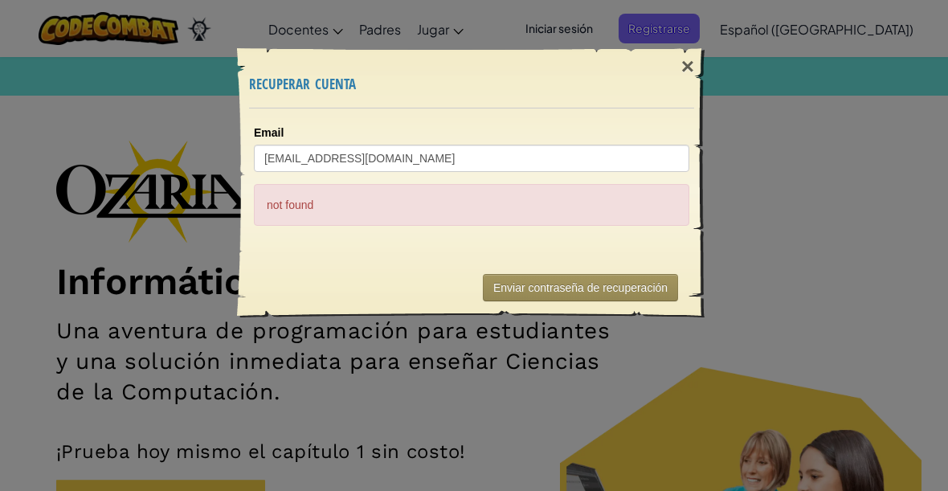
click at [684, 72] on div "×" at bounding box center [687, 66] width 37 height 47
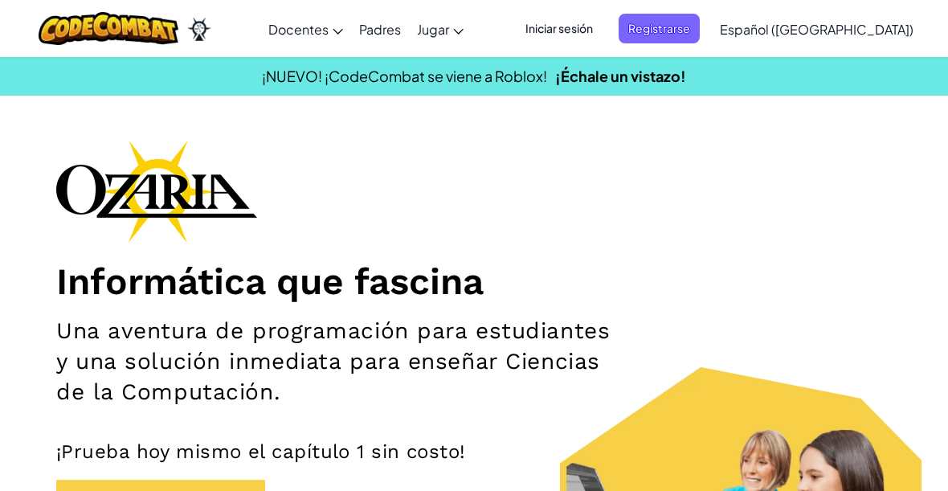
click at [602, 27] on span "Iniciar sesión" at bounding box center [559, 29] width 87 height 30
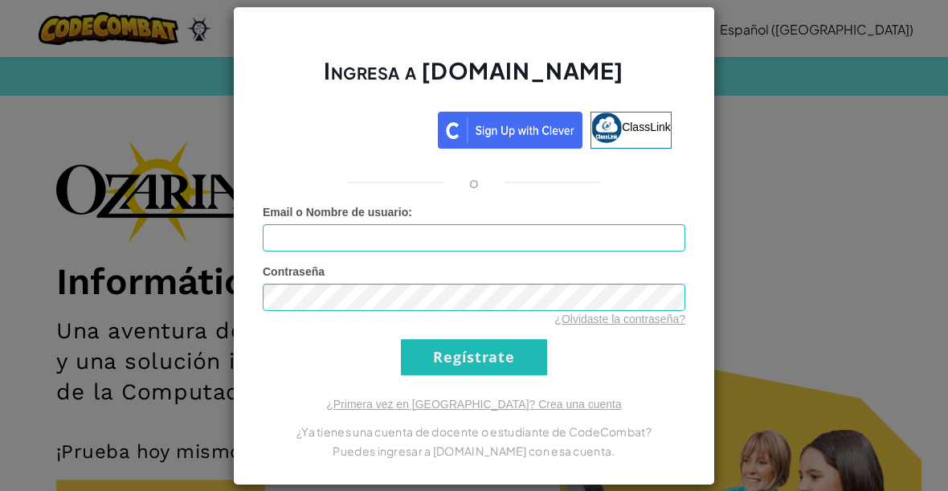
click at [582, 221] on div "Email o Nombre de usuario :" at bounding box center [474, 227] width 423 height 47
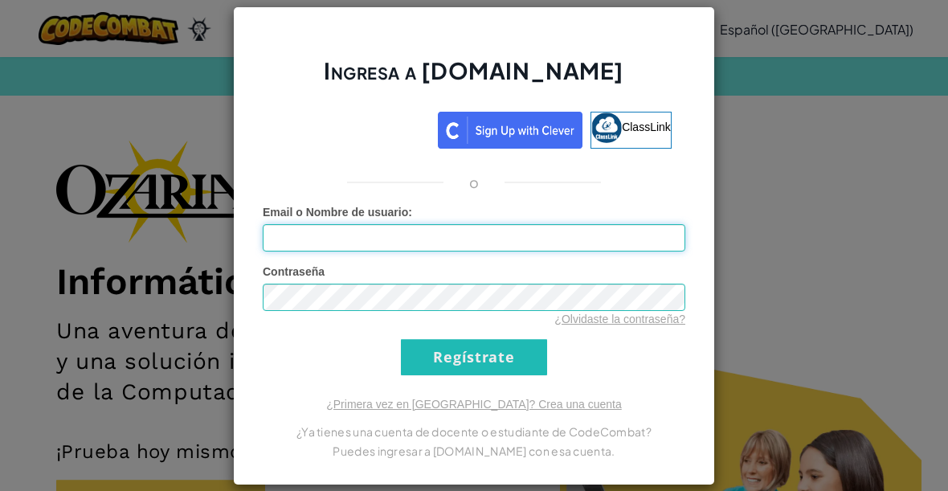
click at [599, 229] on input "Email o Nombre de usuario :" at bounding box center [474, 237] width 423 height 27
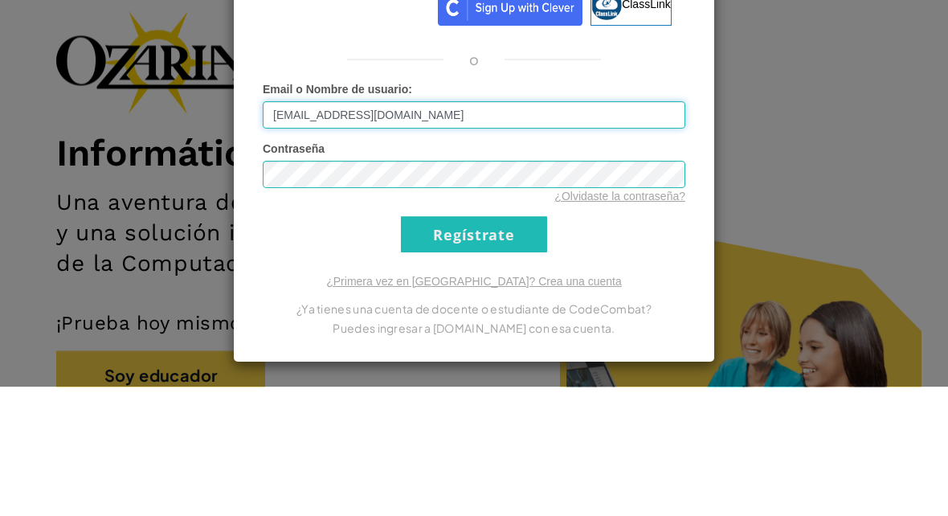
scroll to position [6, 0]
type input "[EMAIL_ADDRESS][DOMAIN_NAME]"
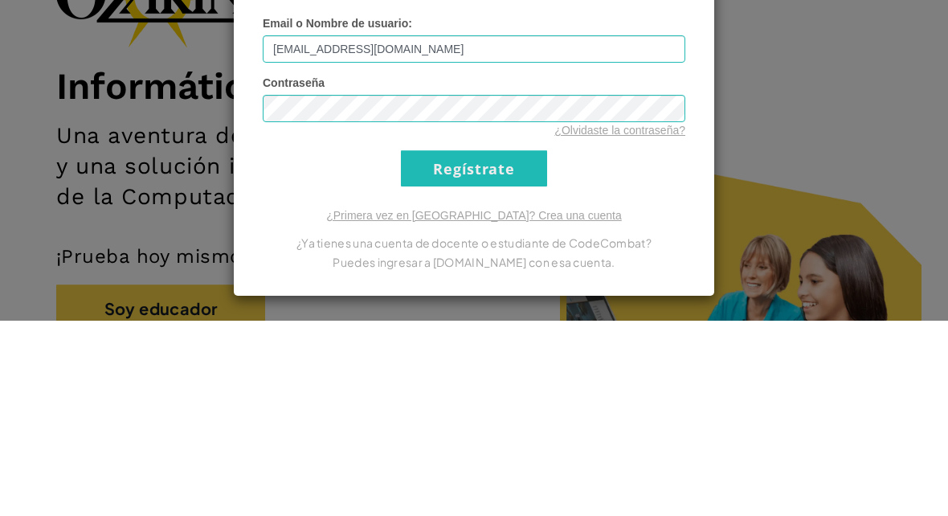
click at [435, 345] on input "Regístrate" at bounding box center [474, 363] width 146 height 36
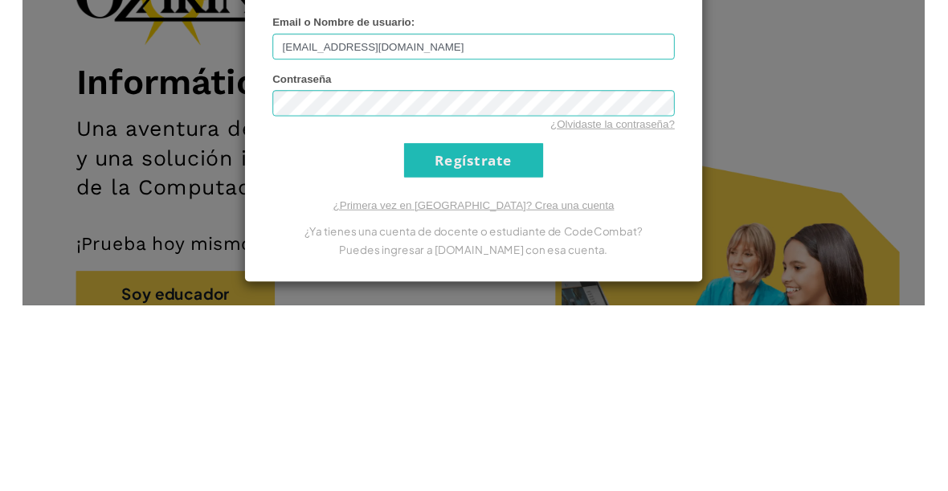
scroll to position [195, 0]
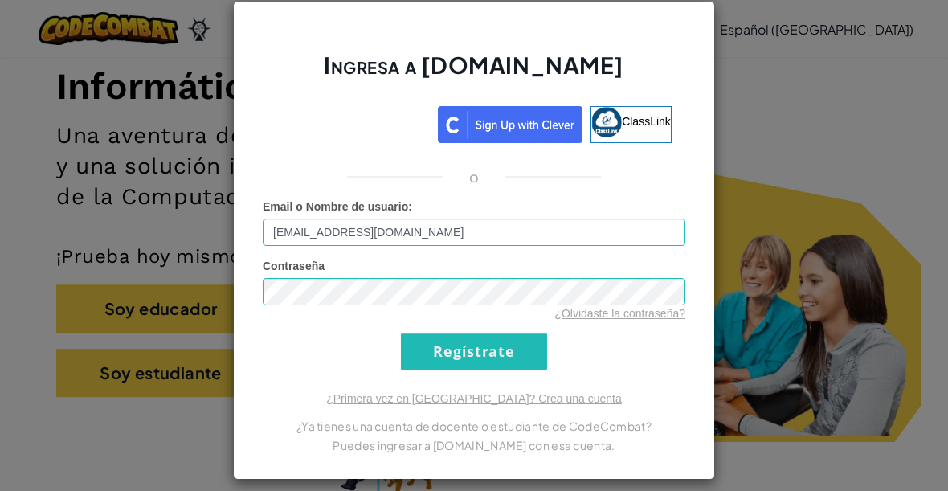
click at [431, 344] on input "Regístrate" at bounding box center [474, 351] width 146 height 36
click at [438, 353] on input "Regístrate" at bounding box center [474, 351] width 146 height 36
